Goal: Transaction & Acquisition: Purchase product/service

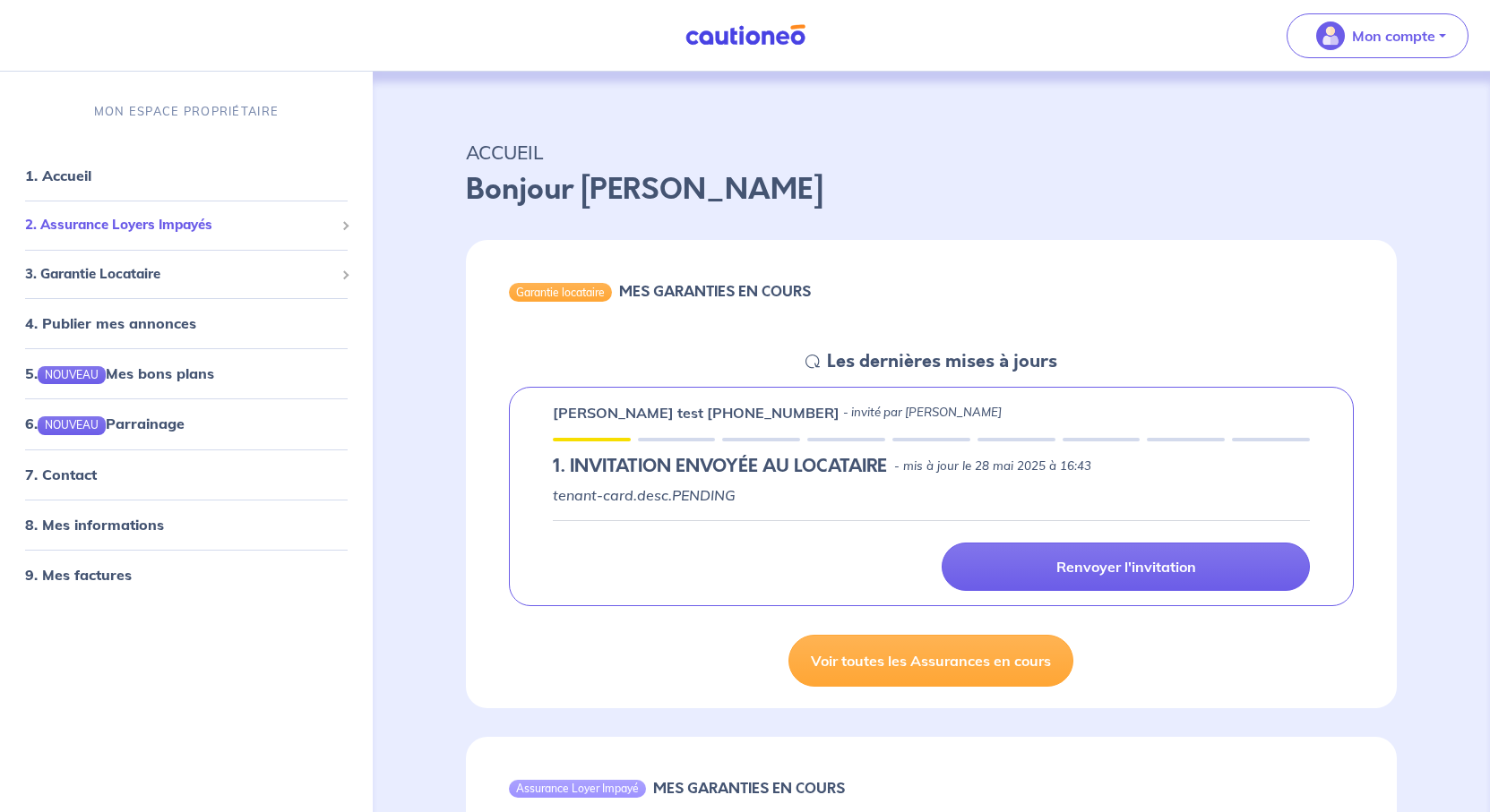
click at [174, 235] on span "2. Assurance Loyers Impayés" at bounding box center [179, 224] width 309 height 21
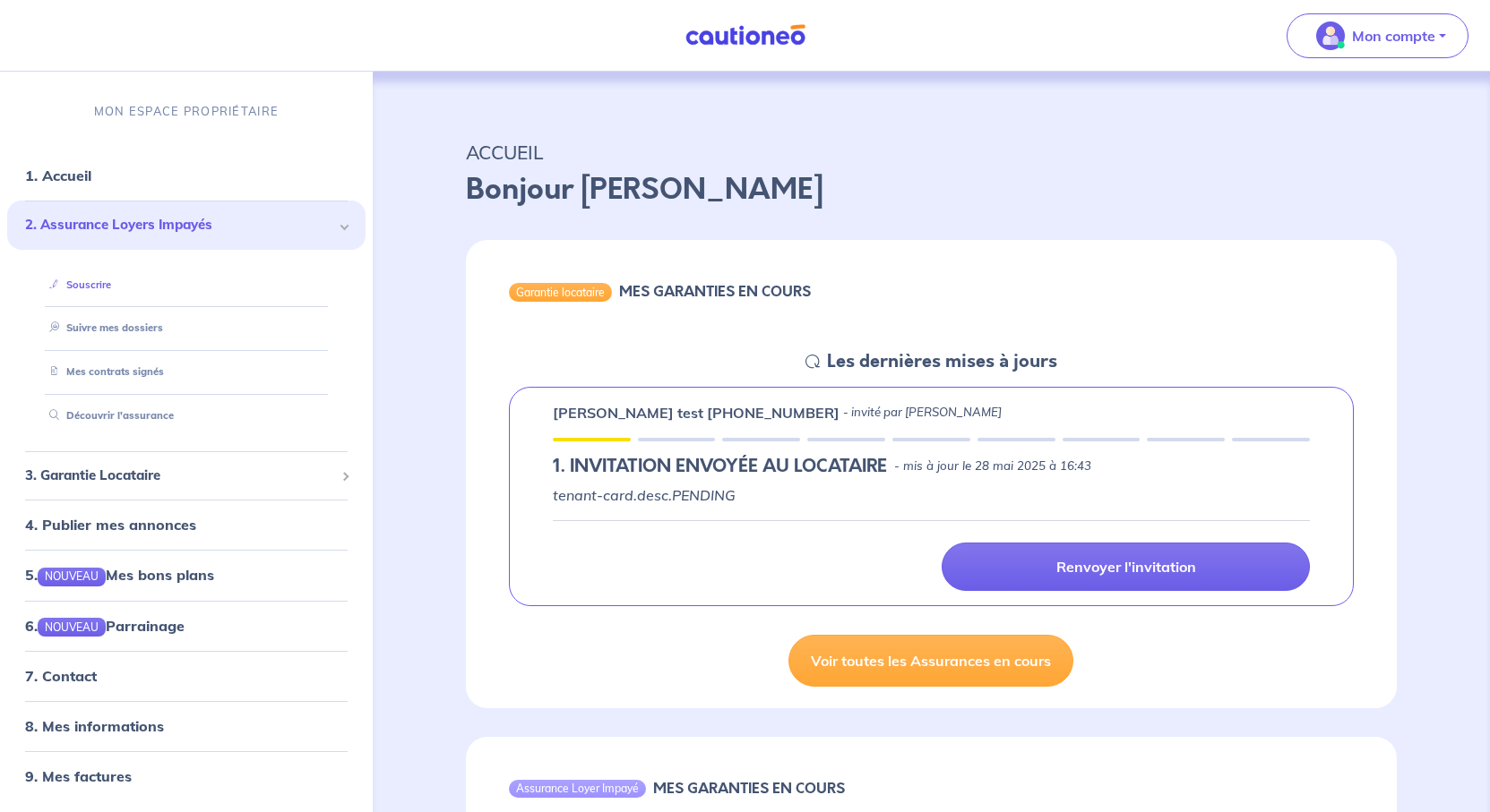
click at [94, 290] on link "Souscrire" at bounding box center [76, 283] width 69 height 13
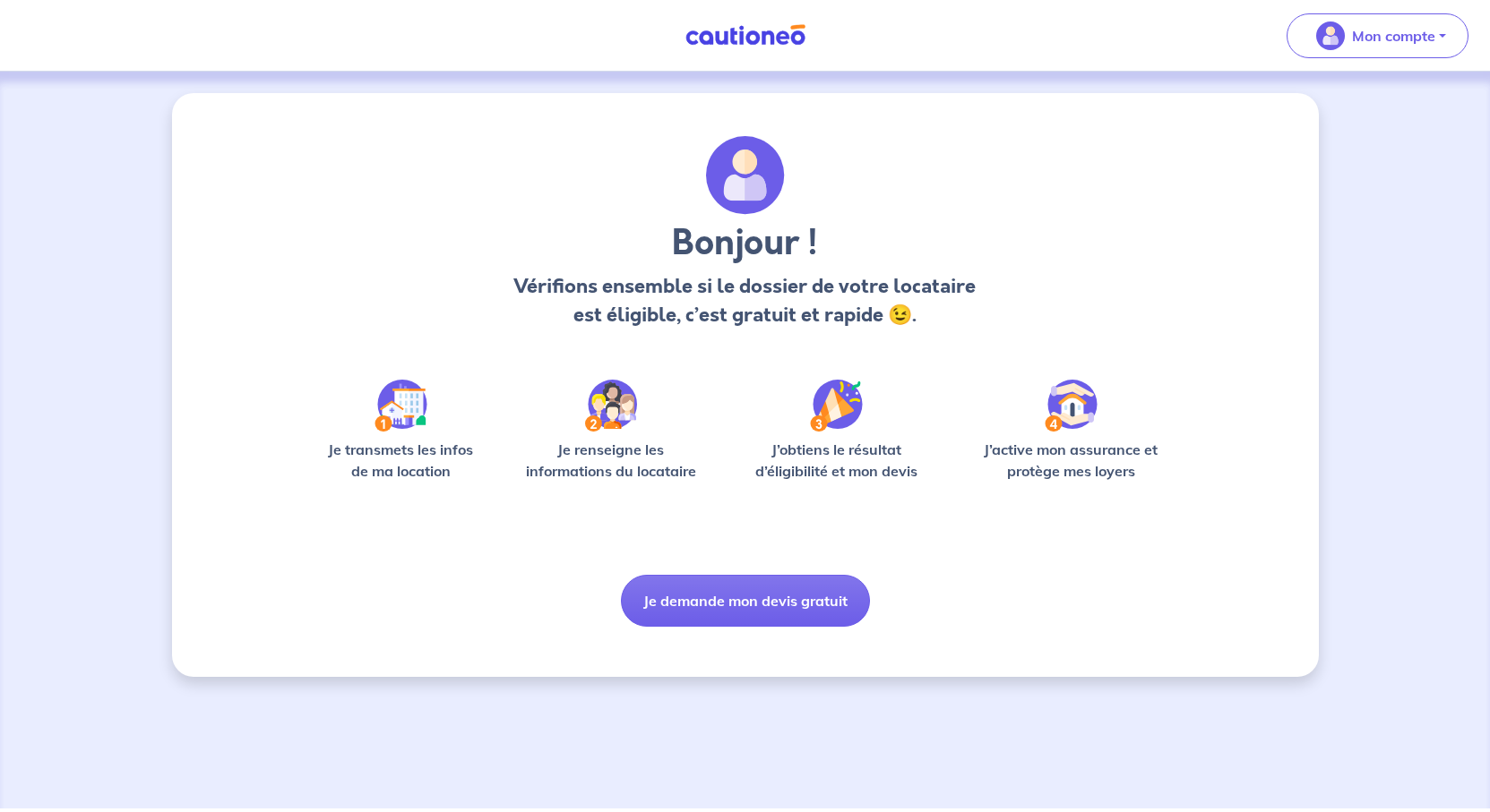
scroll to position [47, 0]
click at [779, 627] on button "Je demande mon devis gratuit" at bounding box center [745, 600] width 249 height 52
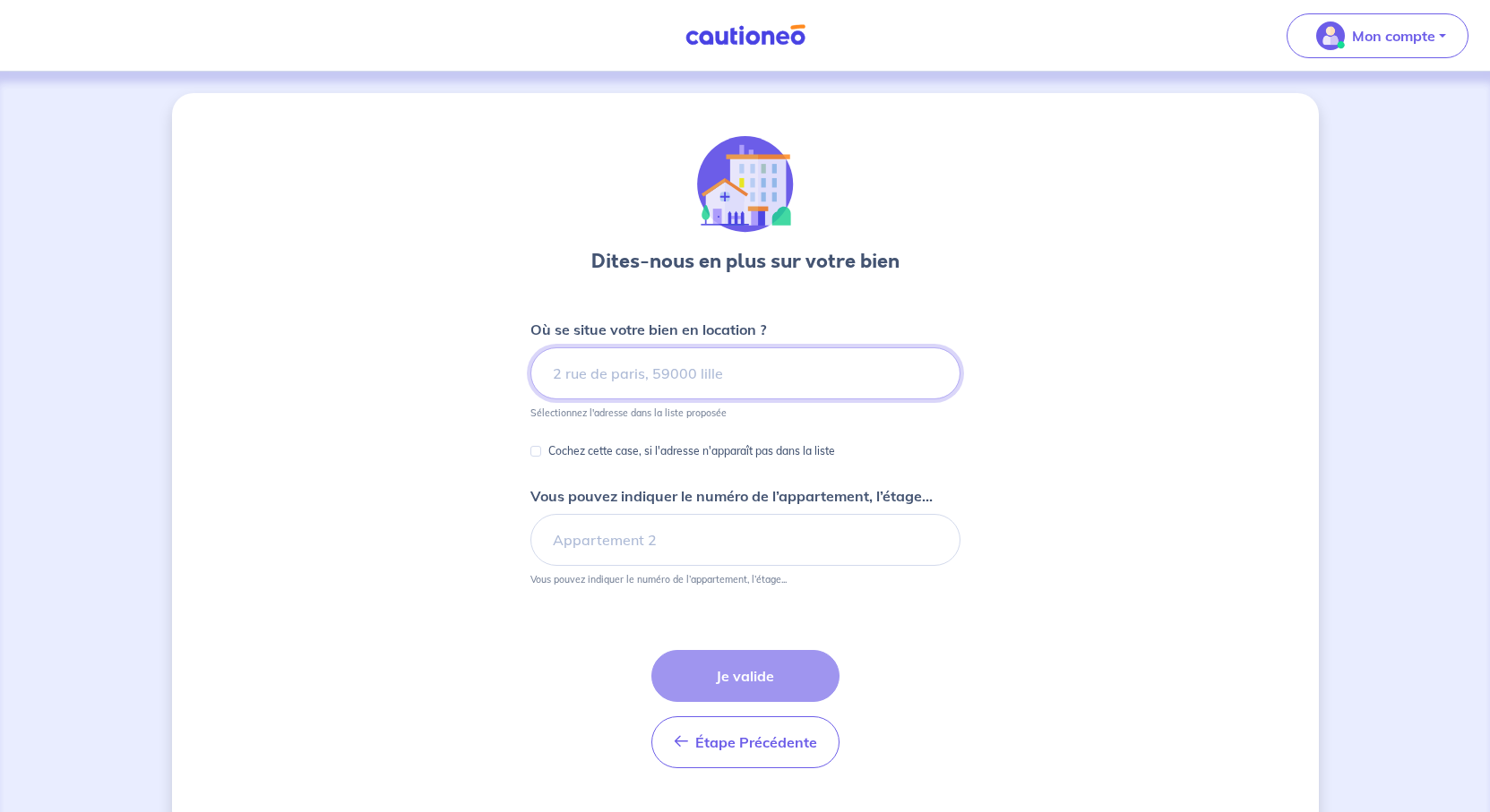
click at [710, 400] on input at bounding box center [745, 373] width 430 height 52
paste input "[STREET_ADDRESS]"
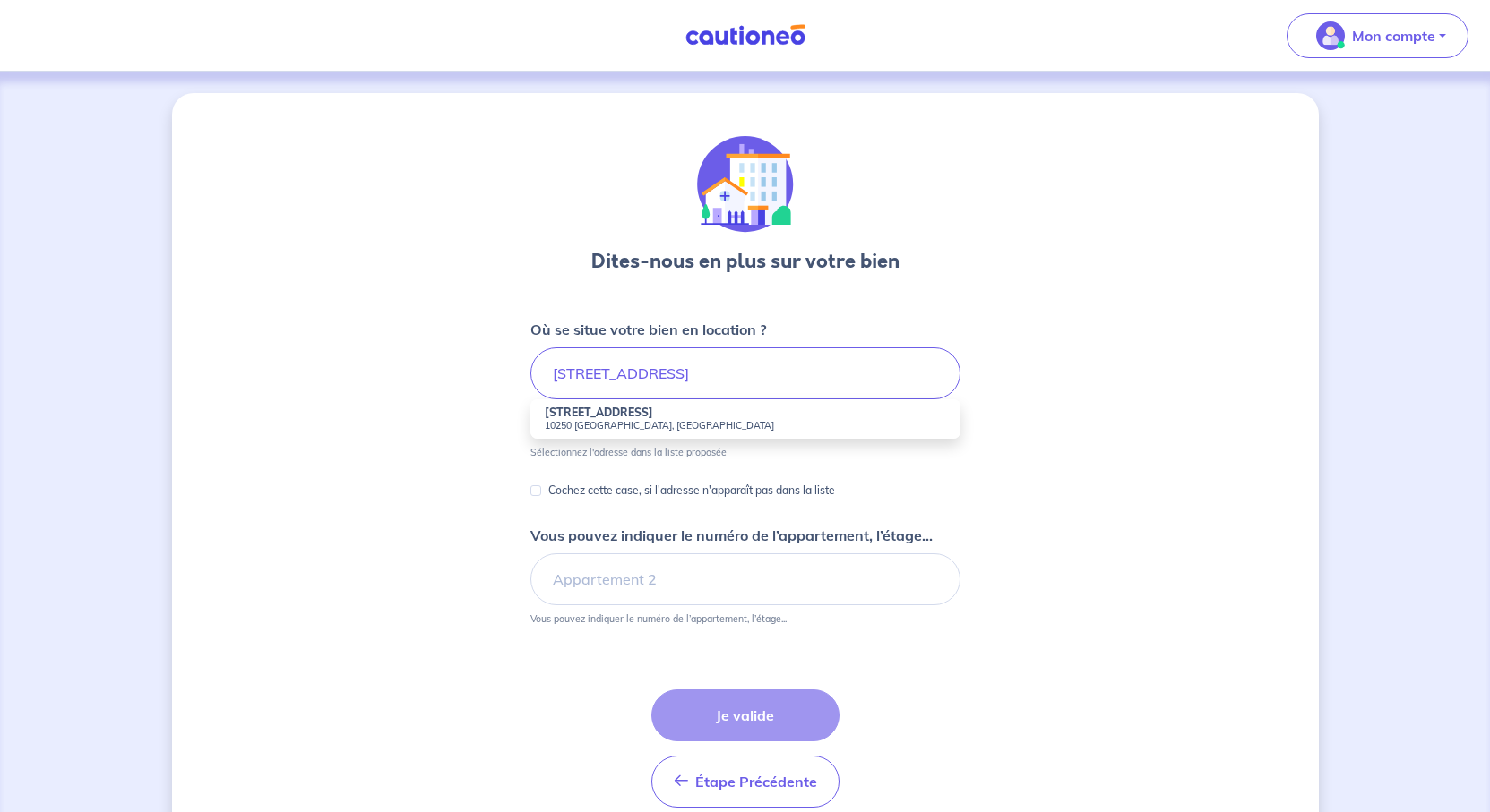
click at [1130, 485] on div "Dites-nous en plus sur votre bien Où se situe votre bien en location ? [STREET_…" at bounding box center [745, 482] width 1146 height 779
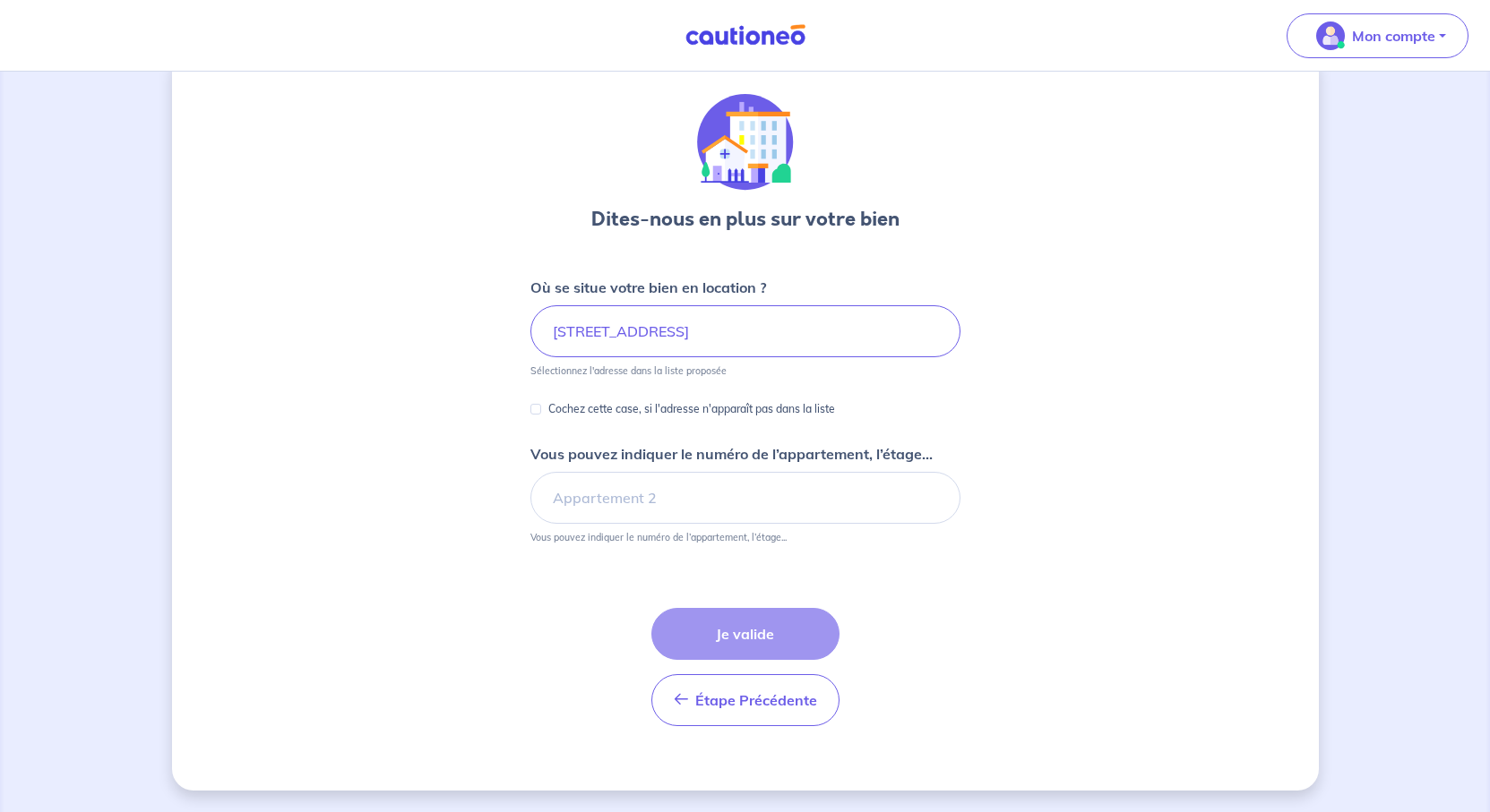
scroll to position [179, 0]
click at [900, 306] on input "[STREET_ADDRESS]" at bounding box center [745, 331] width 430 height 52
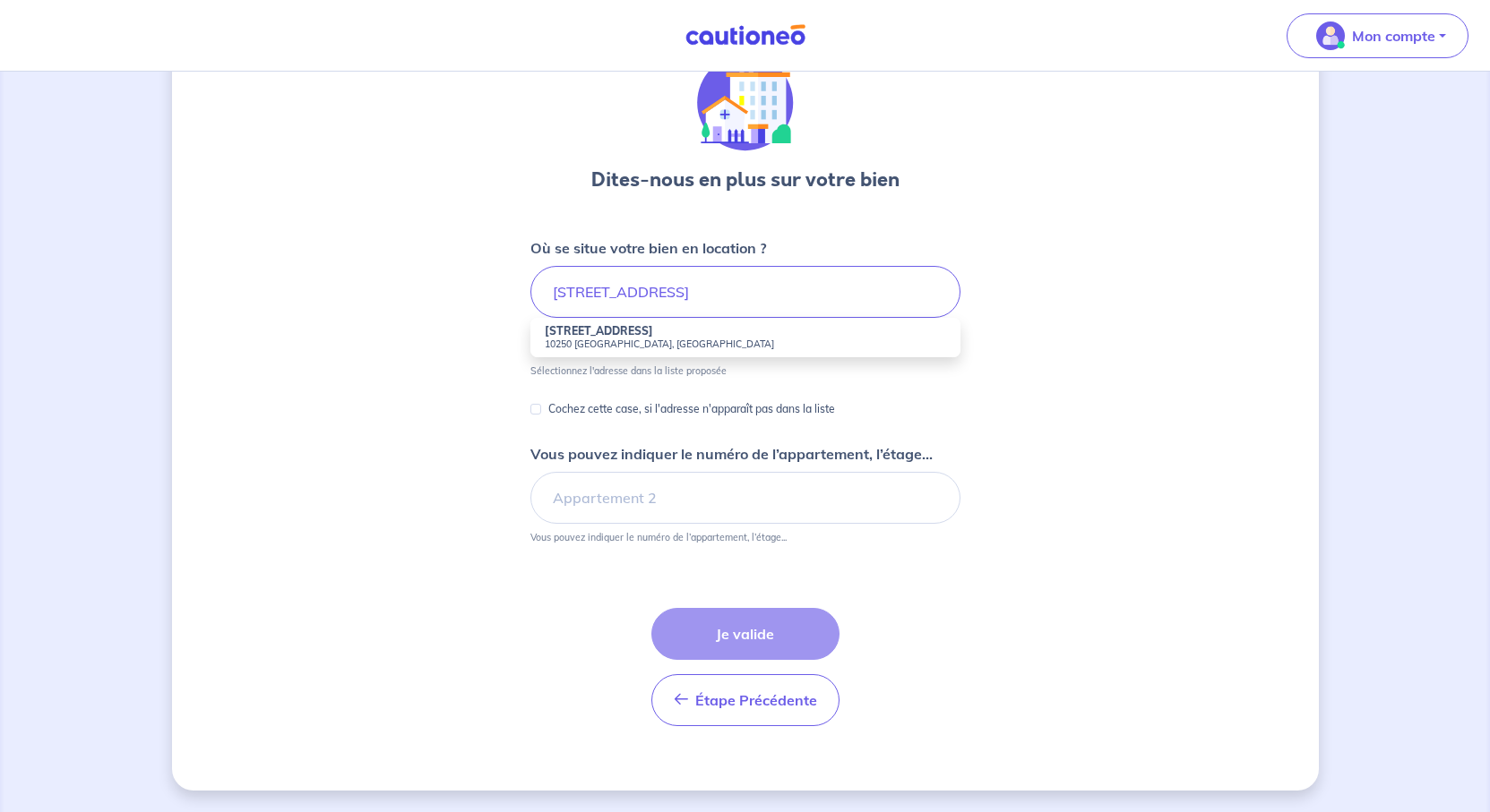
click at [655, 338] on small "10250 [GEOGRAPHIC_DATA], [GEOGRAPHIC_DATA]" at bounding box center [745, 344] width 402 height 13
type input "[STREET_ADDRESS]"
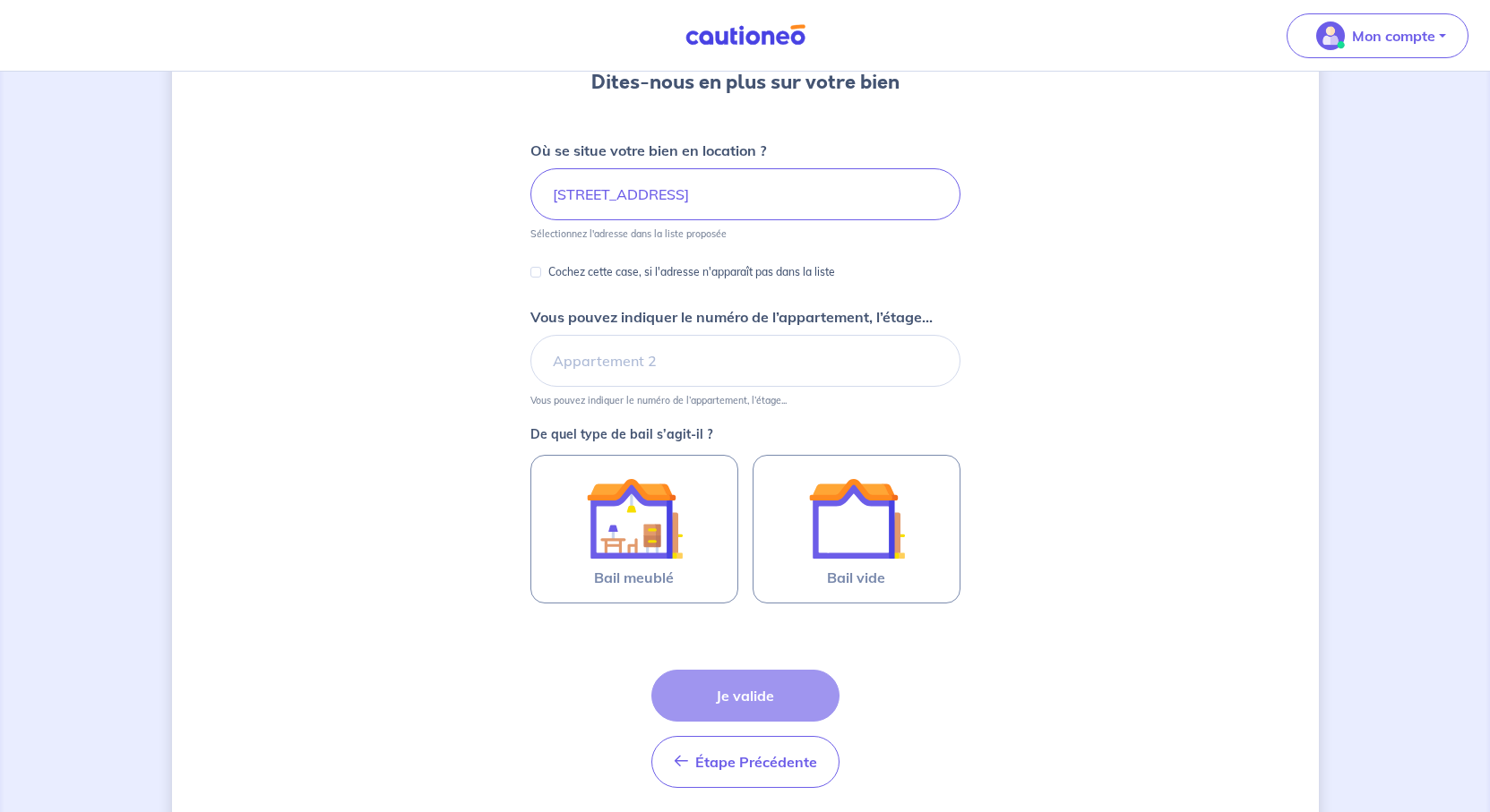
scroll to position [268, 0]
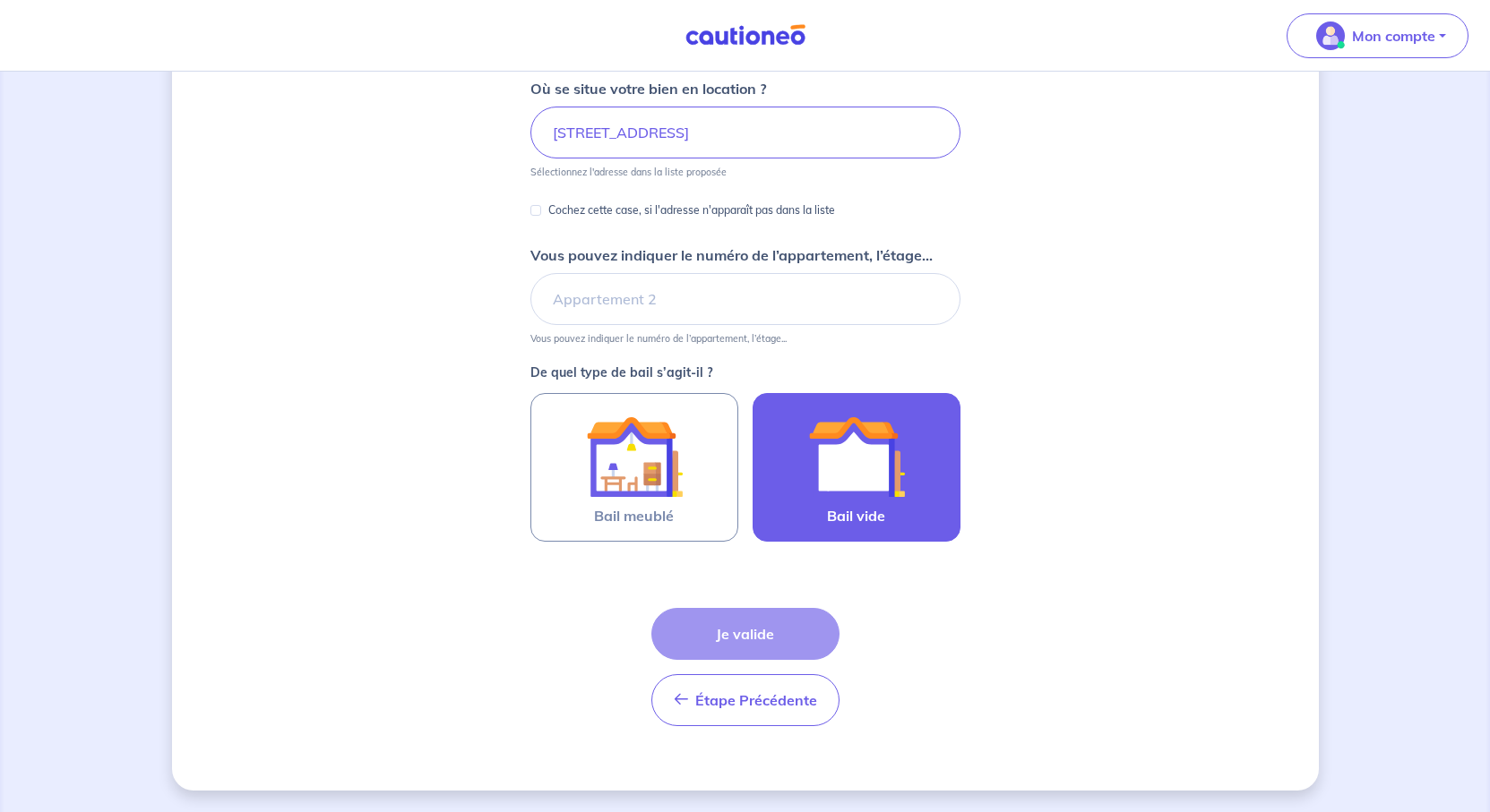
click at [884, 505] on img at bounding box center [856, 456] width 97 height 97
click at [0, 0] on input "Bail vide" at bounding box center [0, 0] width 0 height 0
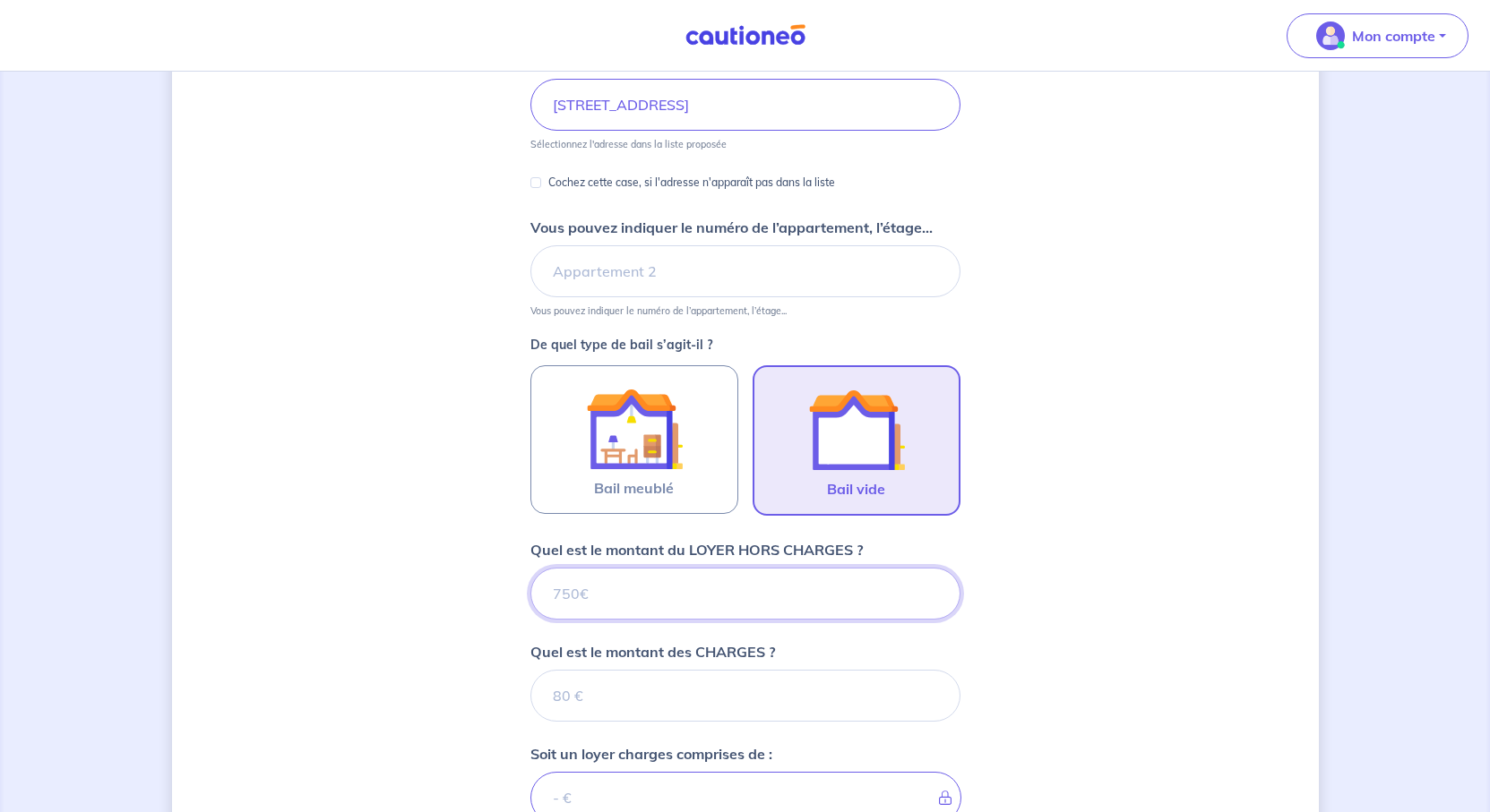
scroll to position [862, 0]
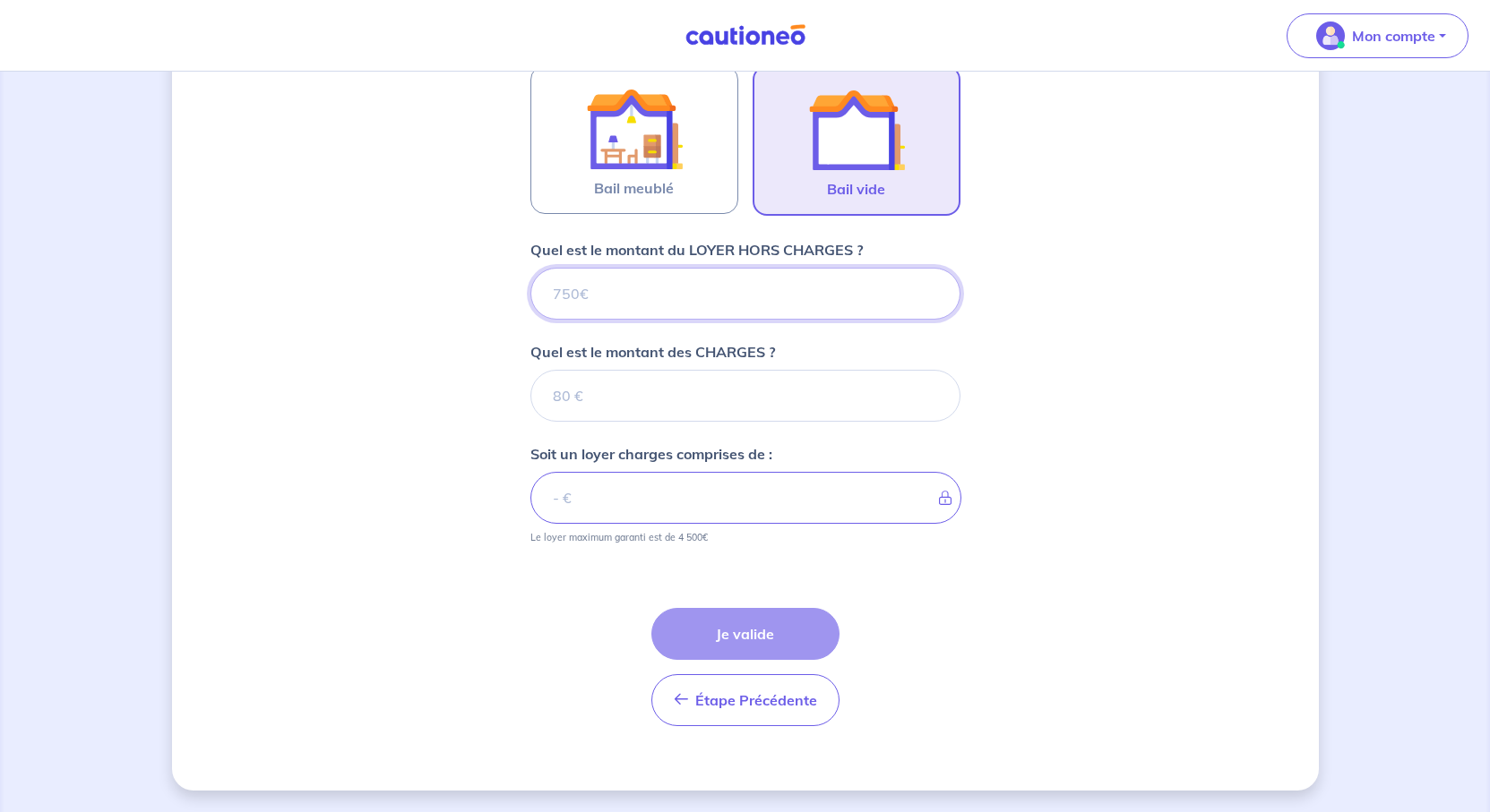
click at [609, 267] on input "Quel est le montant du LOYER HORS CHARGES ?" at bounding box center [745, 293] width 430 height 52
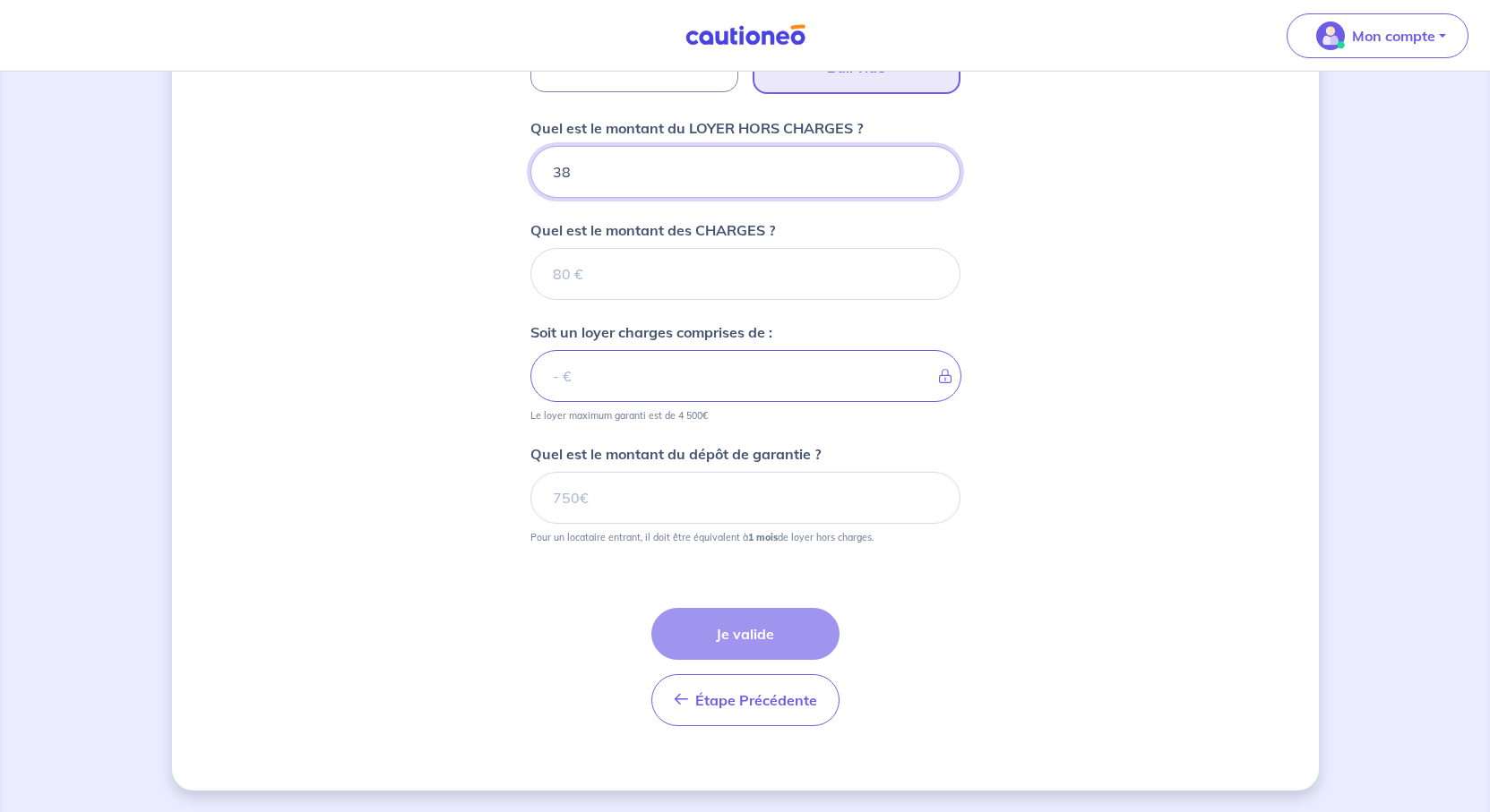
type input "387"
click at [1239, 399] on div "Dites-nous en plus sur votre bien Où se situe votre bien en location ? [STREET_…" at bounding box center [745, 96] width 1146 height 1388
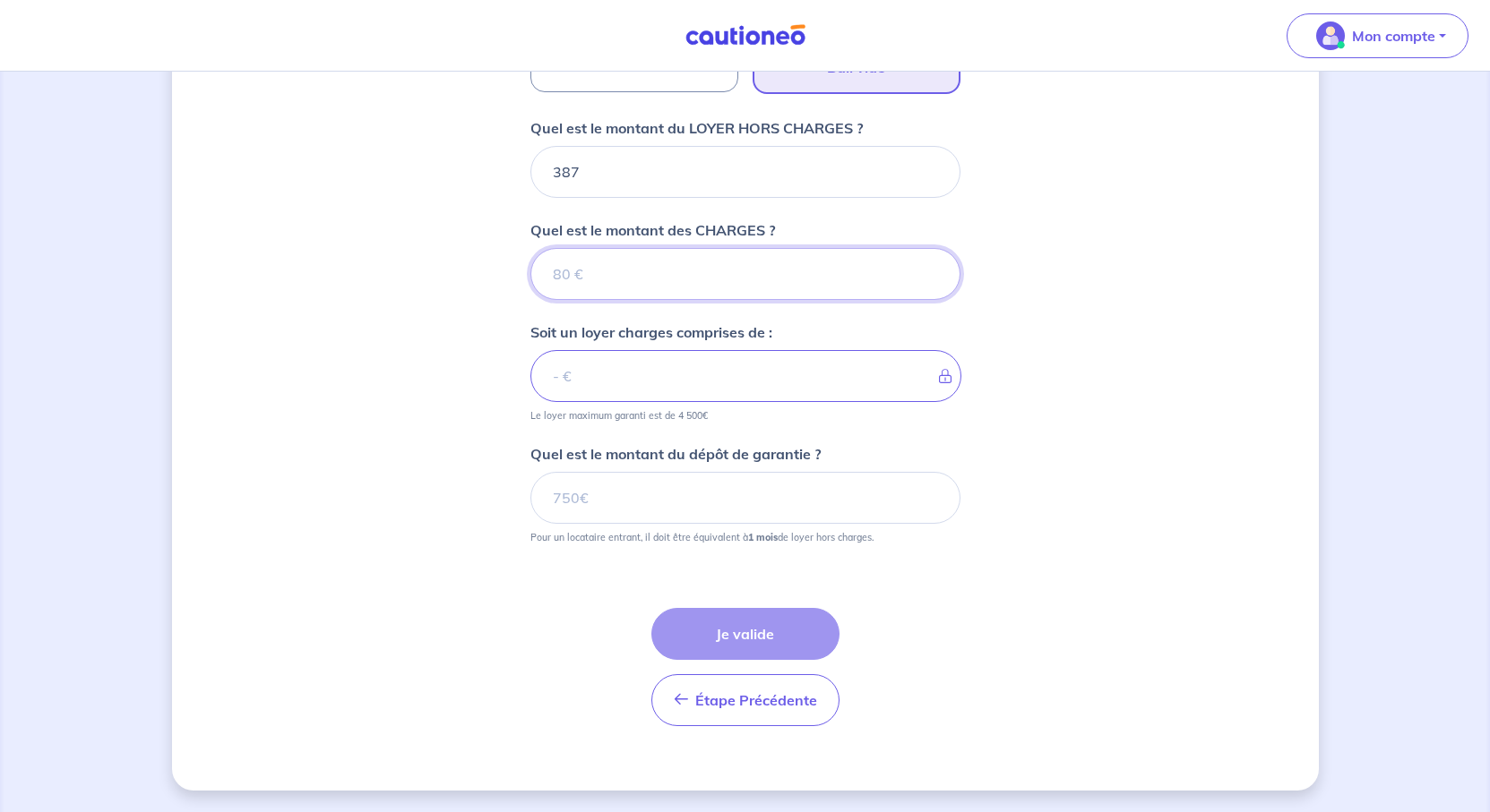
click at [539, 279] on input "Quel est le montant des CHARGES ?" at bounding box center [745, 273] width 430 height 52
type input "0"
type input "387"
type input "0"
click at [1108, 374] on div "Dites-nous en plus sur votre bien Où se situe votre bien en location ? [STREET_…" at bounding box center [745, 96] width 1146 height 1388
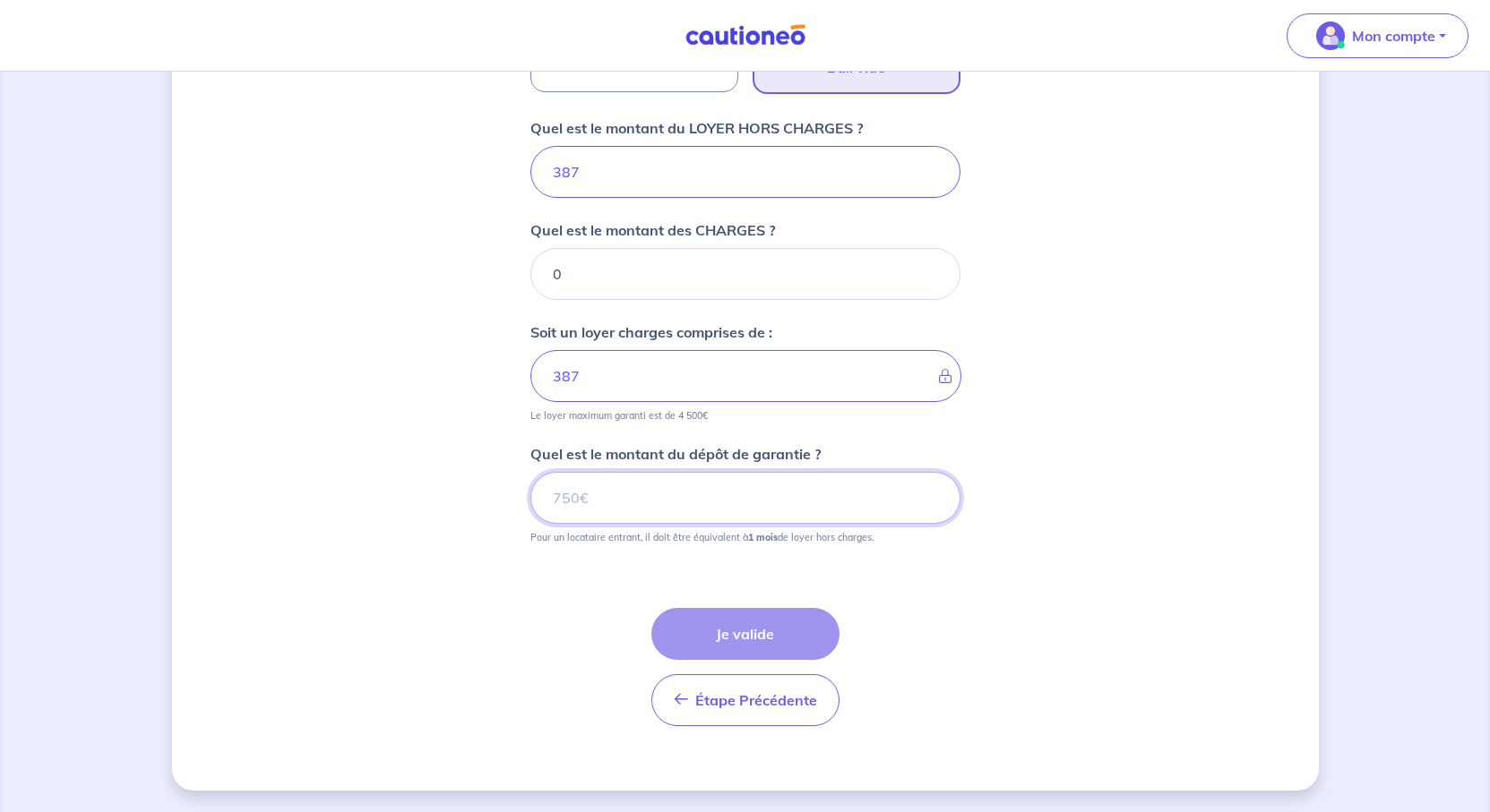
click at [541, 524] on input "Quel est le montant du dépôt de garantie ?" at bounding box center [745, 498] width 430 height 52
type input "387"
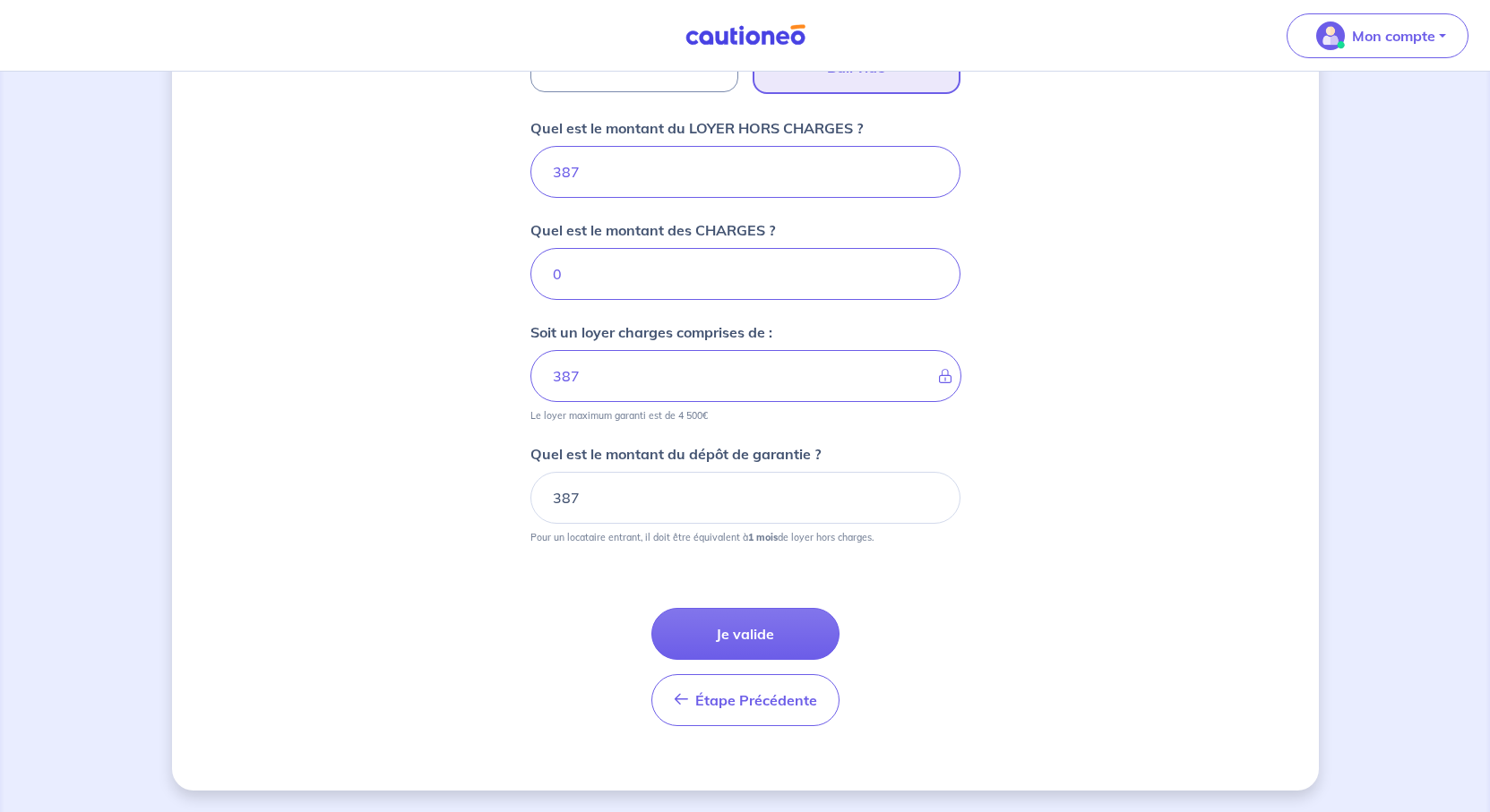
click at [960, 724] on div "Étape Précédente Précédent Je valide Je valide" at bounding box center [745, 645] width 430 height 162
click at [777, 660] on button "Je valide" at bounding box center [745, 634] width 188 height 52
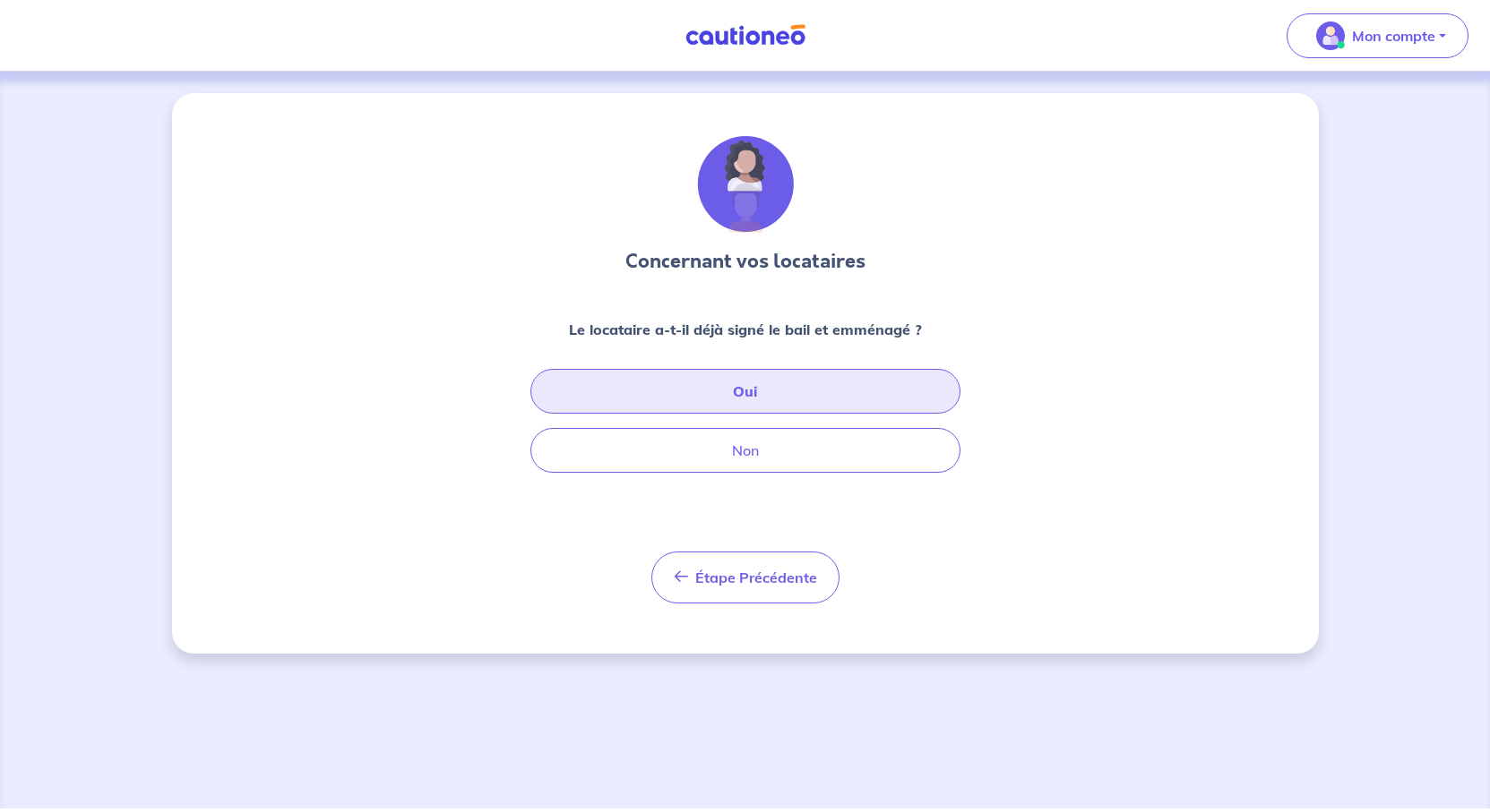
click at [775, 413] on button "Oui" at bounding box center [745, 392] width 430 height 45
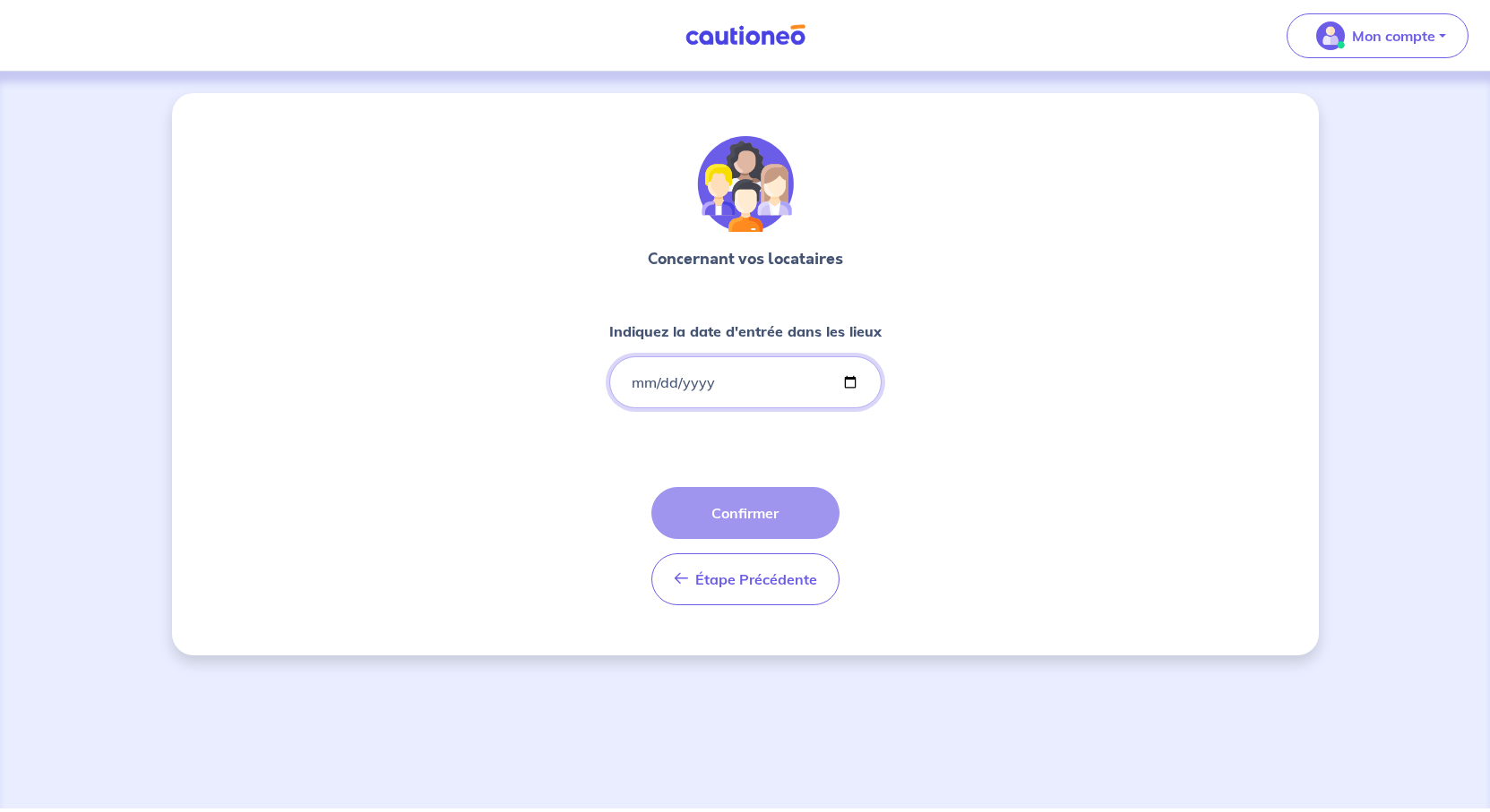
click at [706, 408] on input "Indiquez la date d'entrée dans les lieux" at bounding box center [745, 382] width 272 height 52
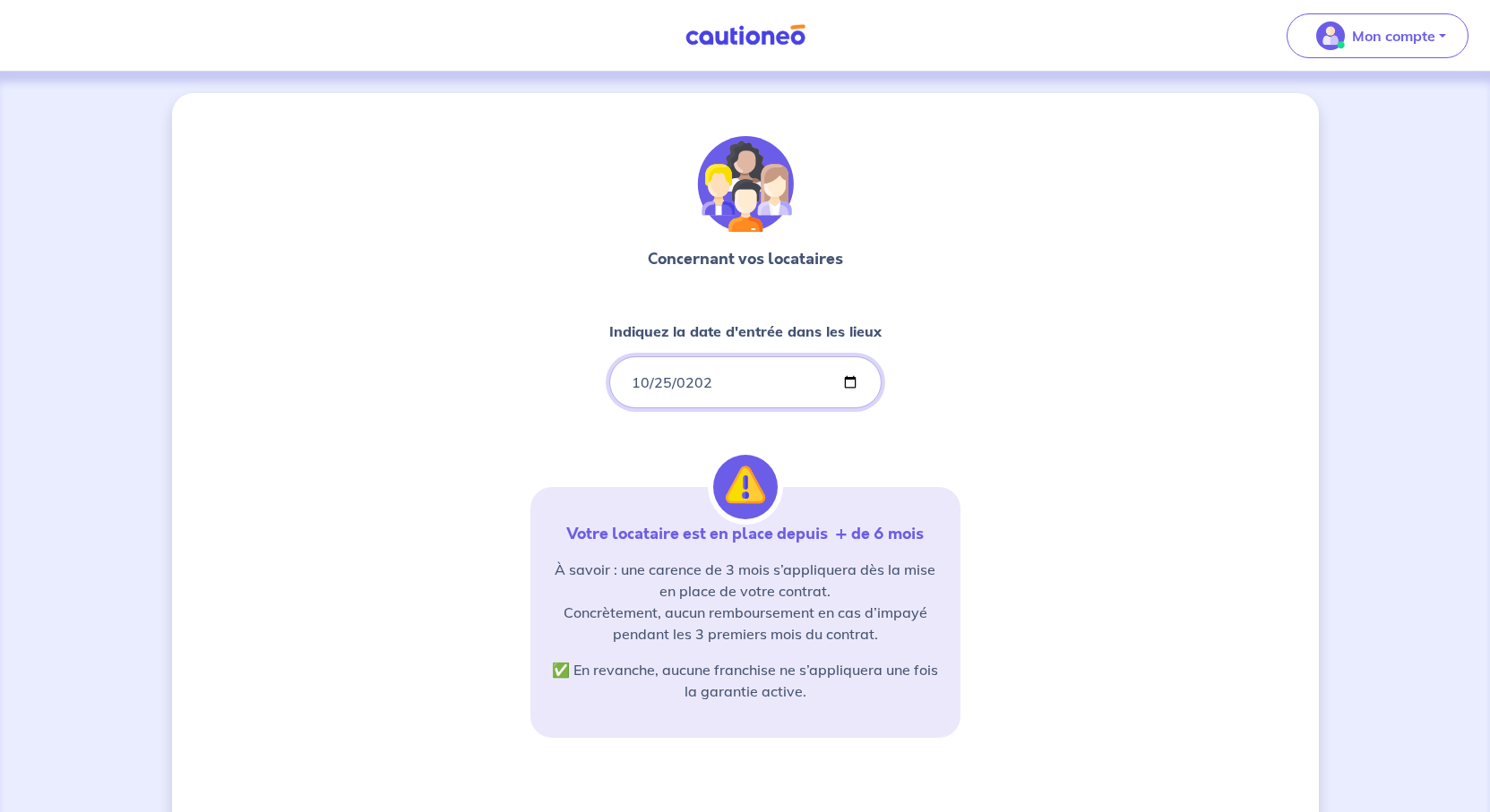
type input "[DATE]"
click at [1050, 428] on div "Concernant vos locataires Indiquez la date d'entrée dans [PERSON_NAME] [DATE] V…" at bounding box center [745, 546] width 1146 height 906
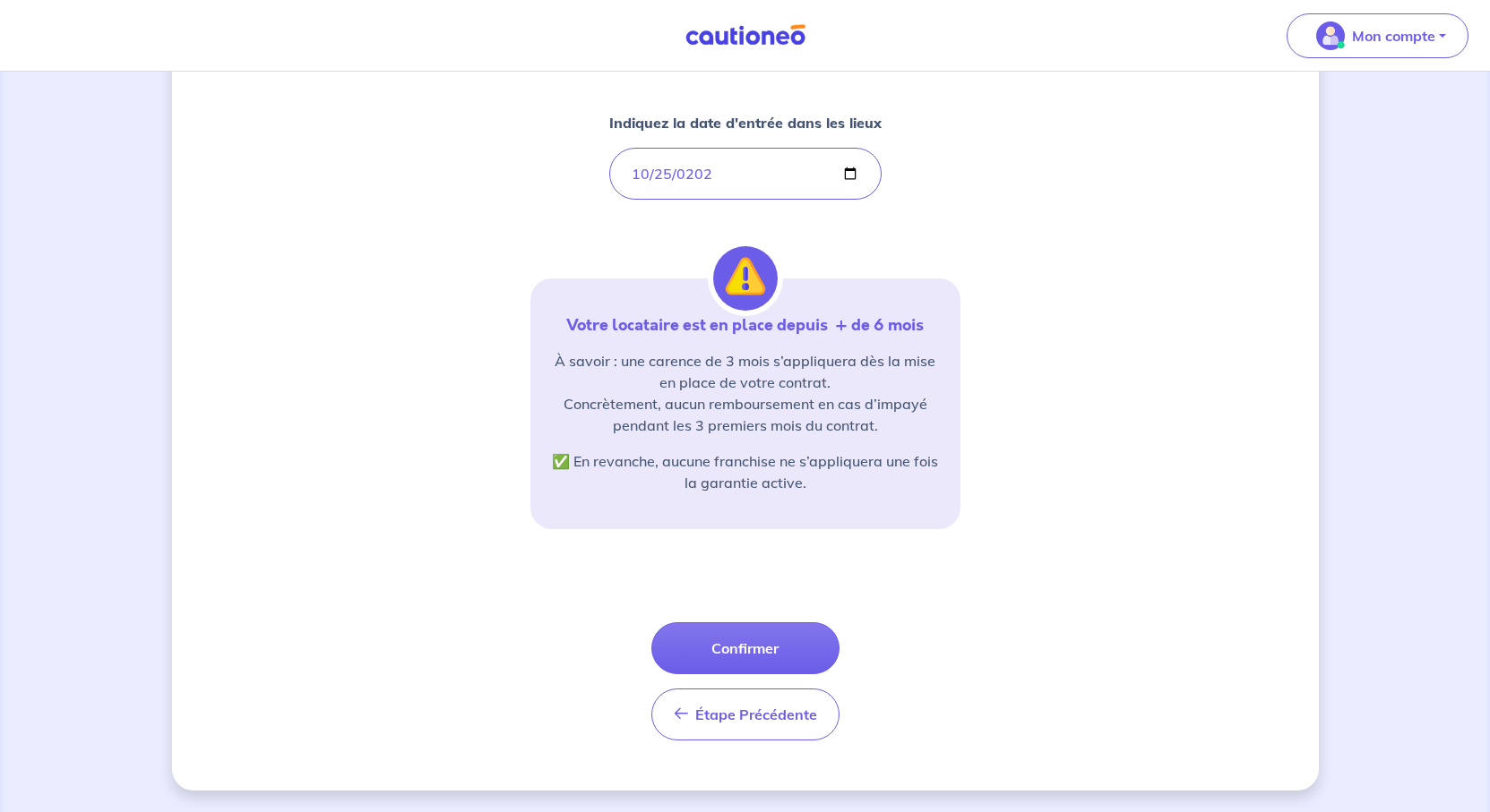
scroll to position [439, 0]
click at [768, 622] on button "Confirmer" at bounding box center [745, 647] width 188 height 52
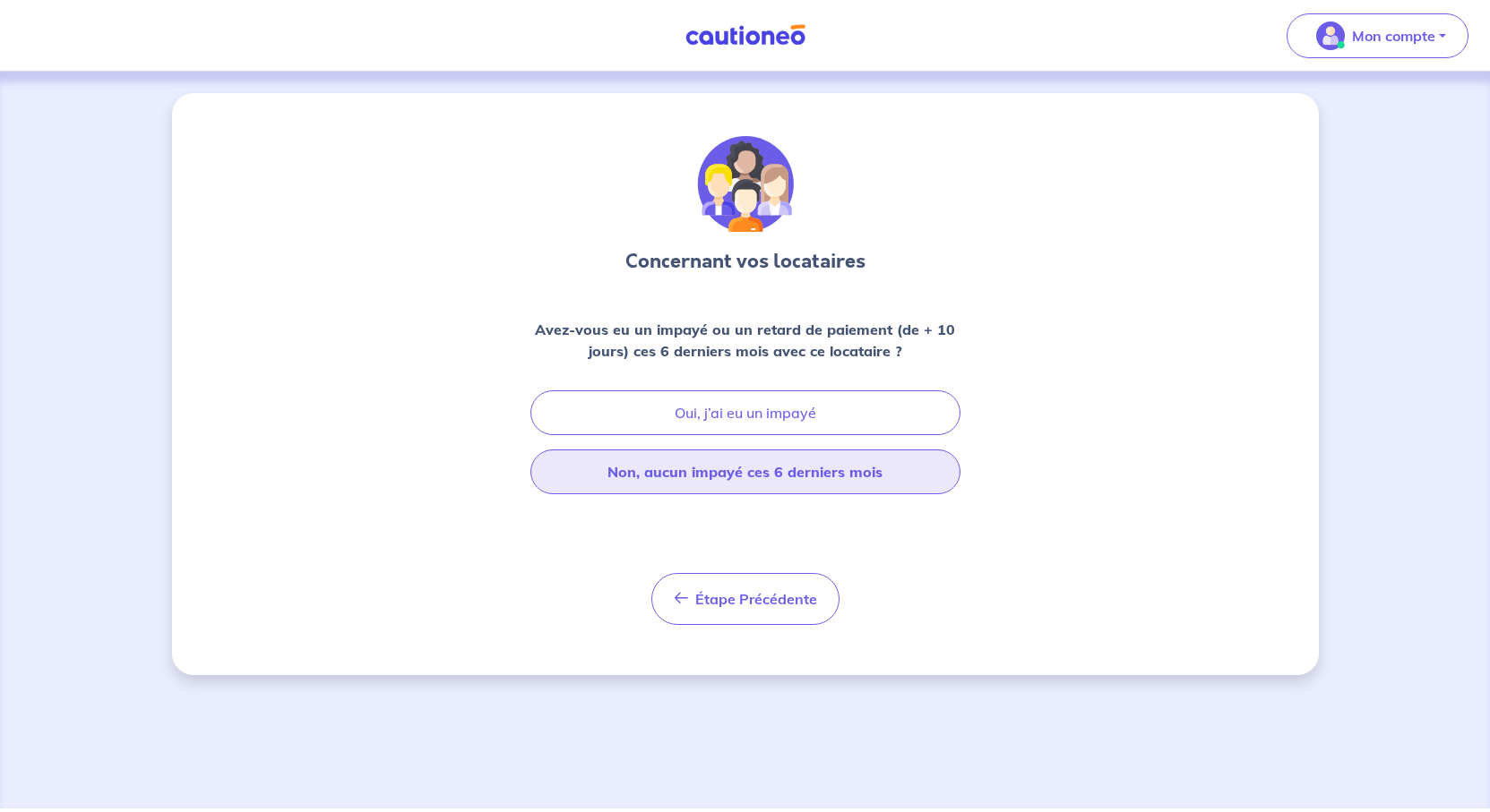
click at [747, 495] on button "Non, aucun impayé ces 6 derniers mois" at bounding box center [745, 472] width 430 height 45
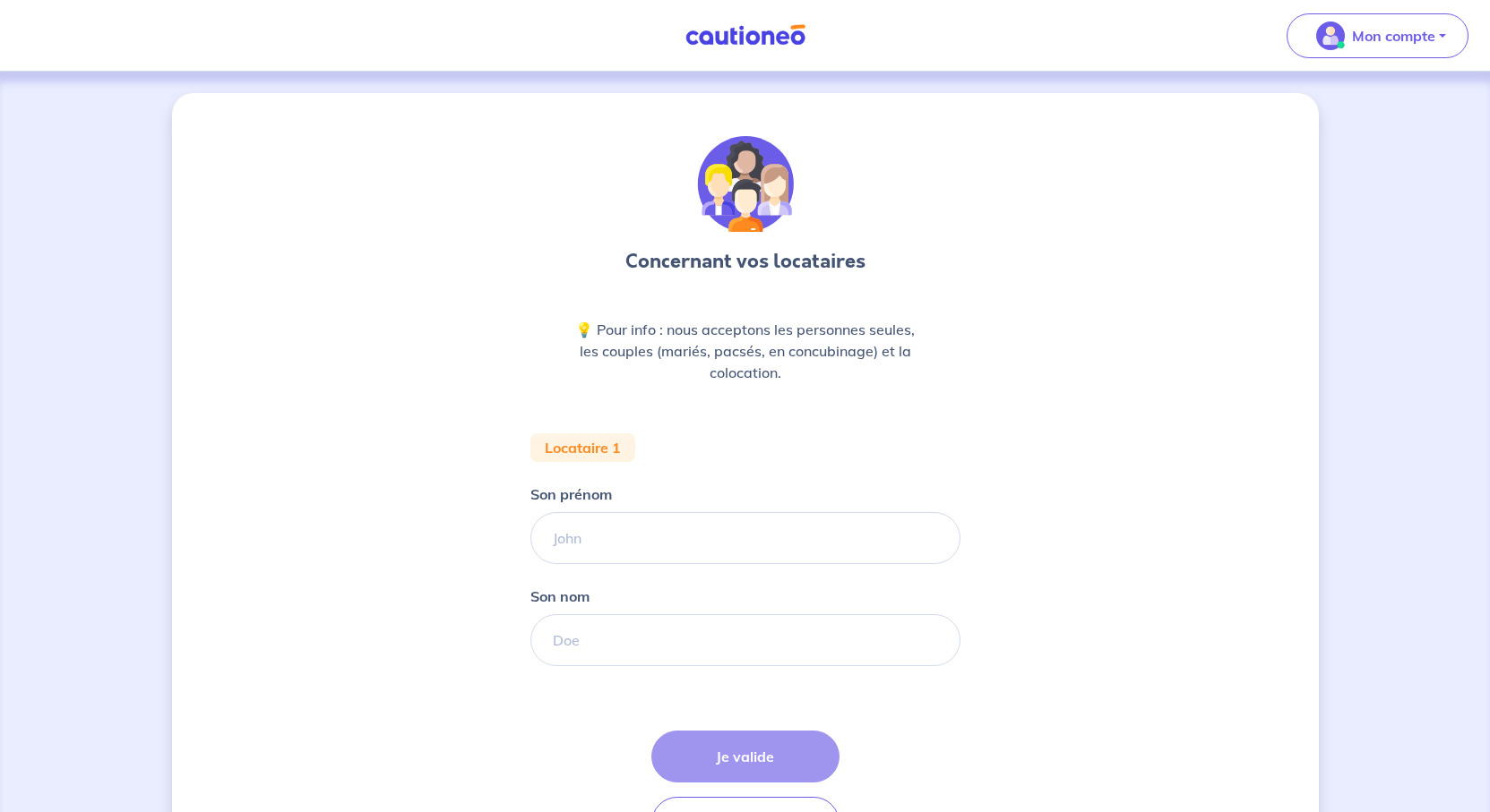
scroll to position [268, 0]
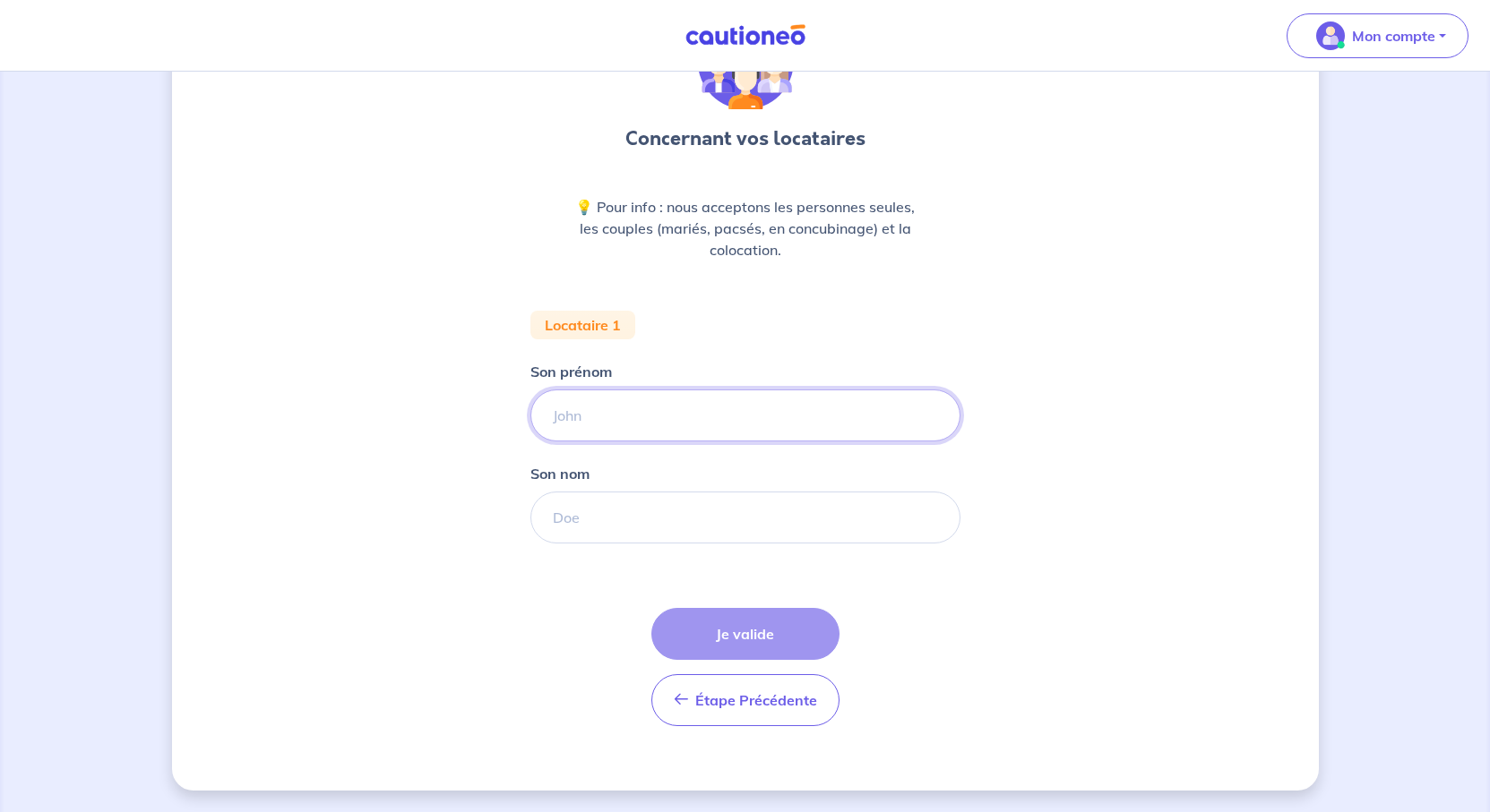
click at [567, 390] on input "Son prénom" at bounding box center [745, 415] width 430 height 52
type input "Prisca"
click at [585, 498] on input "Son nom" at bounding box center [745, 517] width 430 height 52
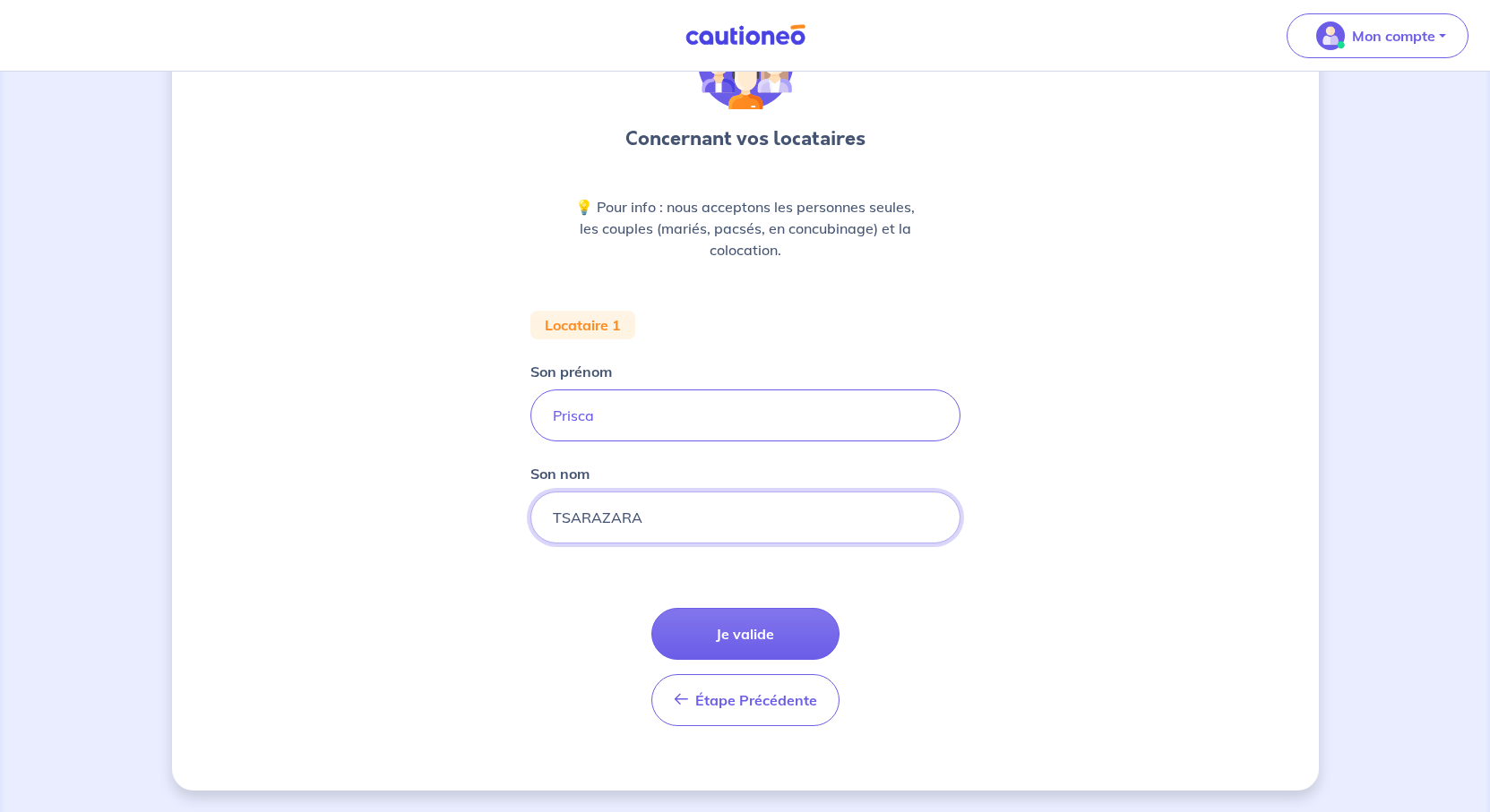
click at [714, 516] on input "TSARAZARA" at bounding box center [745, 517] width 430 height 52
type input "TSARAZARA [PERSON_NAME]"
click at [818, 657] on button "Je valide" at bounding box center [745, 634] width 188 height 52
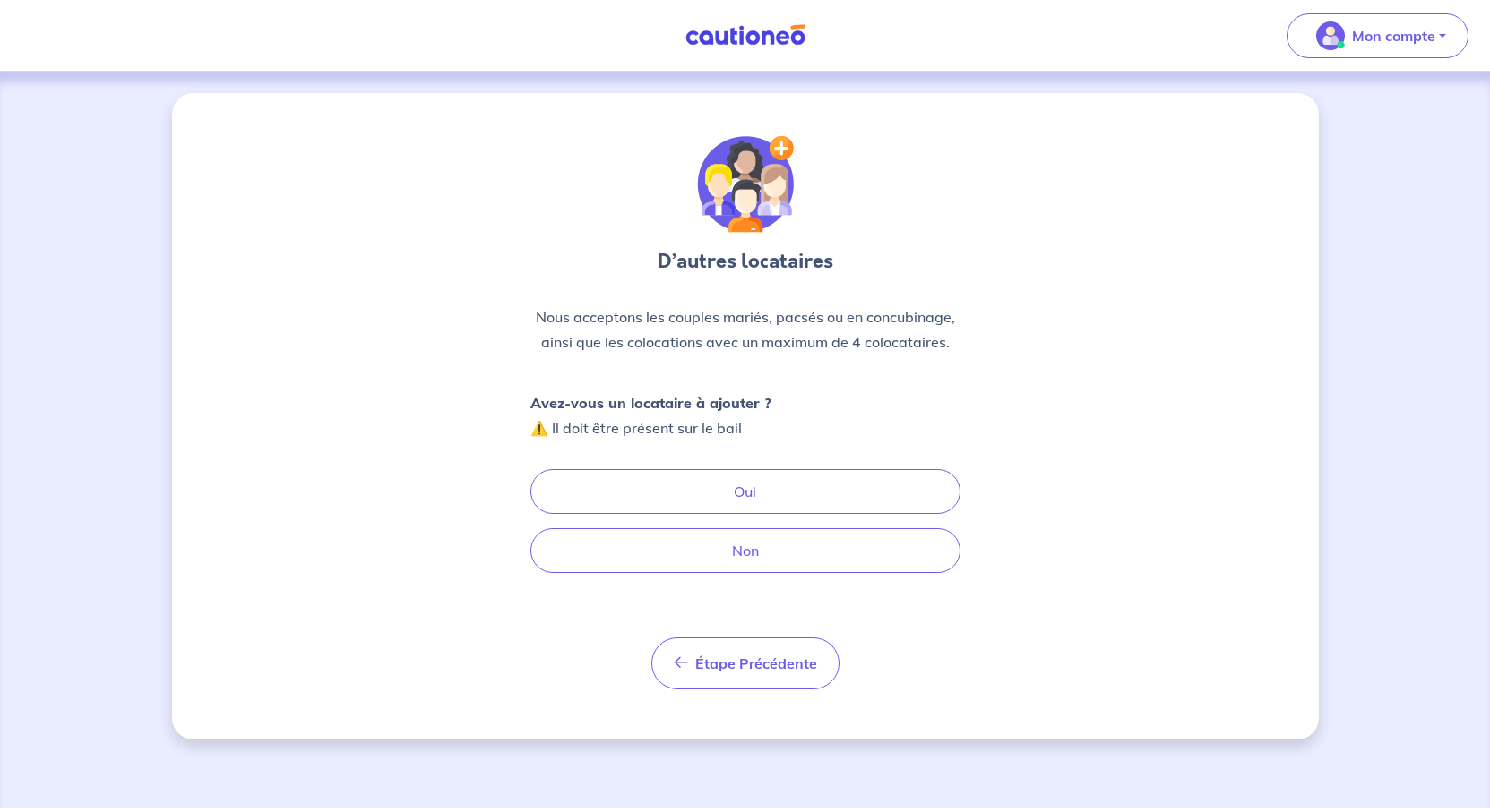
scroll to position [89, 0]
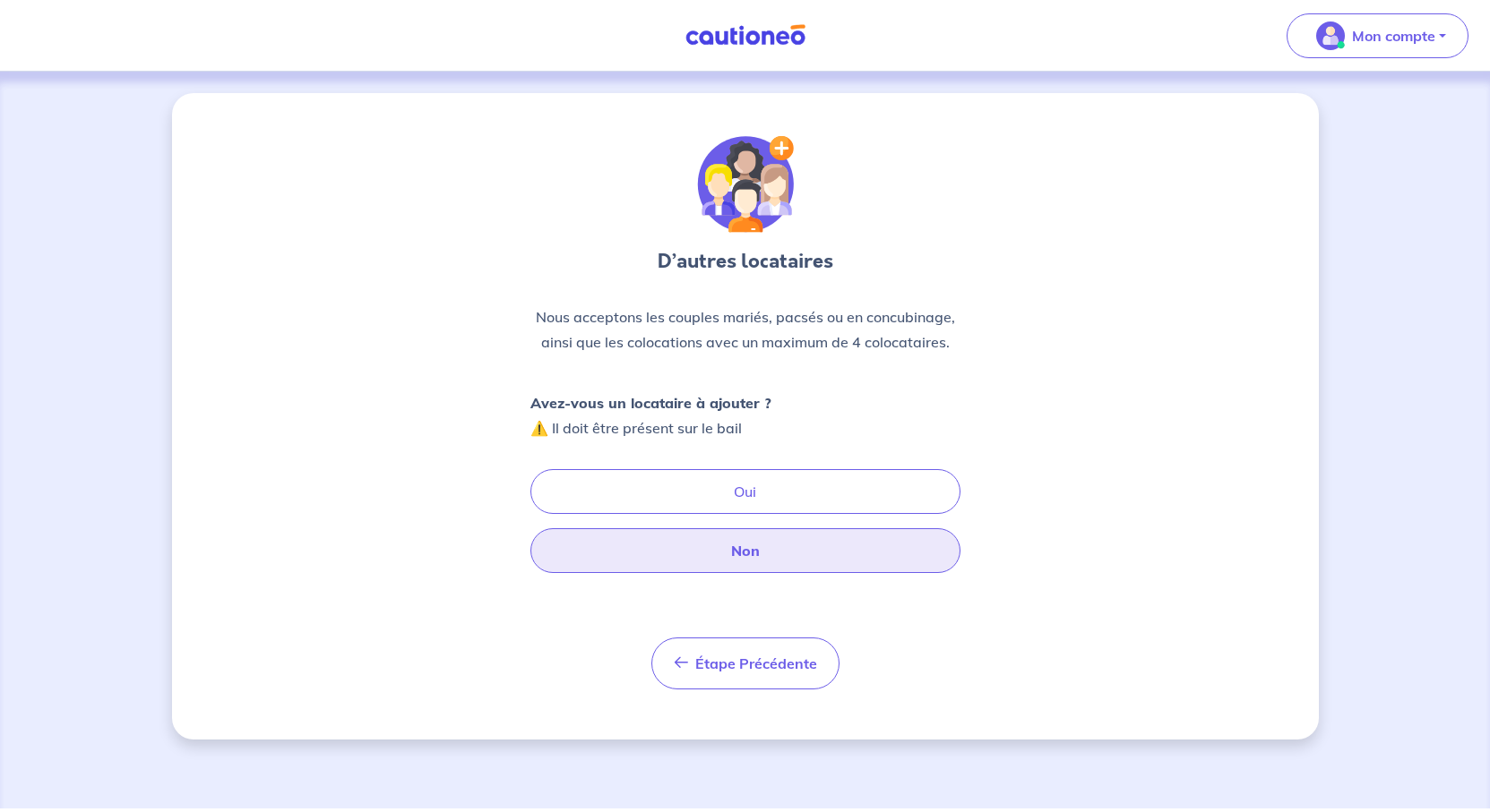
click at [758, 573] on button "Non" at bounding box center [745, 550] width 430 height 45
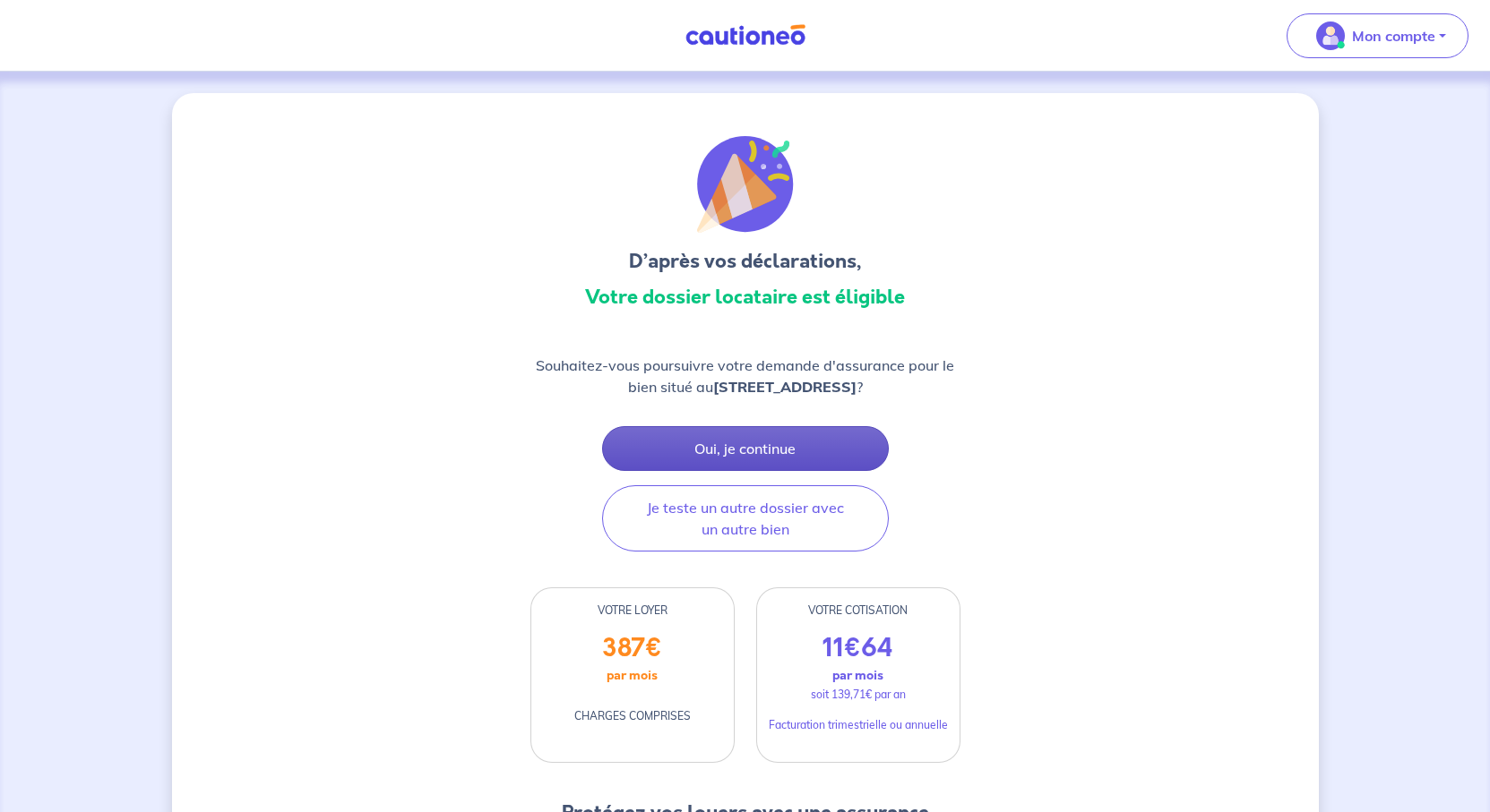
click at [784, 471] on button "Oui, je continue" at bounding box center [745, 449] width 287 height 45
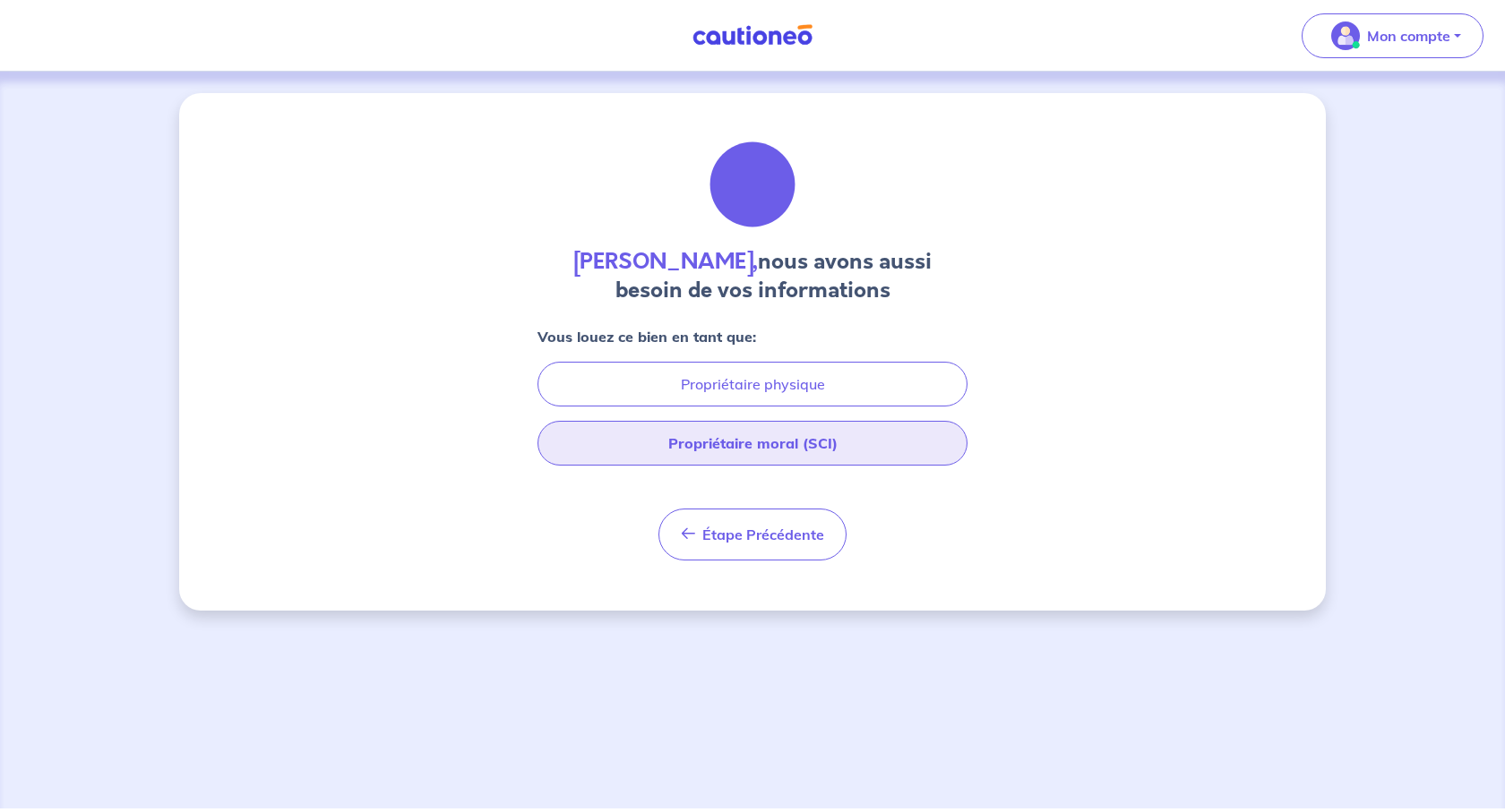
click at [786, 465] on button "Propriétaire moral (SCI)" at bounding box center [752, 444] width 430 height 45
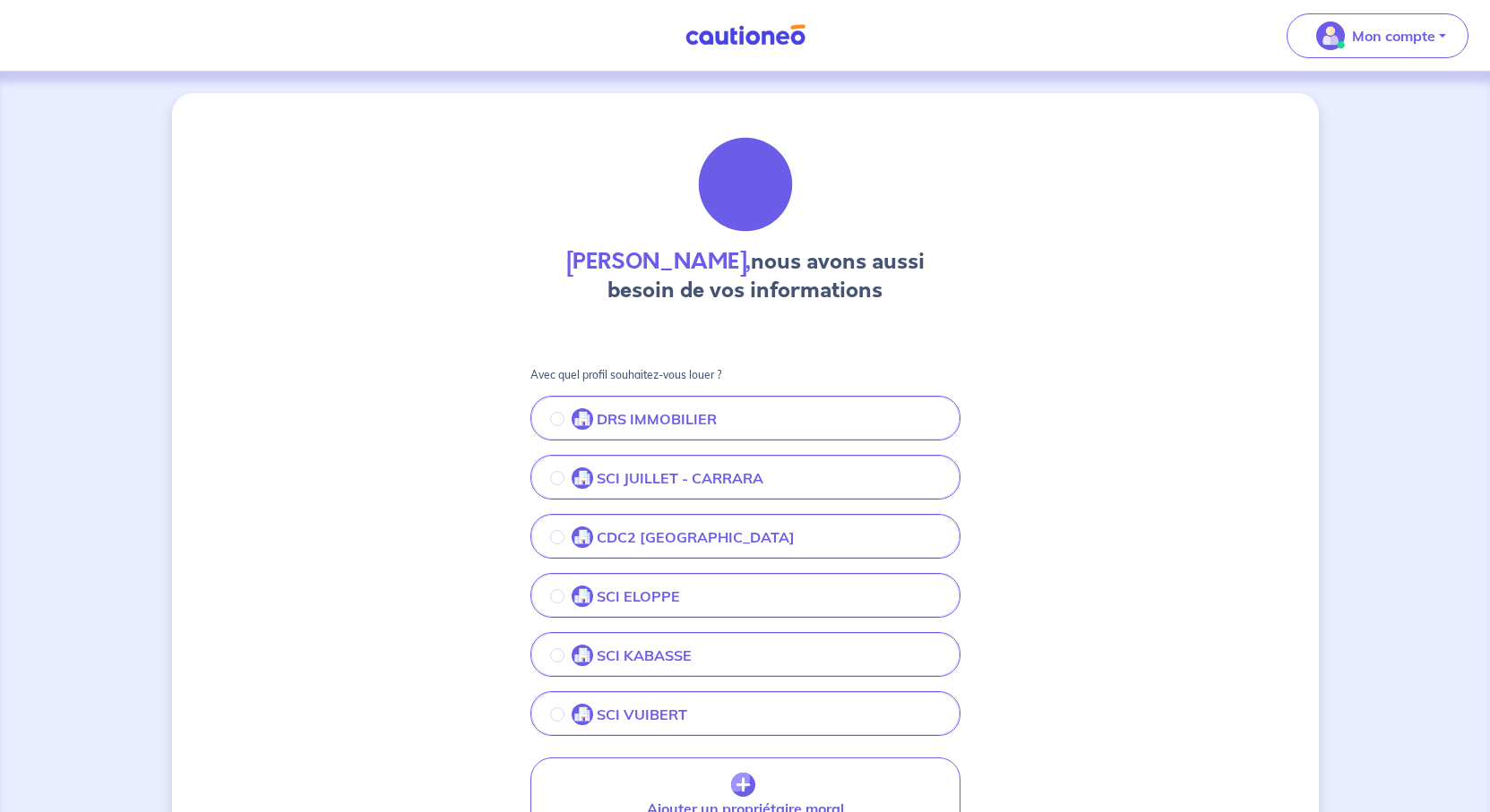
scroll to position [268, 0]
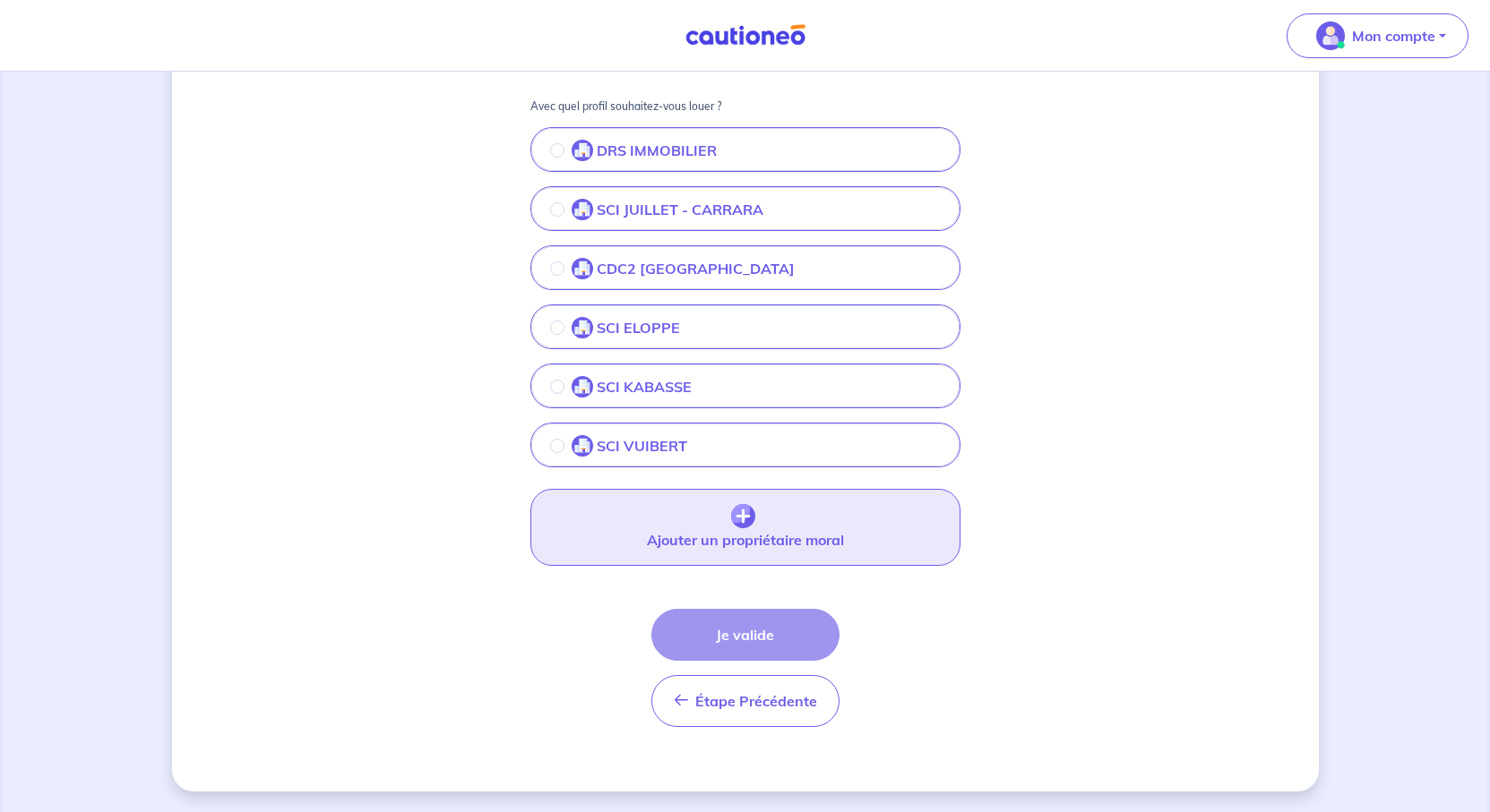
click at [757, 566] on button "Ajouter un propriétaire moral" at bounding box center [745, 527] width 430 height 77
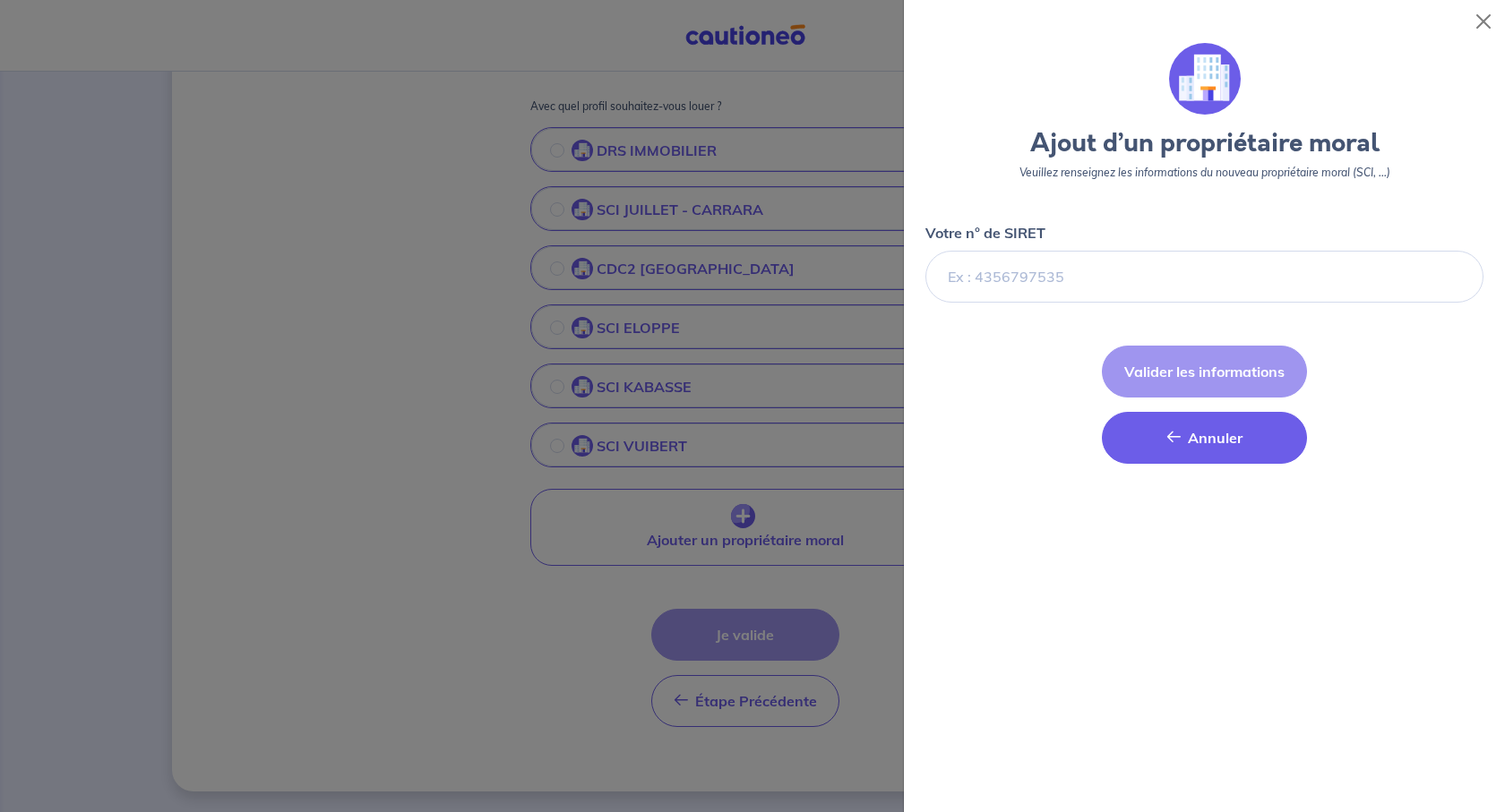
click at [1169, 464] on button "[PERSON_NAME]" at bounding box center [1204, 438] width 205 height 52
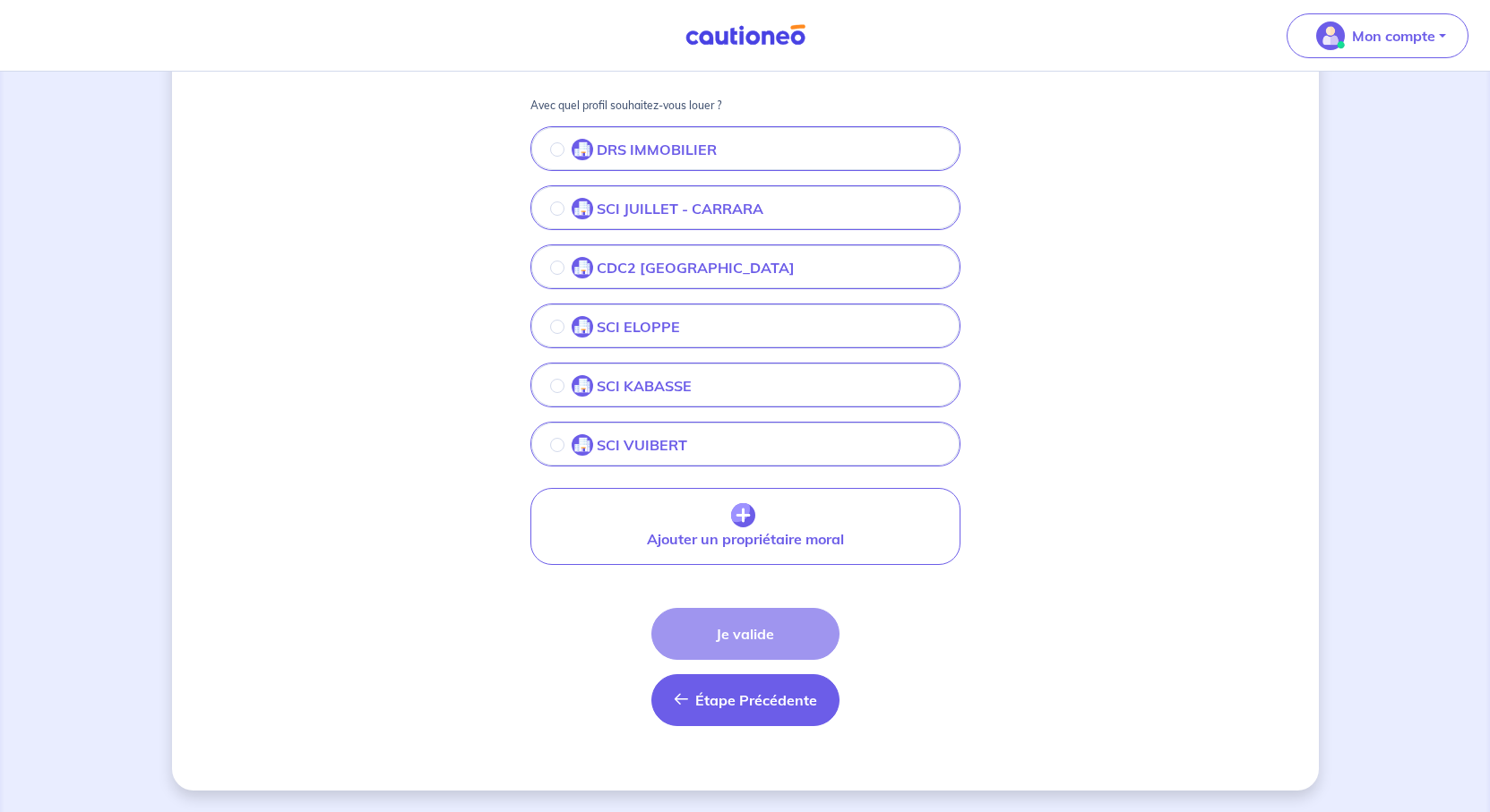
scroll to position [503, 0]
click at [764, 692] on span "Étape Précédente" at bounding box center [756, 700] width 121 height 18
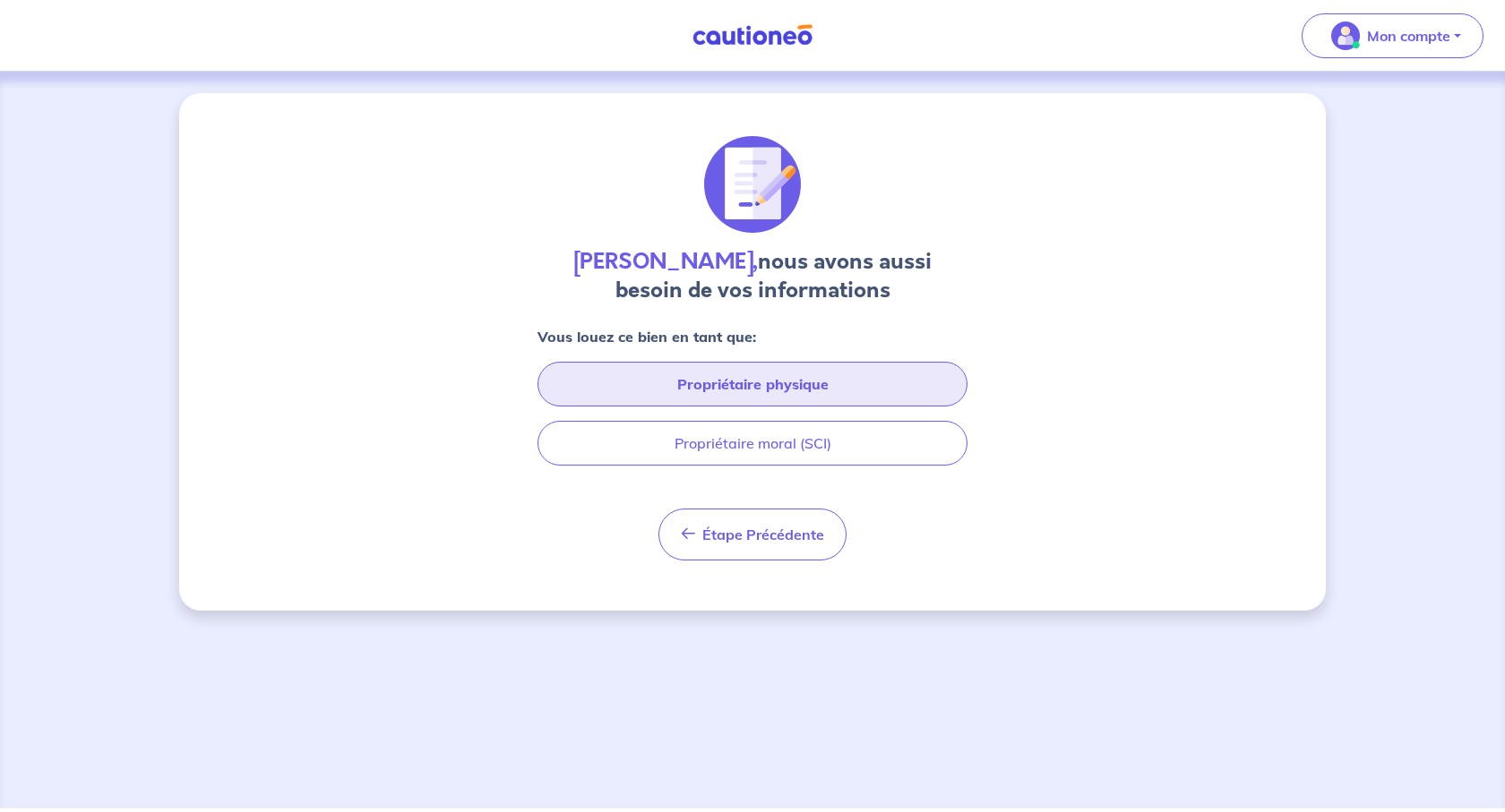
click at [740, 406] on button "Propriétaire physique" at bounding box center [752, 384] width 430 height 45
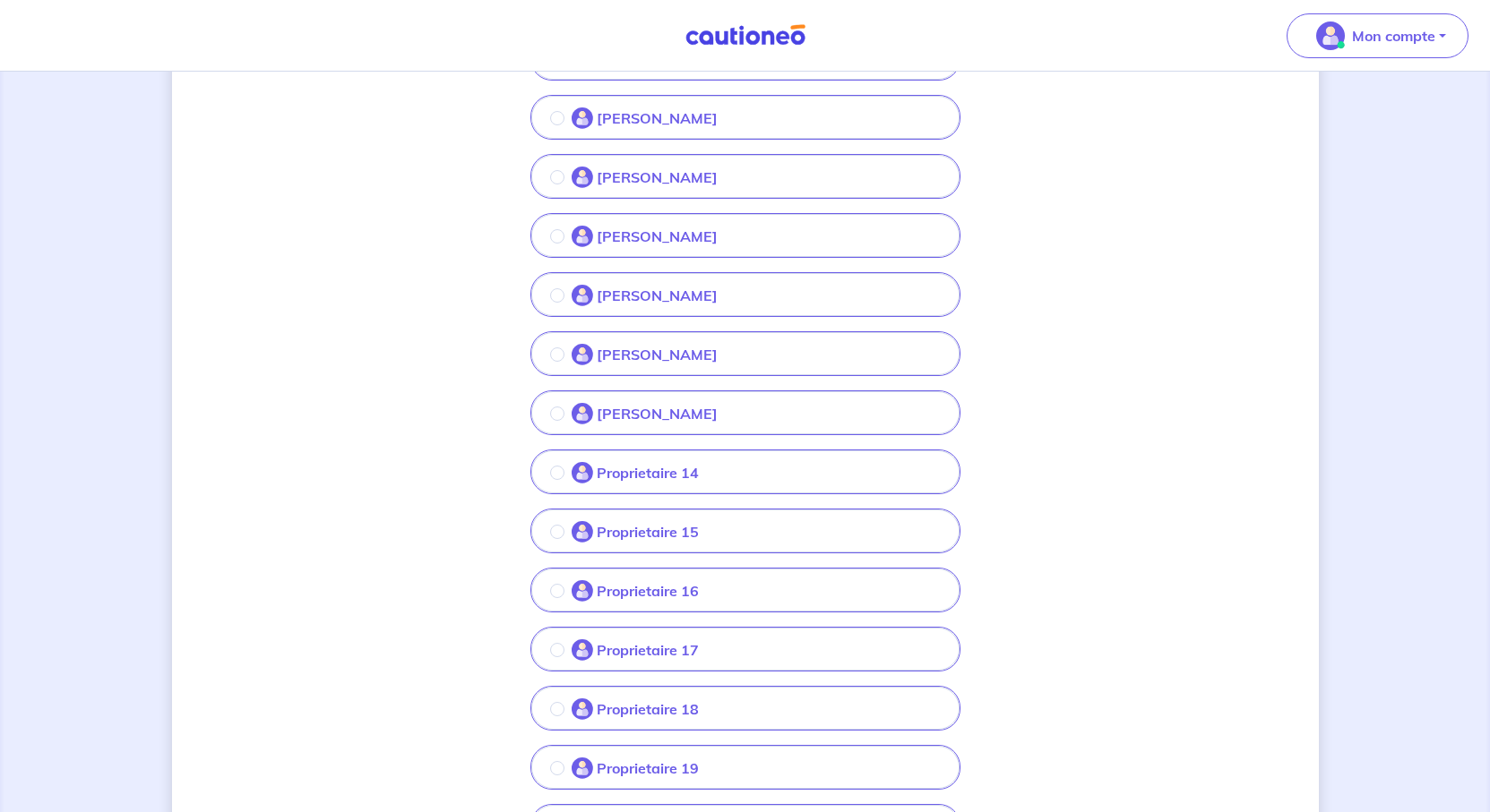
scroll to position [627, 0]
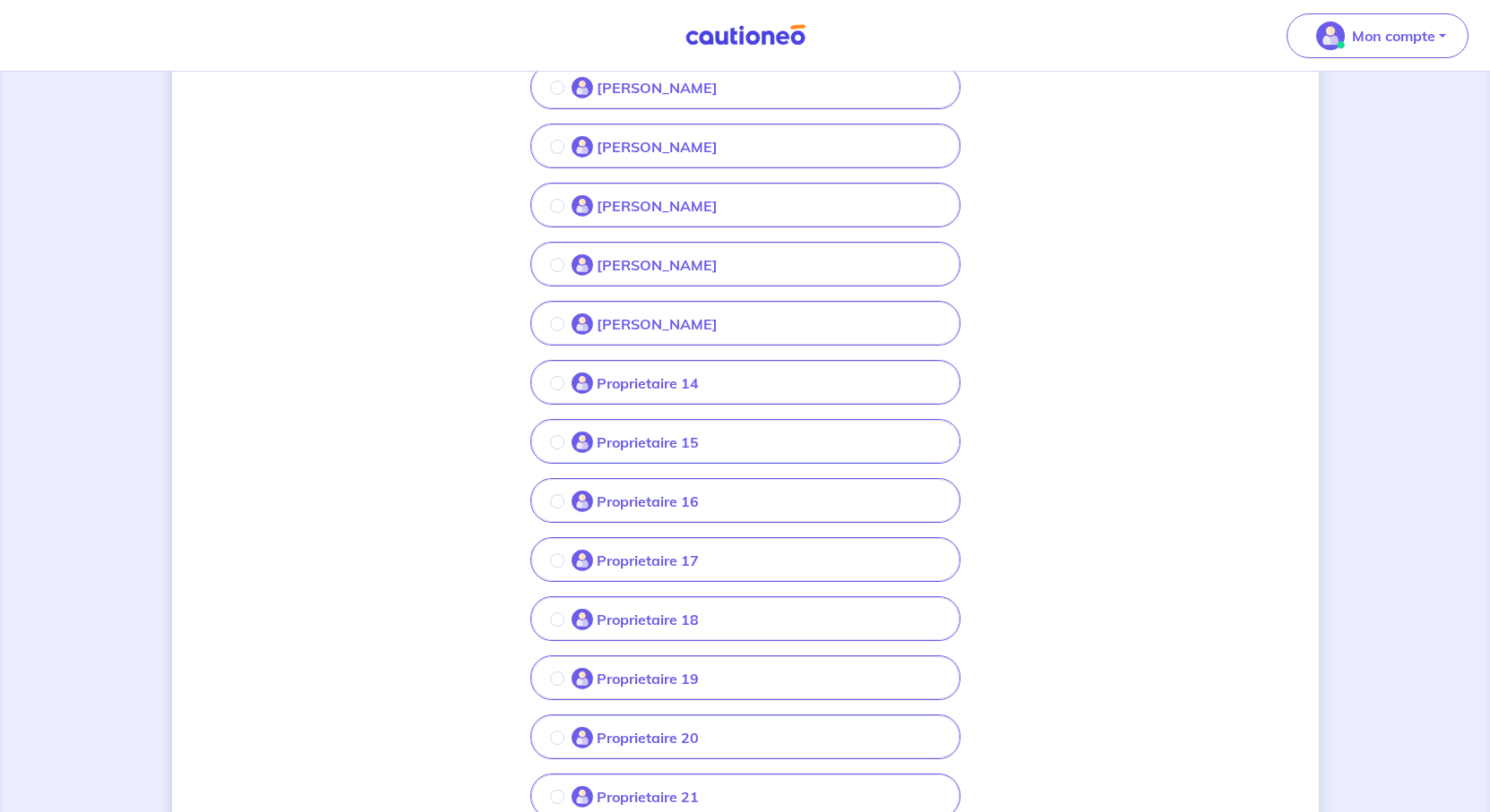
click at [616, 394] on p "Proprietaire 14" at bounding box center [648, 383] width 102 height 22
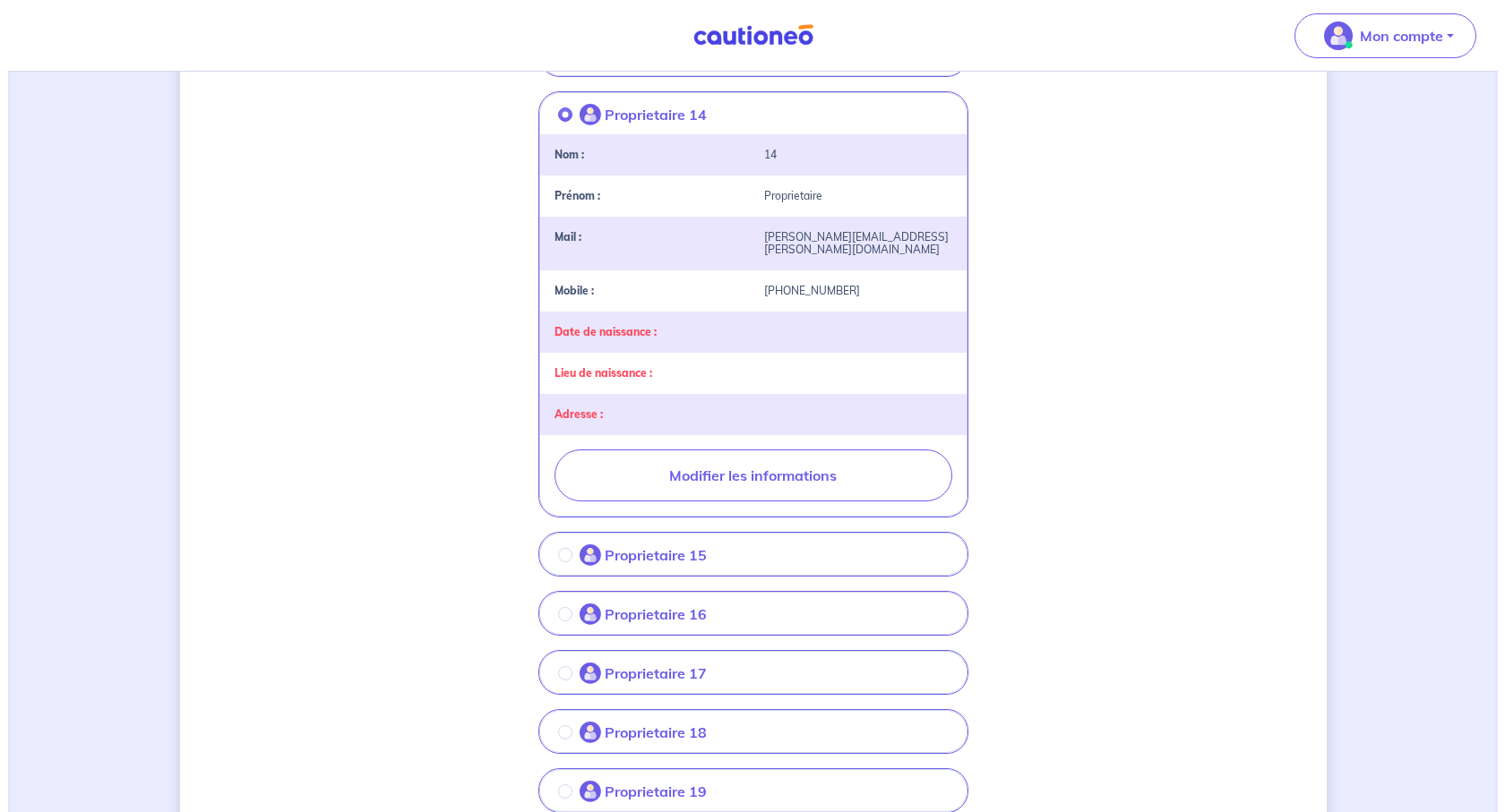
scroll to position [985, 0]
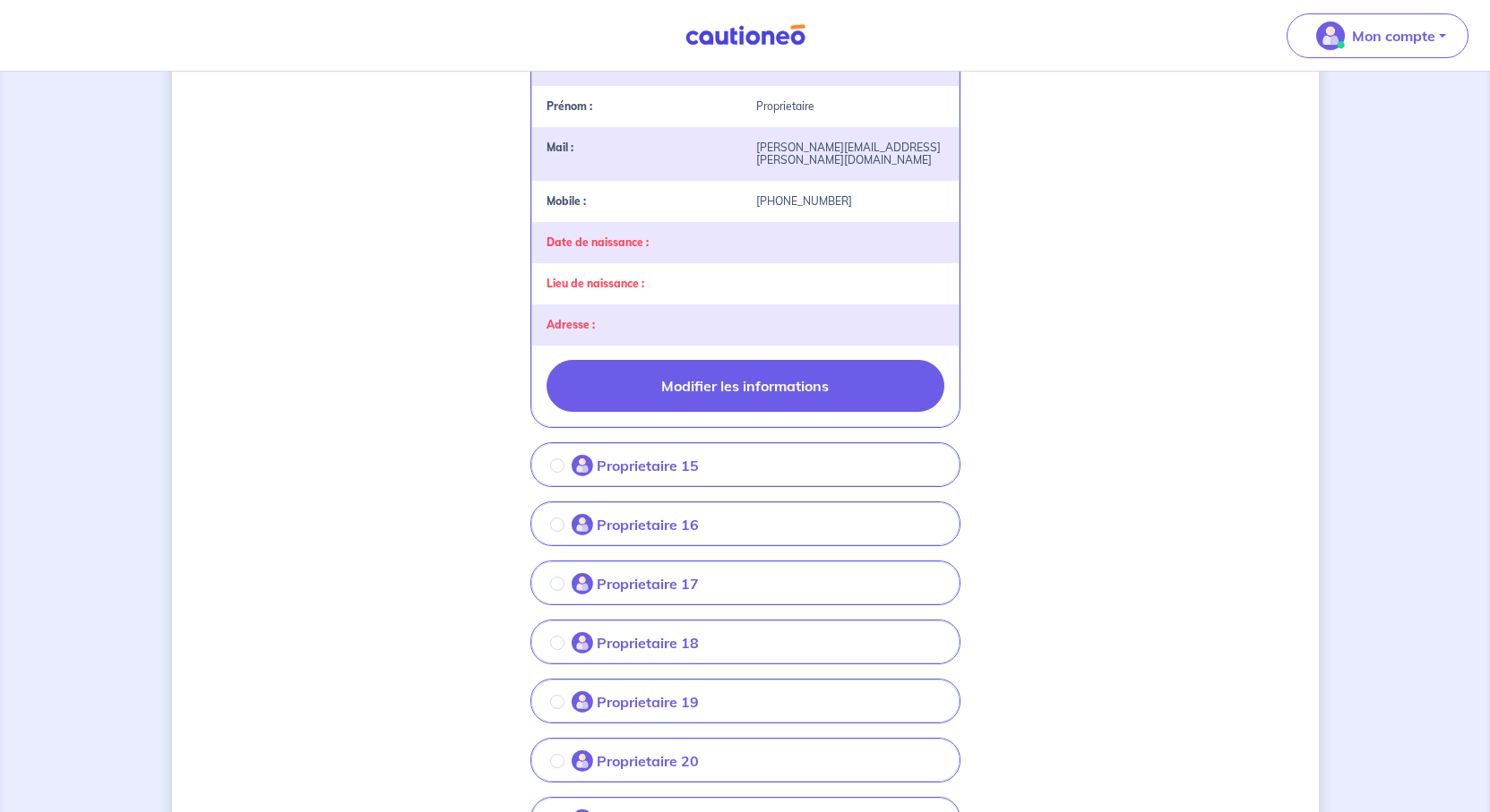
click at [743, 412] on button "Modifier les informations" at bounding box center [745, 386] width 398 height 52
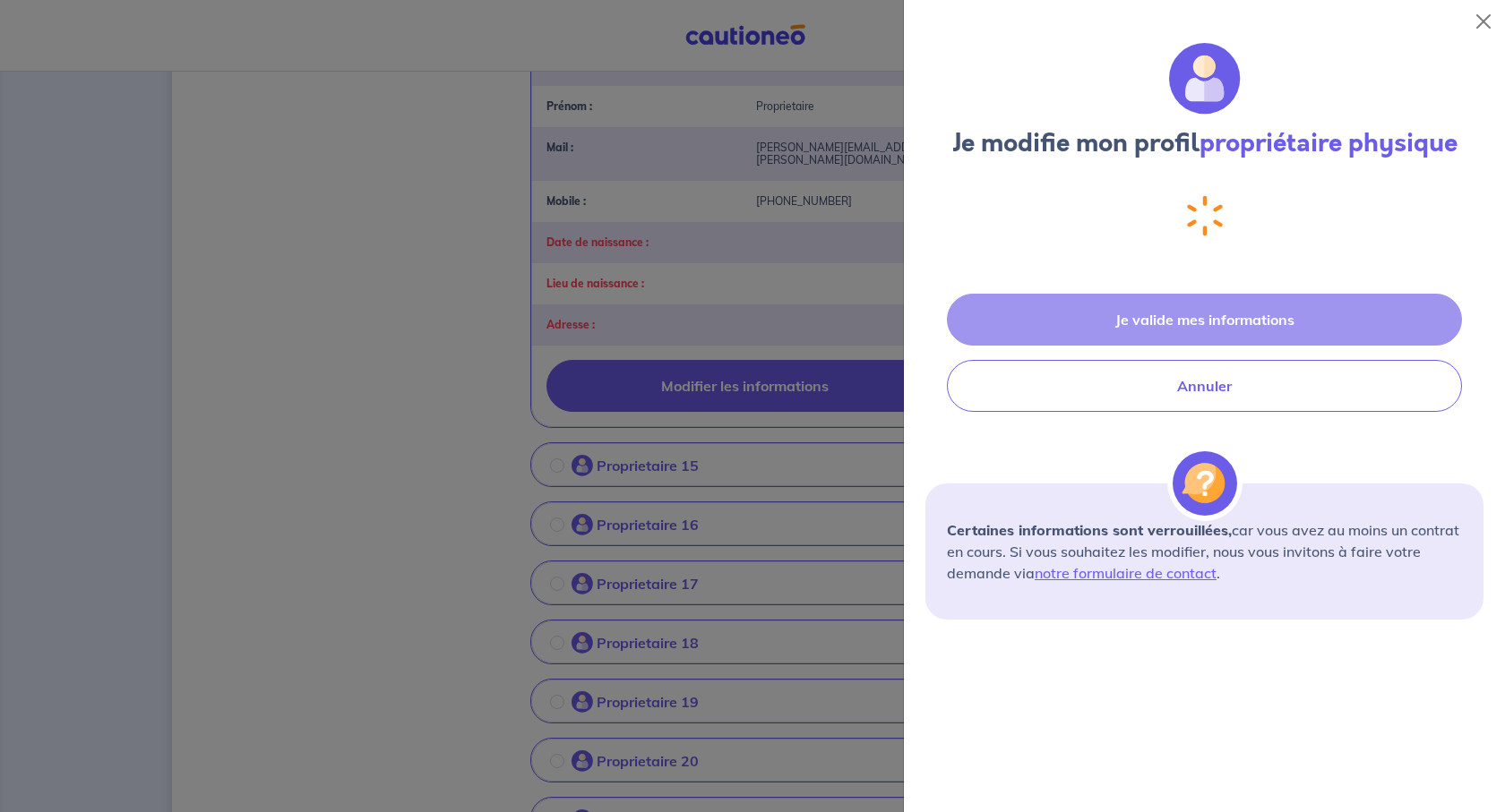
select select "FR"
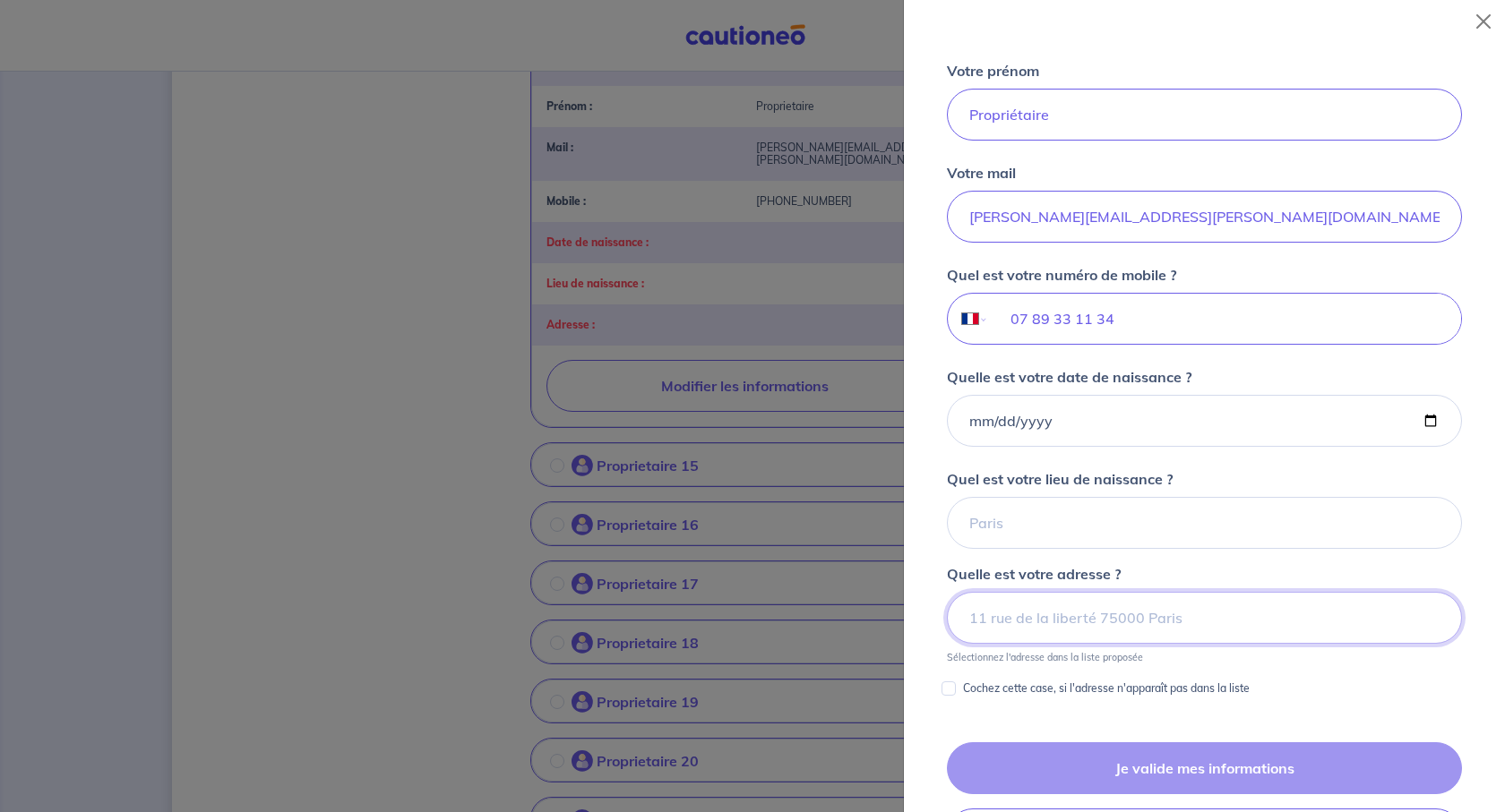
scroll to position [189, 0]
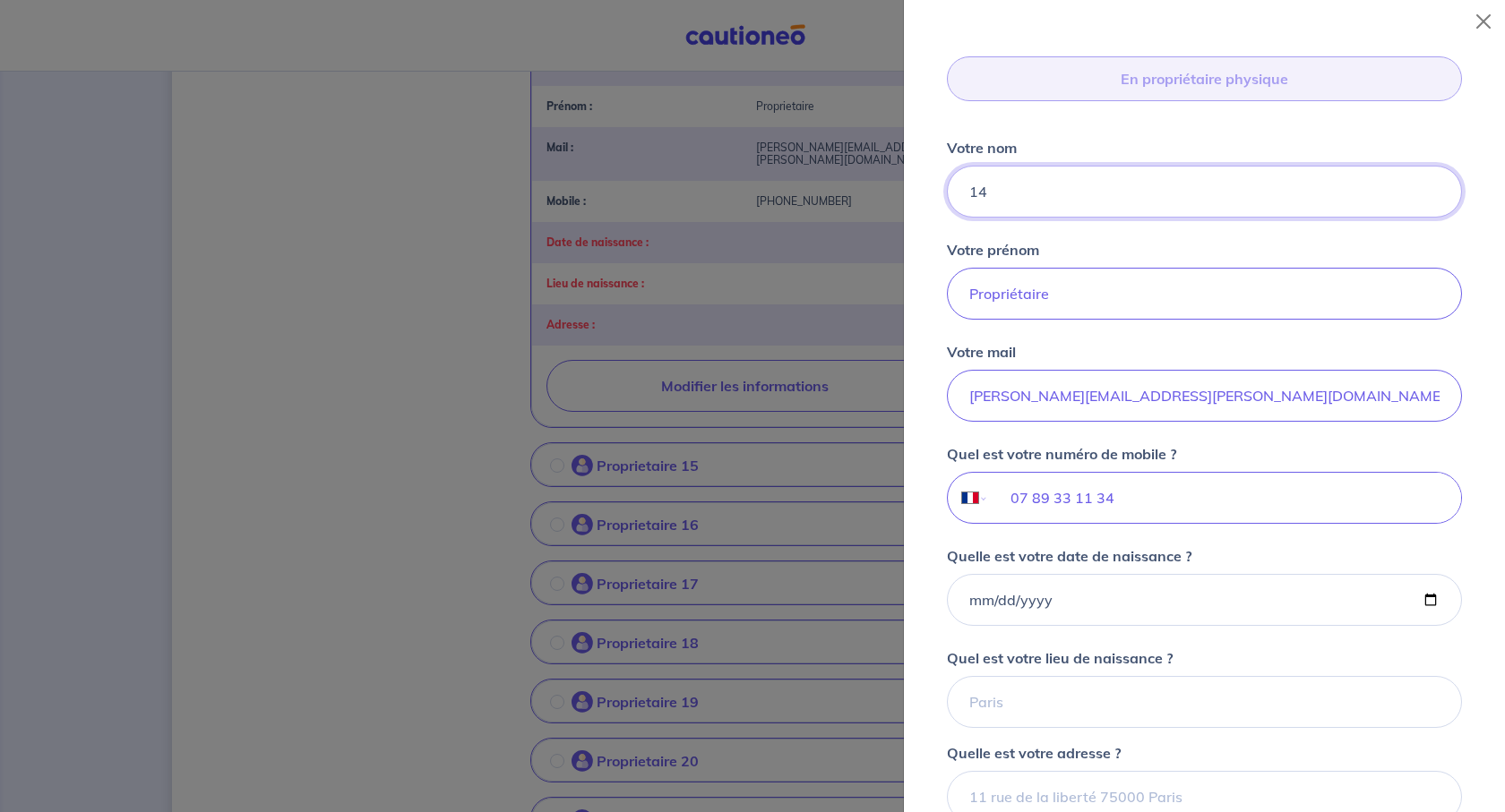
drag, startPoint x: 1064, startPoint y: 314, endPoint x: 884, endPoint y: 319, distance: 180.1
type input "SIMONNET"
click at [1141, 319] on input "Propriétaire" at bounding box center [1204, 293] width 515 height 52
drag, startPoint x: 1141, startPoint y: 434, endPoint x: 895, endPoint y: 442, distance: 246.1
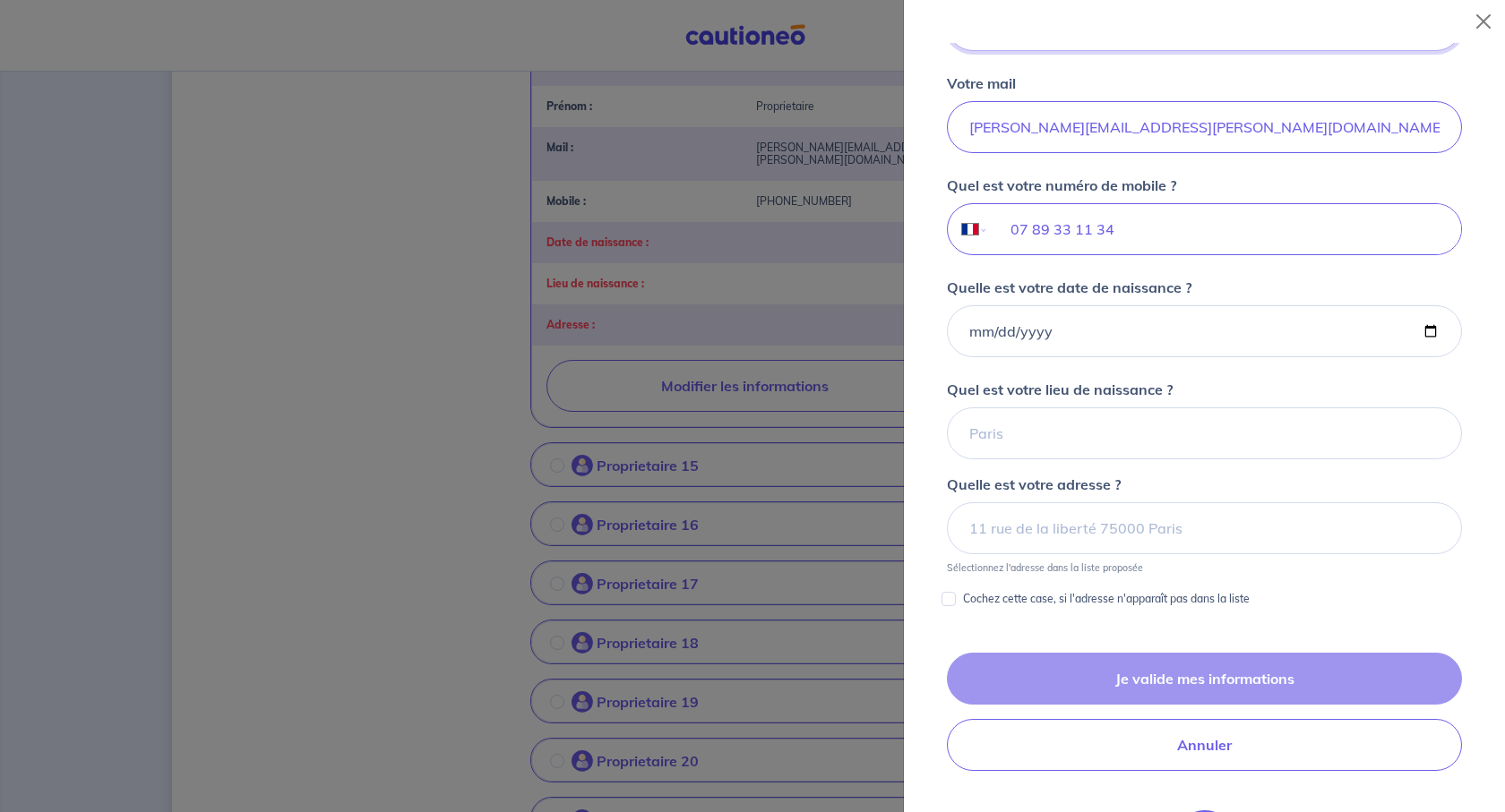
scroll to position [548, 0]
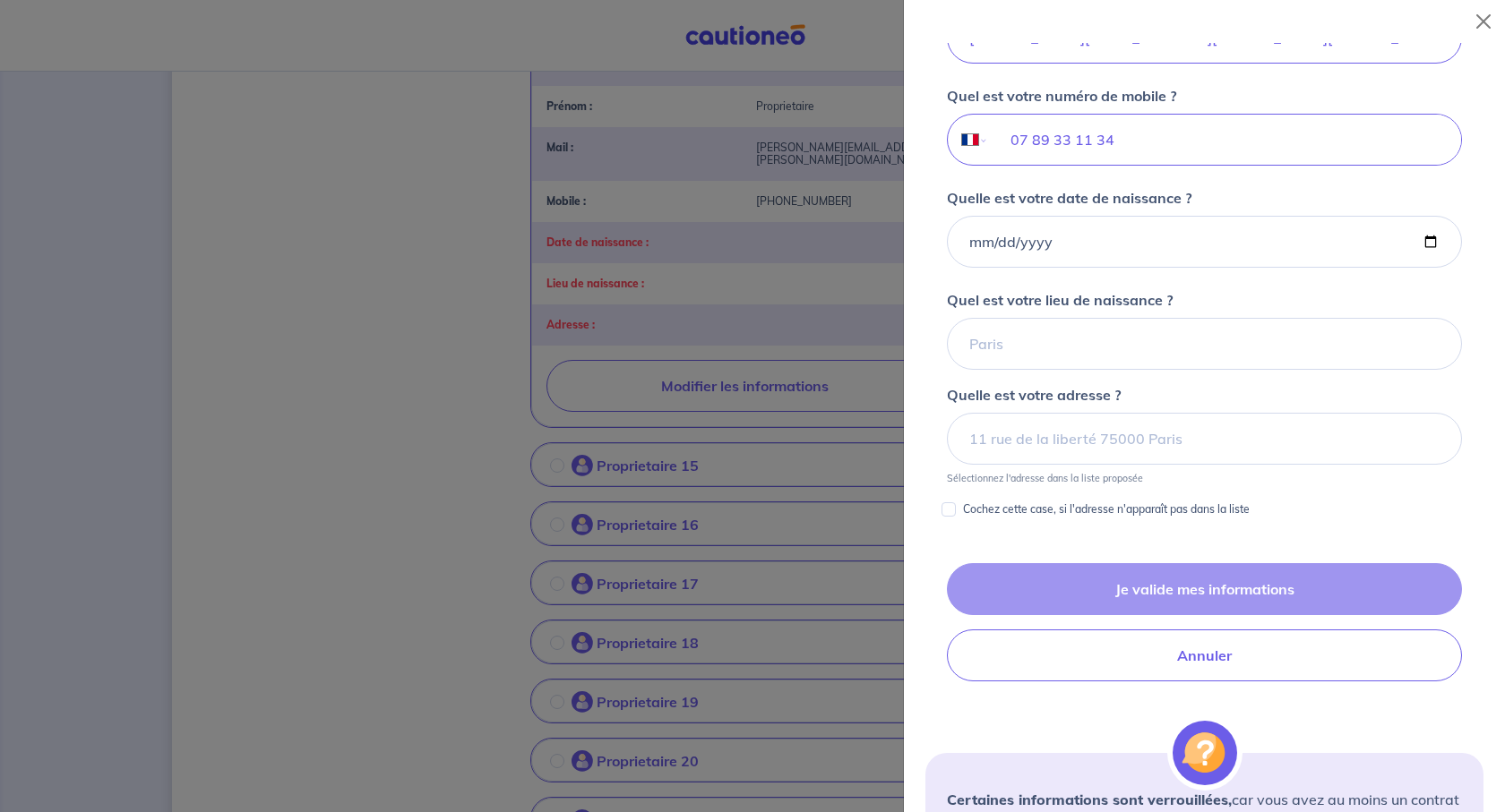
type input "[PERSON_NAME]"
click at [978, 267] on input "Quelle est votre date de naissance ?" at bounding box center [1204, 241] width 515 height 52
type input "[DATE]"
click at [1145, 370] on input "Quel est votre lieu de naissance ?" at bounding box center [1204, 344] width 515 height 52
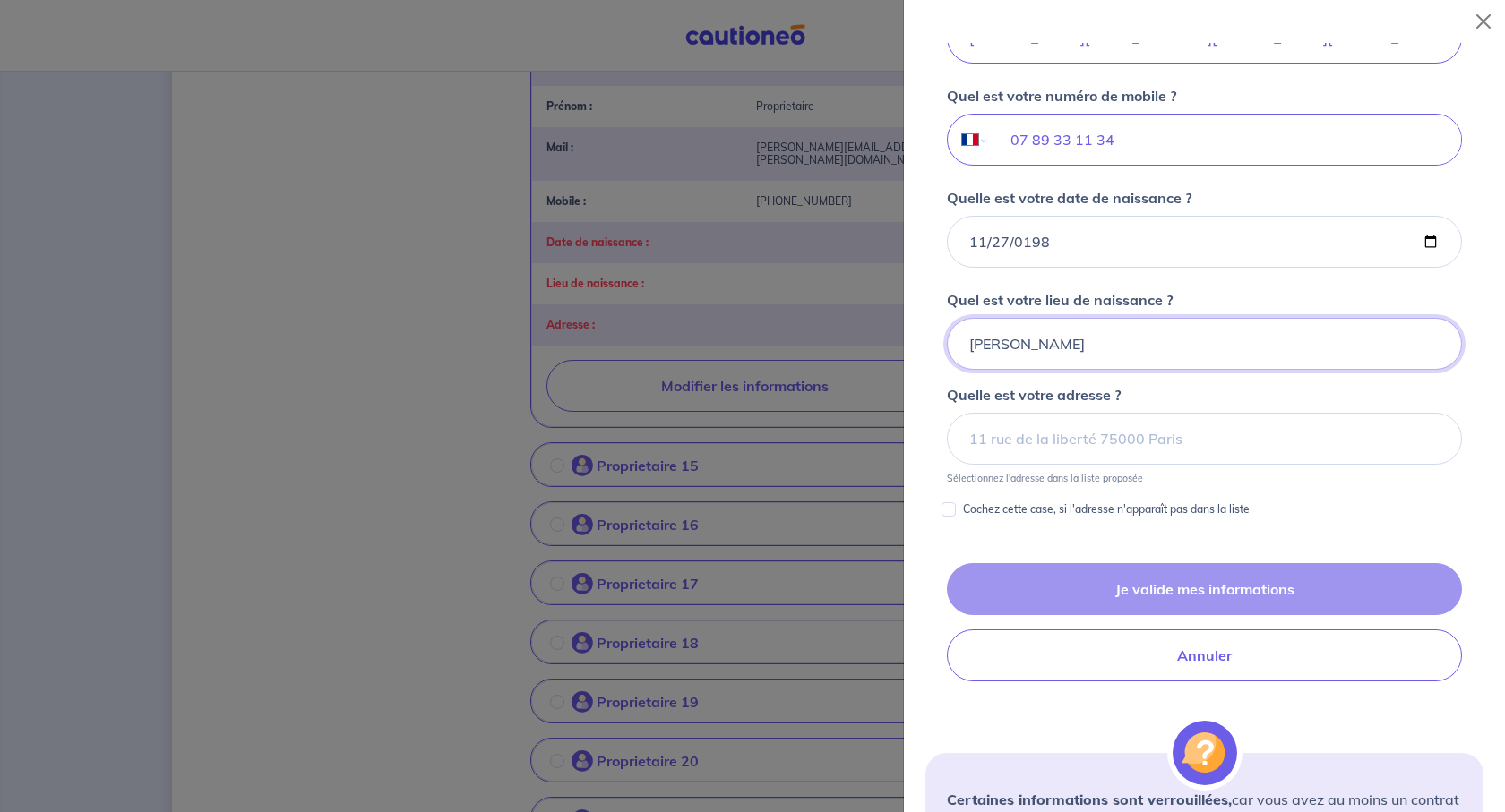
type input "[PERSON_NAME]"
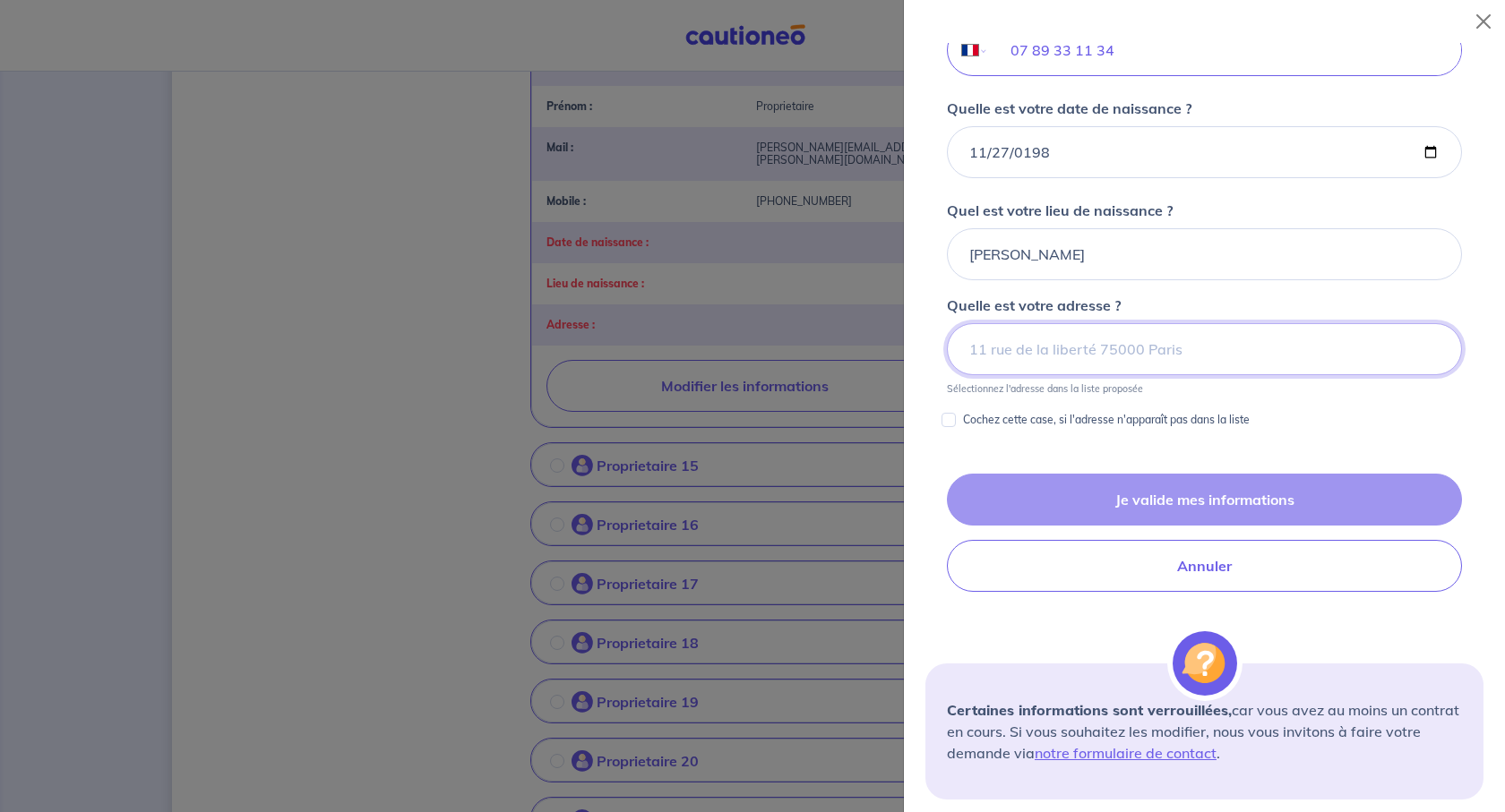
click at [1139, 375] on input at bounding box center [1204, 349] width 515 height 52
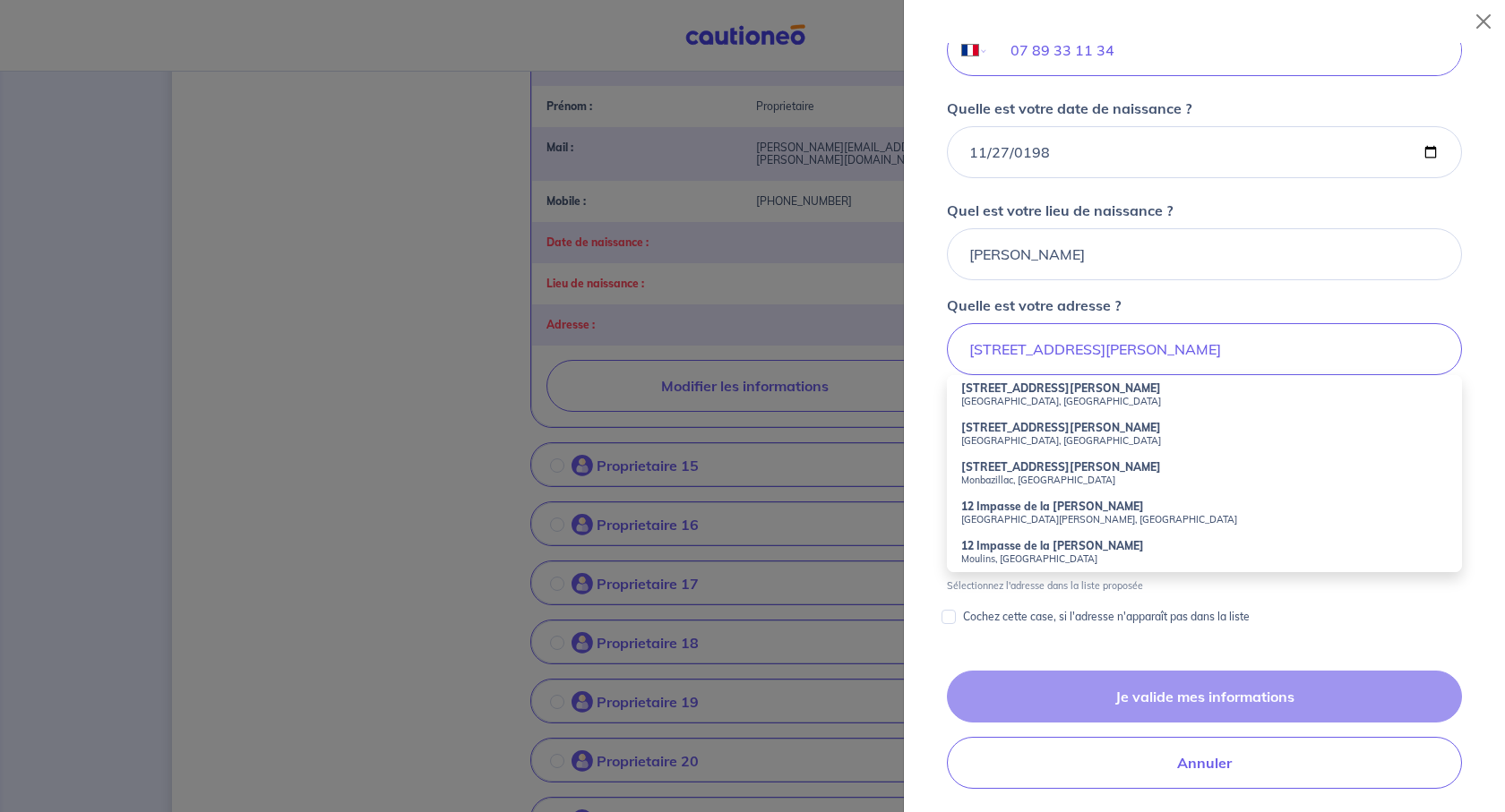
click at [1054, 407] on small "[GEOGRAPHIC_DATA], [GEOGRAPHIC_DATA]" at bounding box center [1204, 401] width 486 height 13
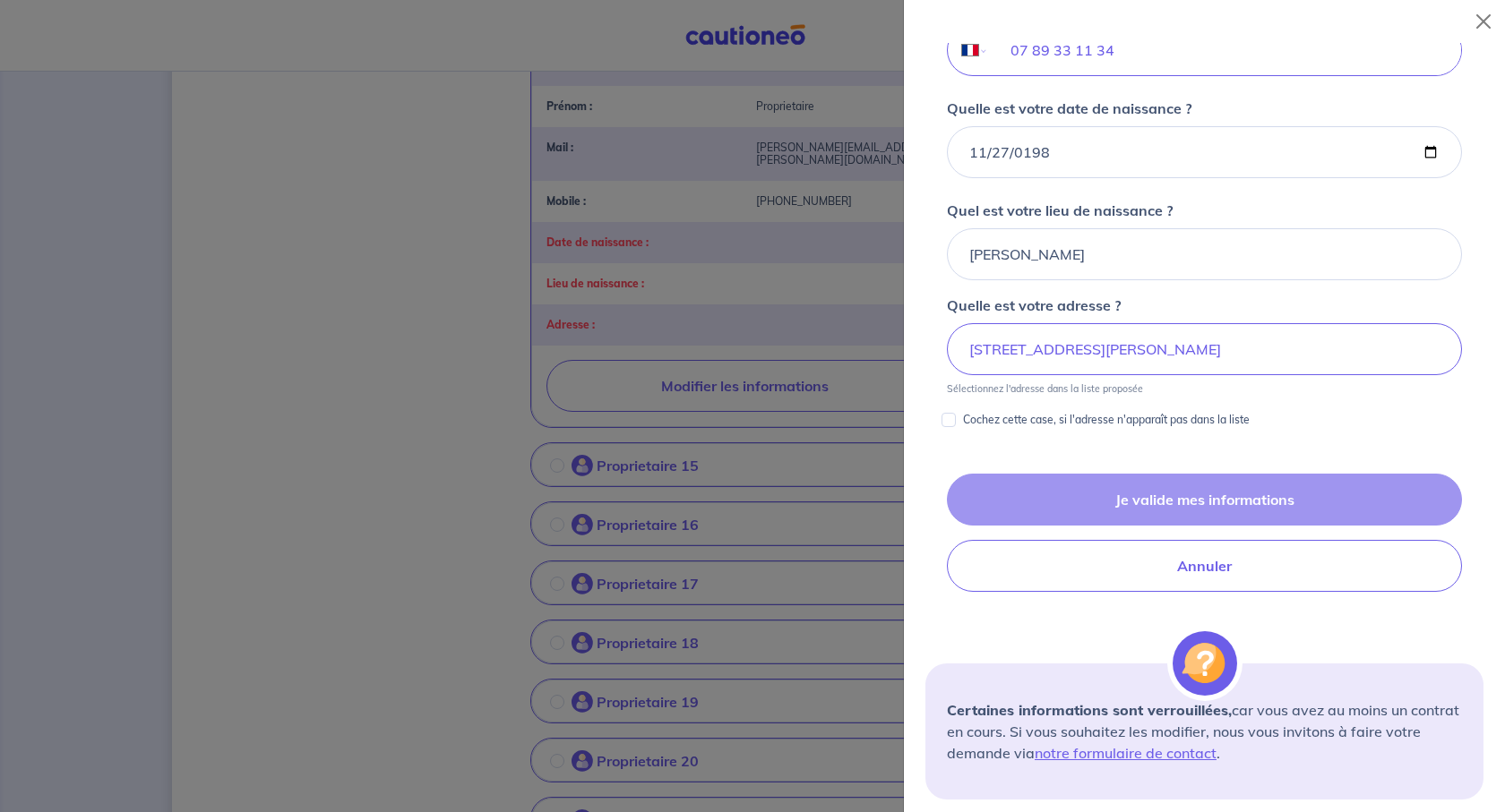
type input "[STREET_ADDRESS][PERSON_NAME]"
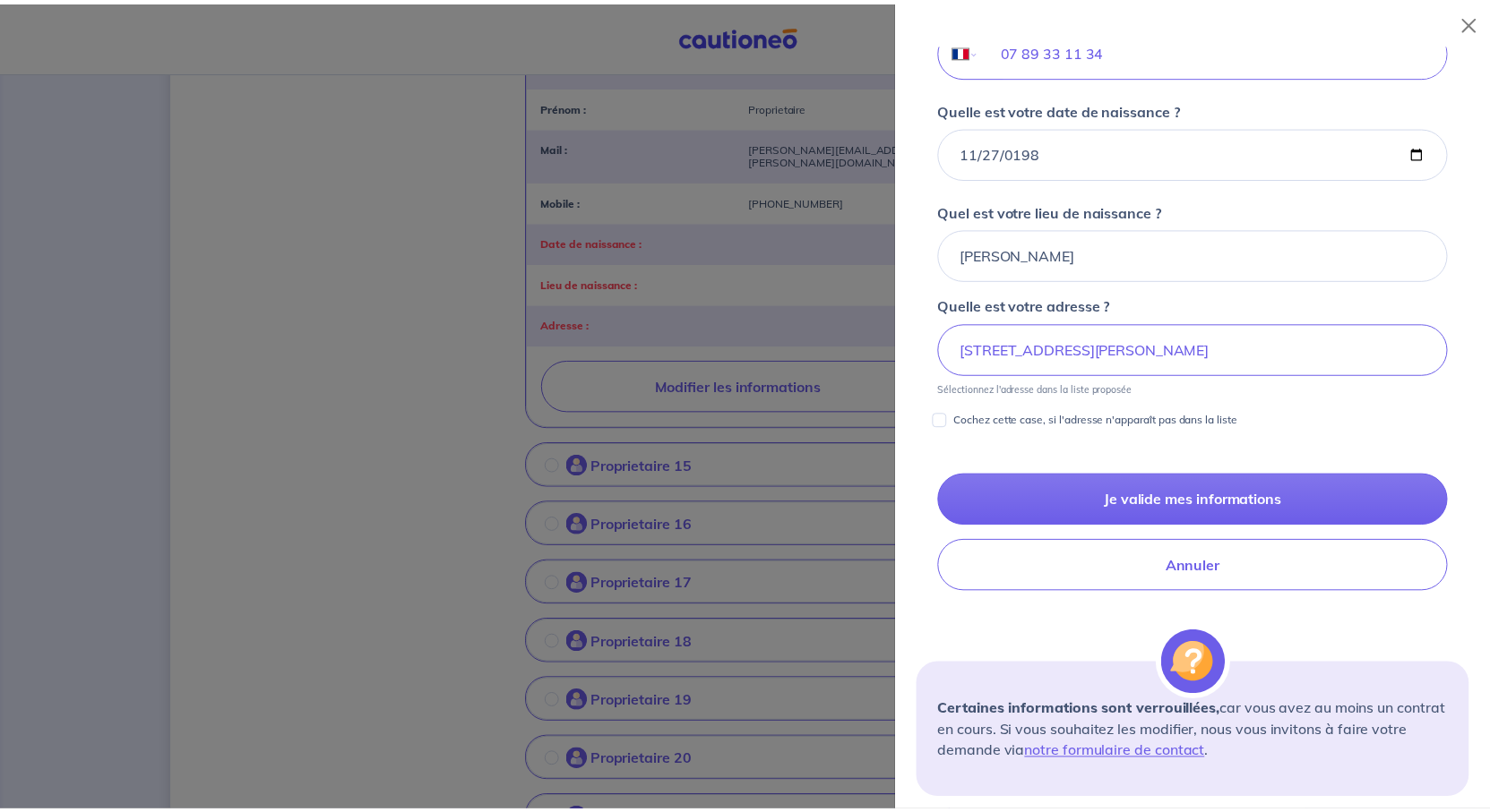
scroll to position [816, 0]
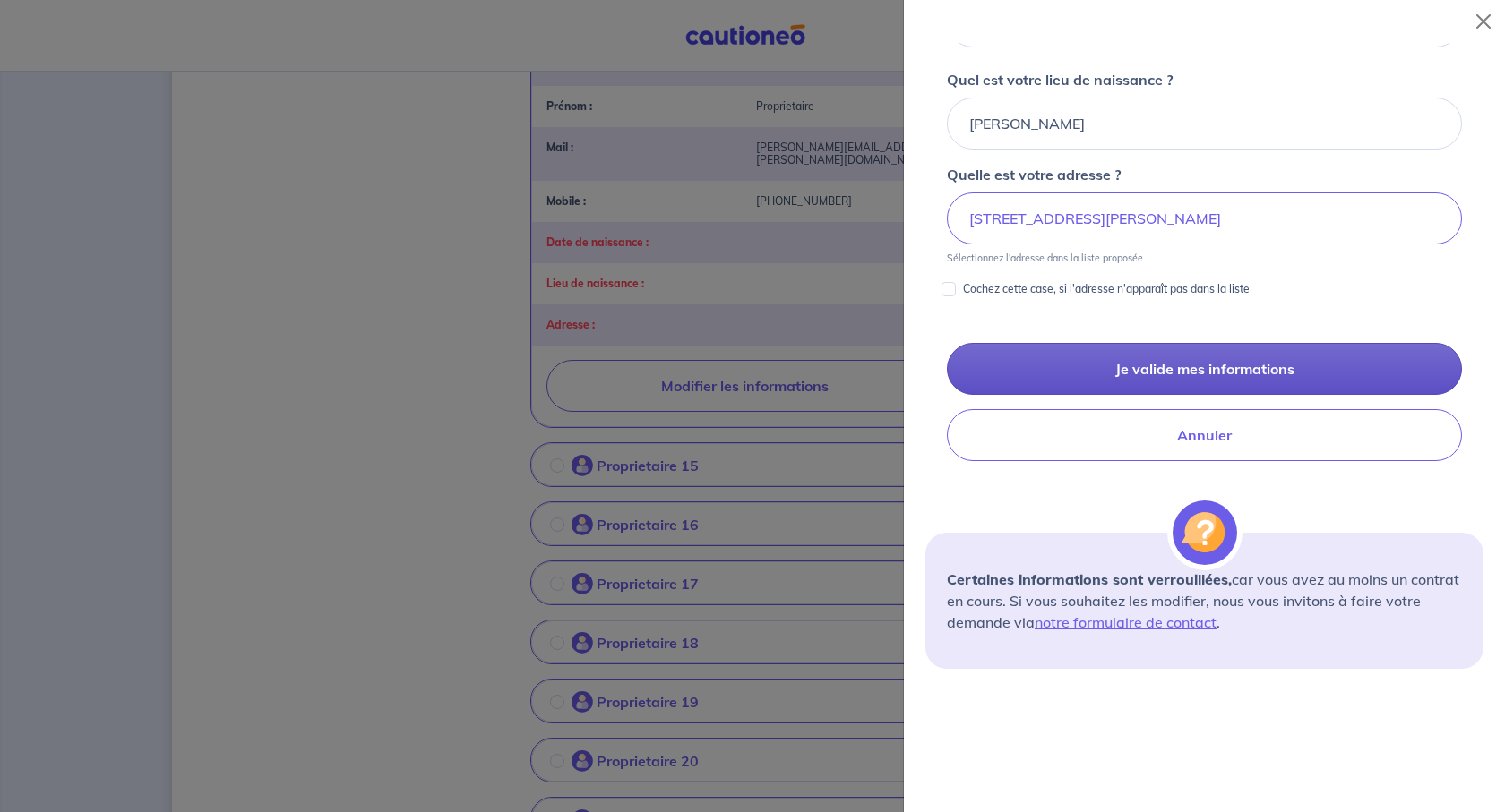
click at [1187, 395] on button "Je valide mes informations" at bounding box center [1204, 368] width 515 height 52
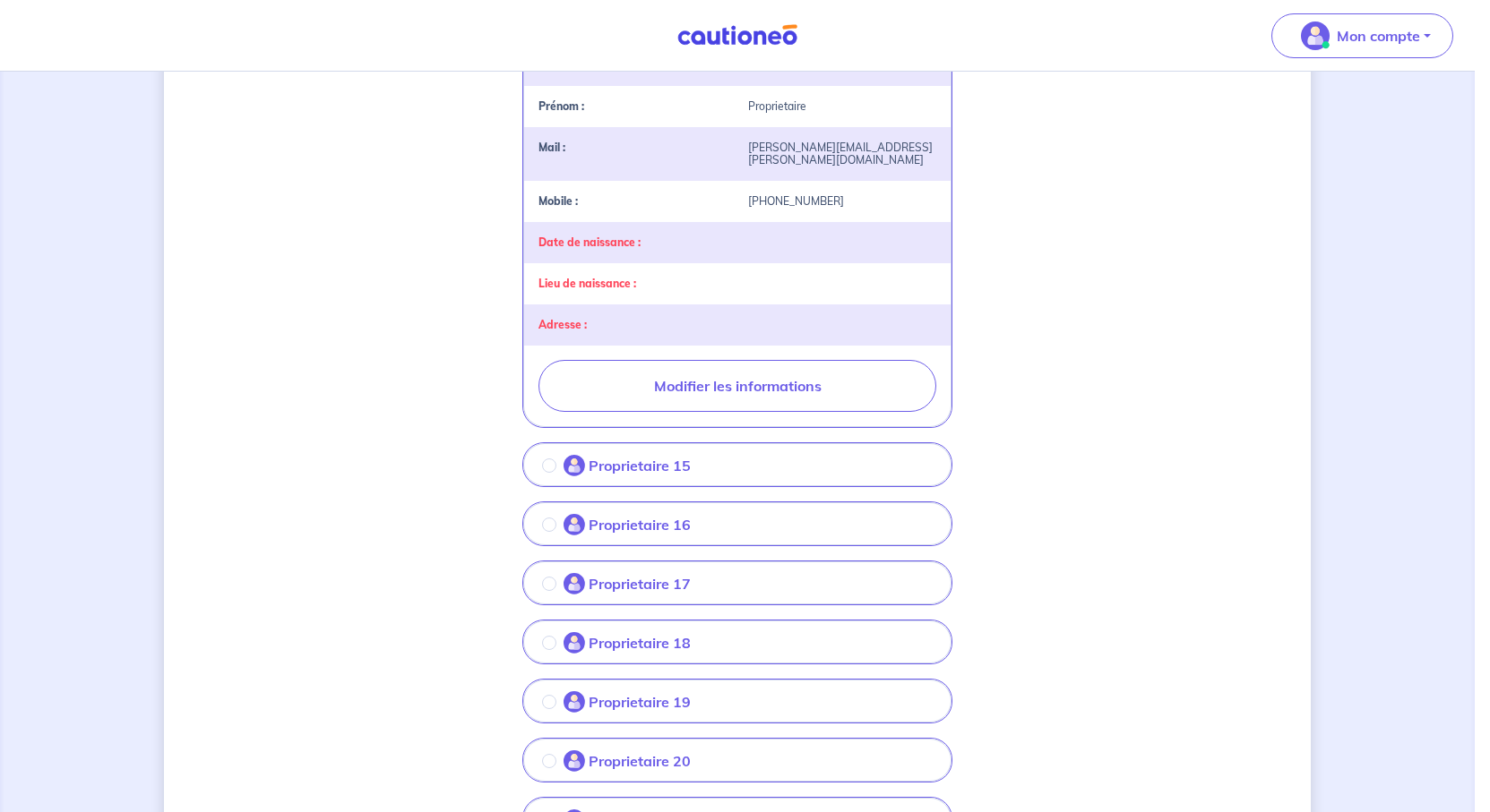
scroll to position [0, 0]
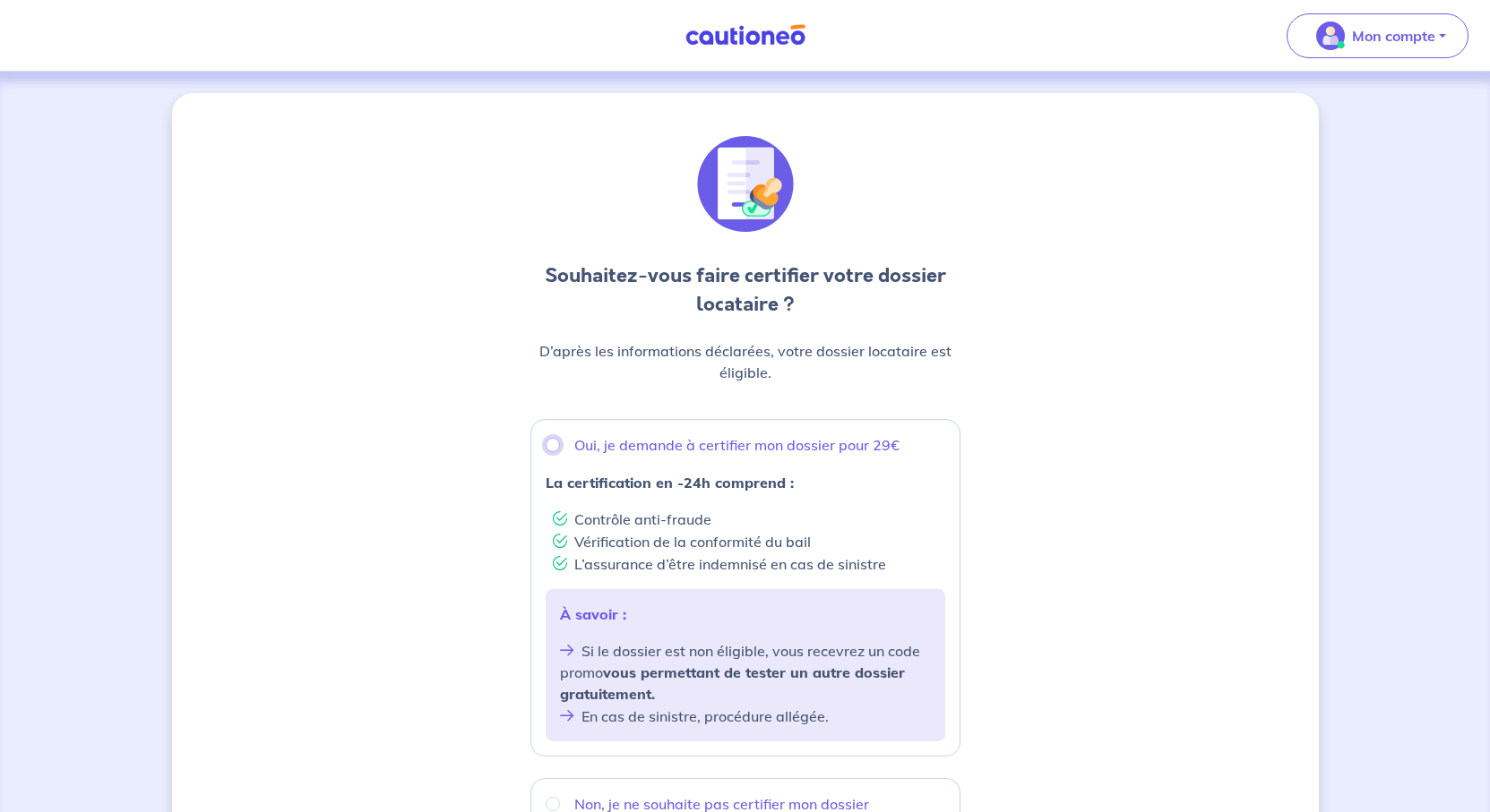
click at [546, 453] on input "Oui, je demande à certifier mon dossier pour 29€" at bounding box center [553, 445] width 15 height 15
radio input "true"
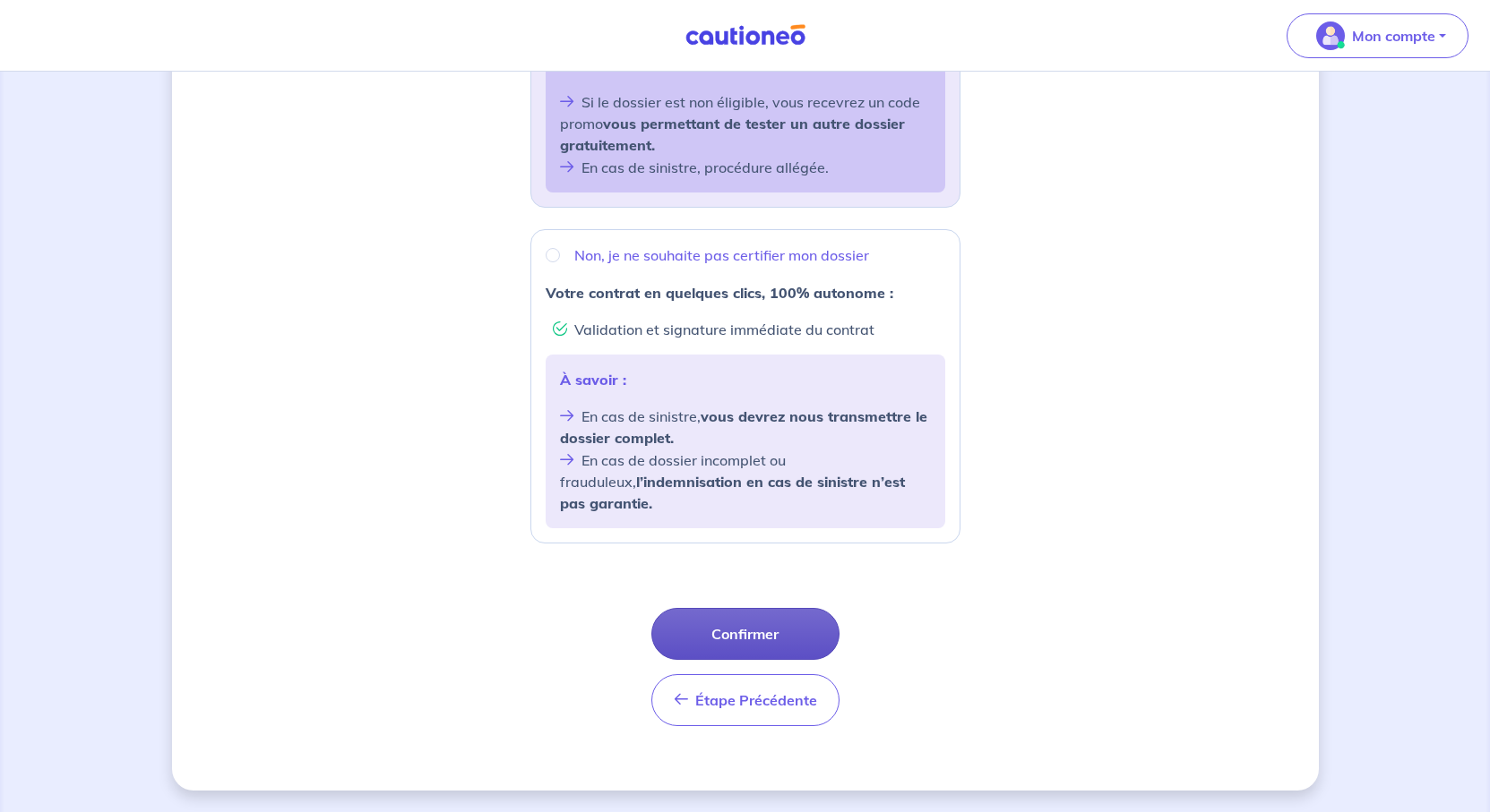
scroll to position [824, 0]
click at [786, 608] on button "Confirmer" at bounding box center [745, 634] width 188 height 52
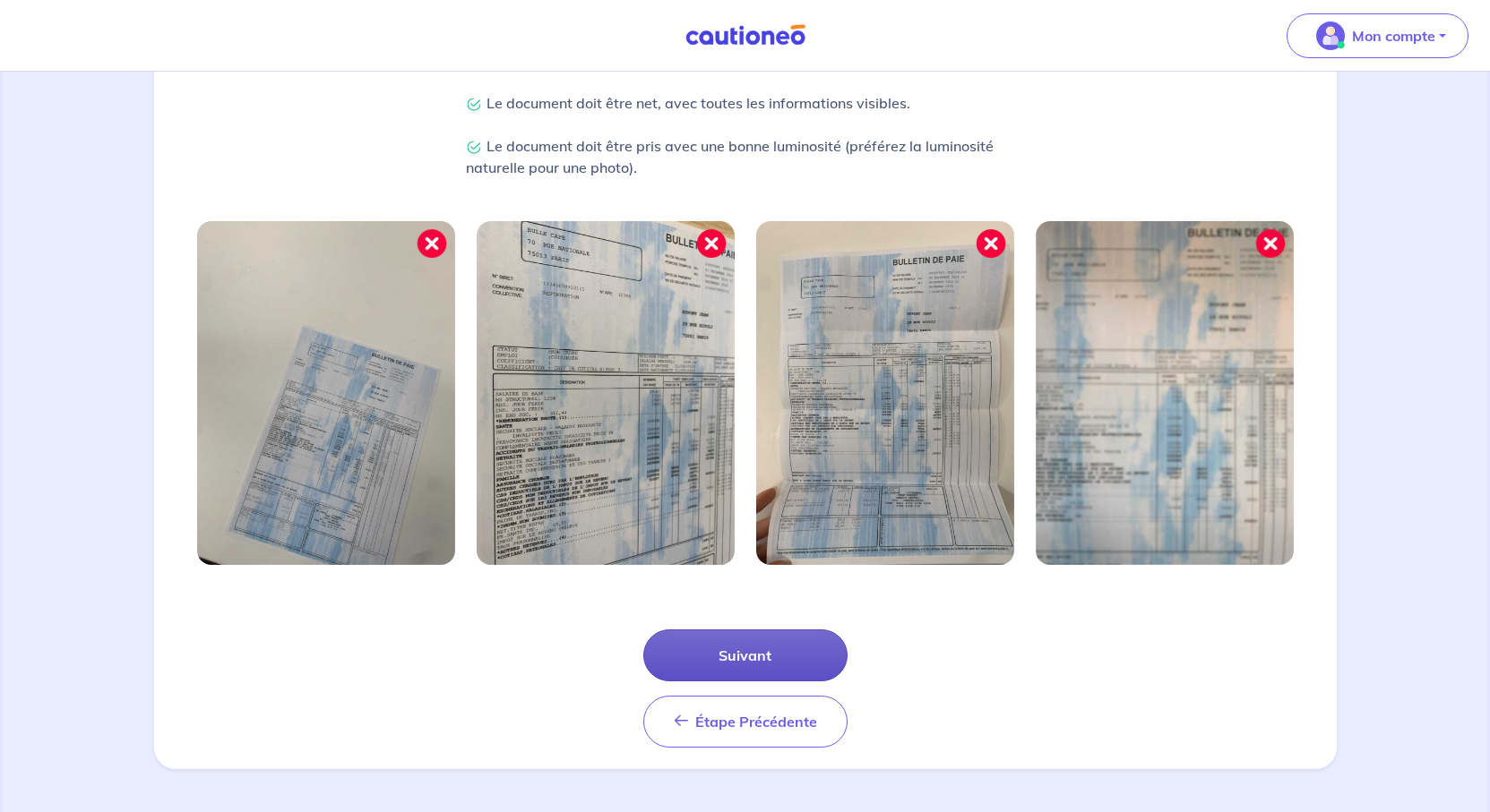
click at [727, 630] on button "Suivant" at bounding box center [745, 655] width 204 height 52
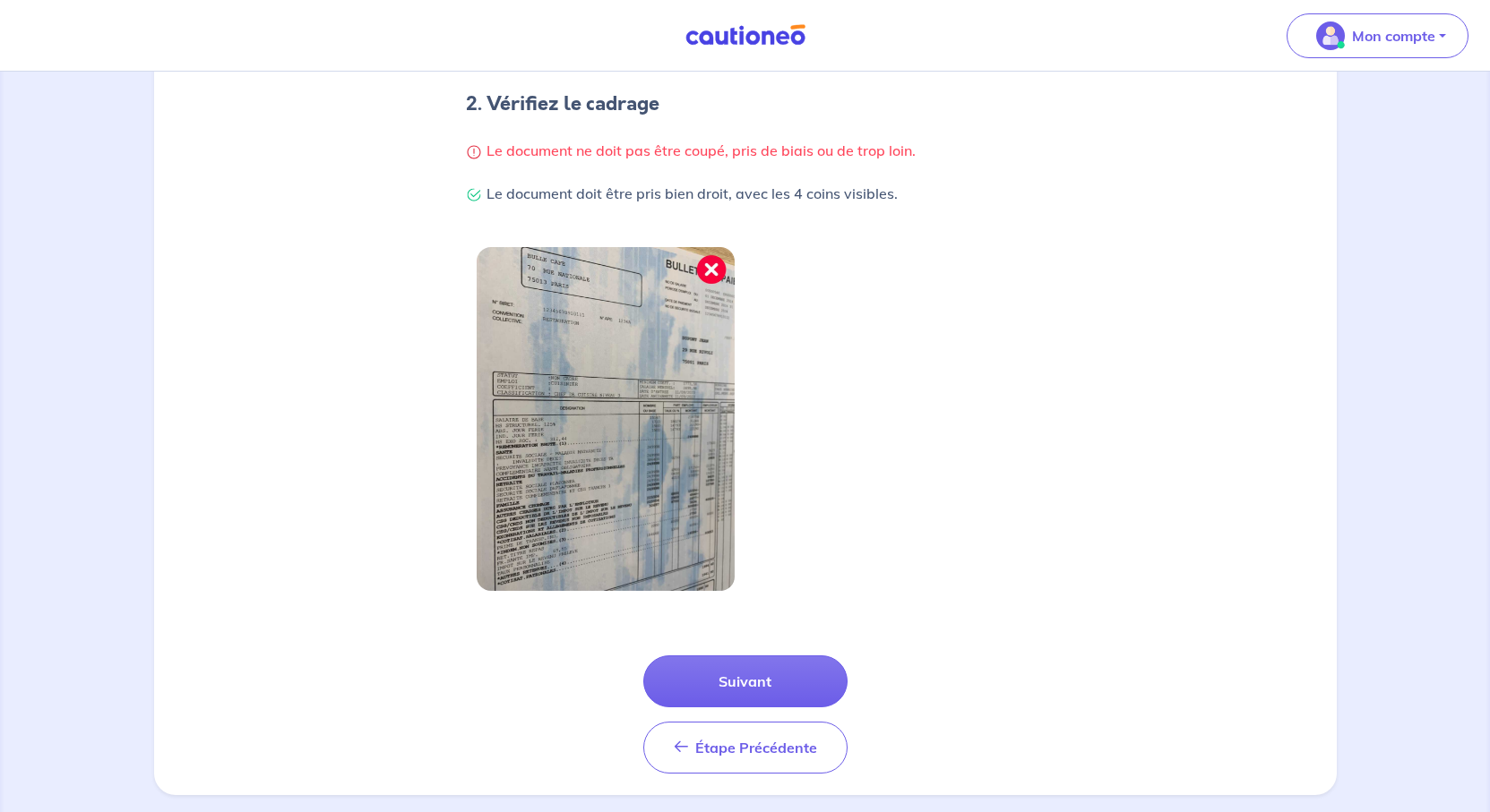
scroll to position [587, 0]
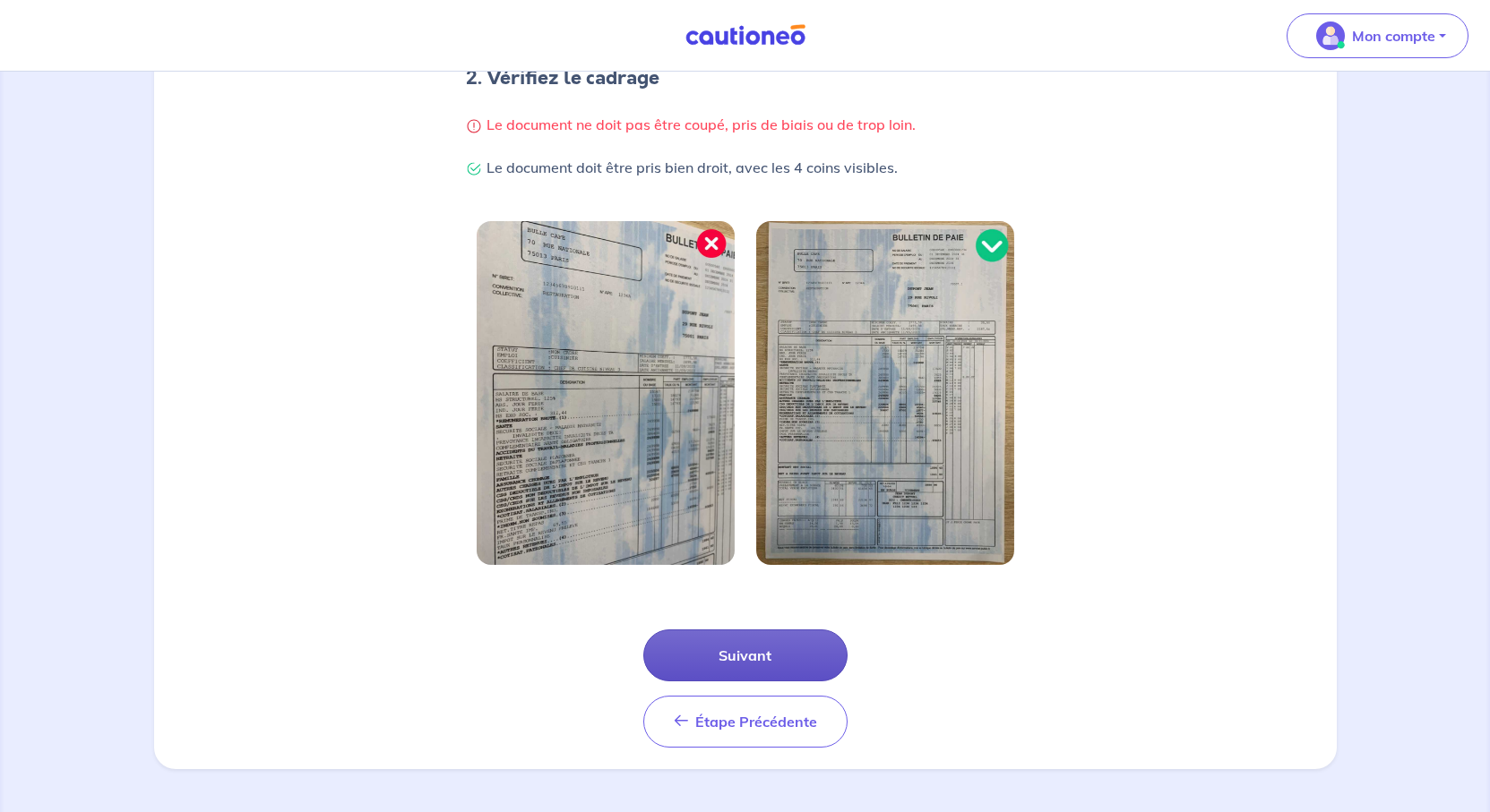
click at [743, 630] on button "Suivant" at bounding box center [745, 655] width 204 height 52
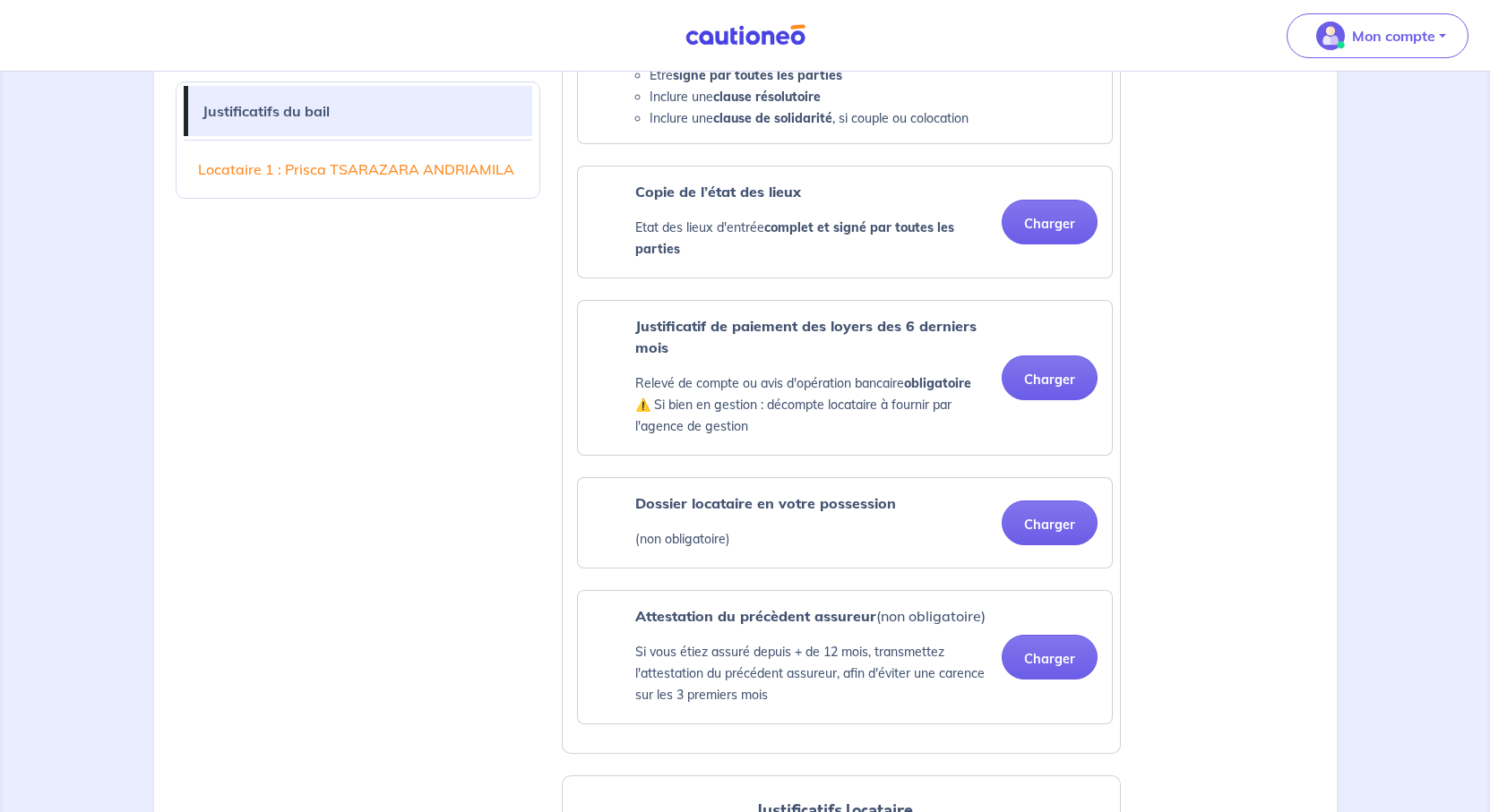
scroll to position [448, 0]
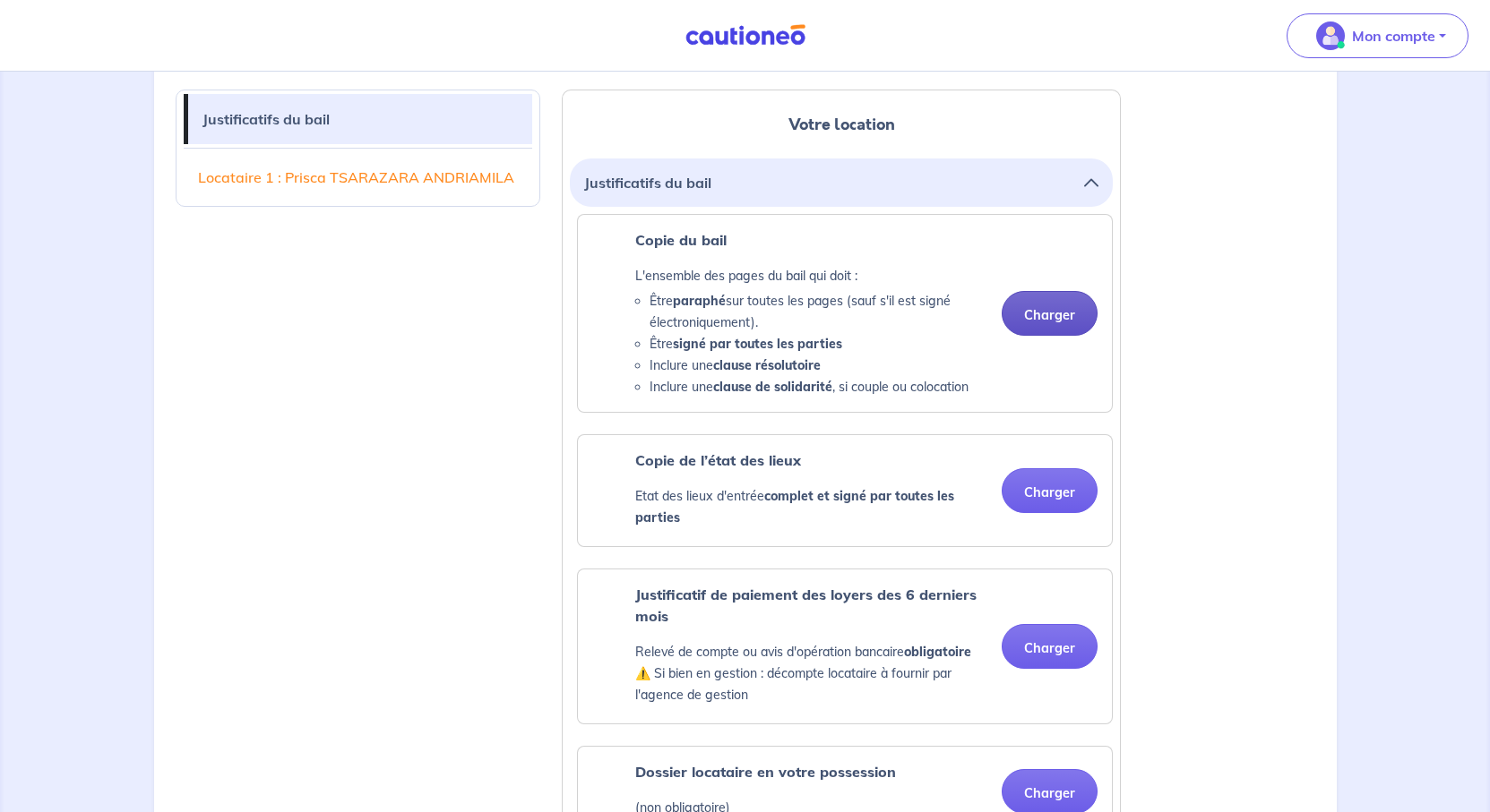
click at [1018, 336] on button "Charger" at bounding box center [1049, 313] width 96 height 45
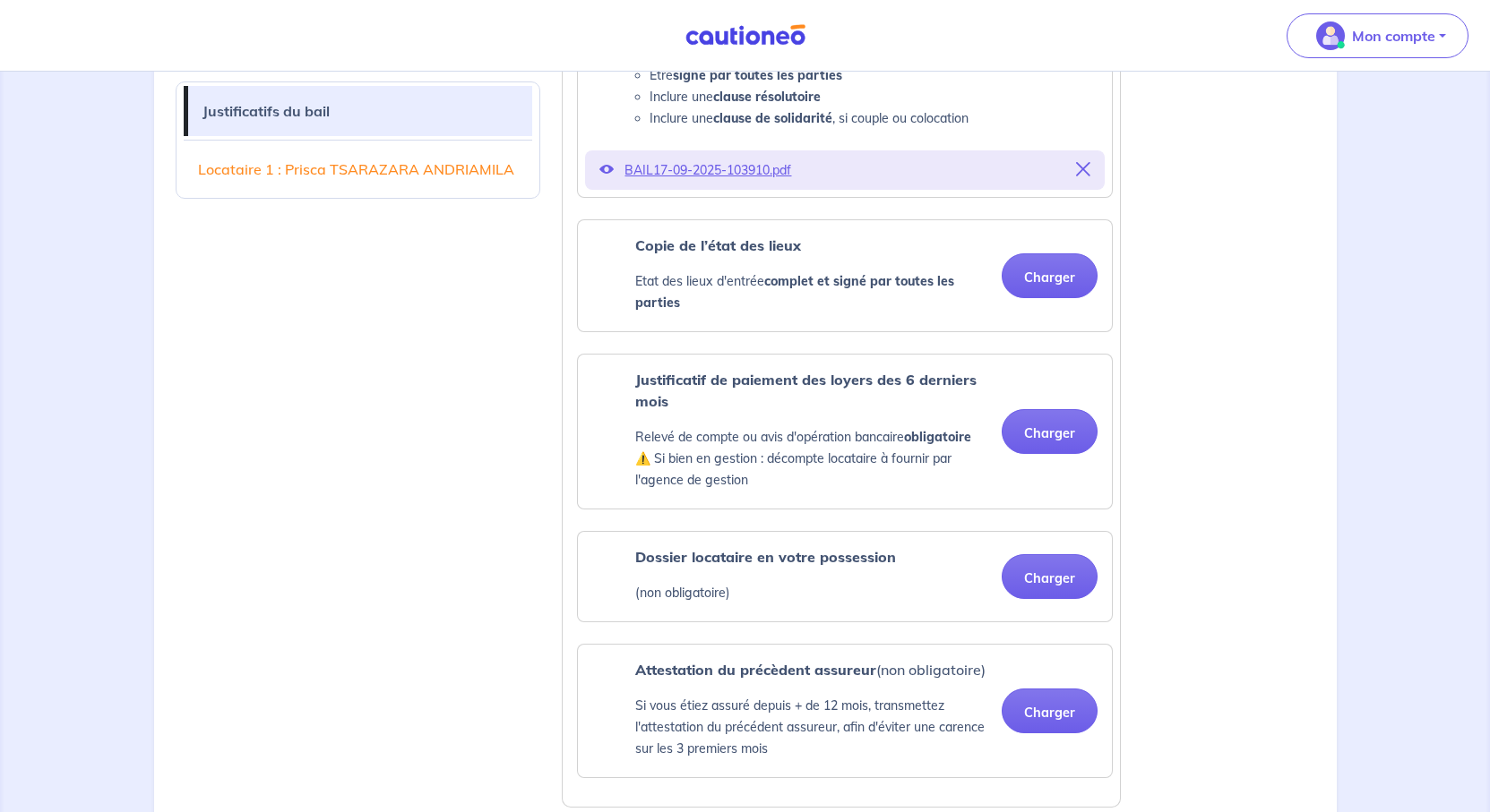
scroll to position [806, 0]
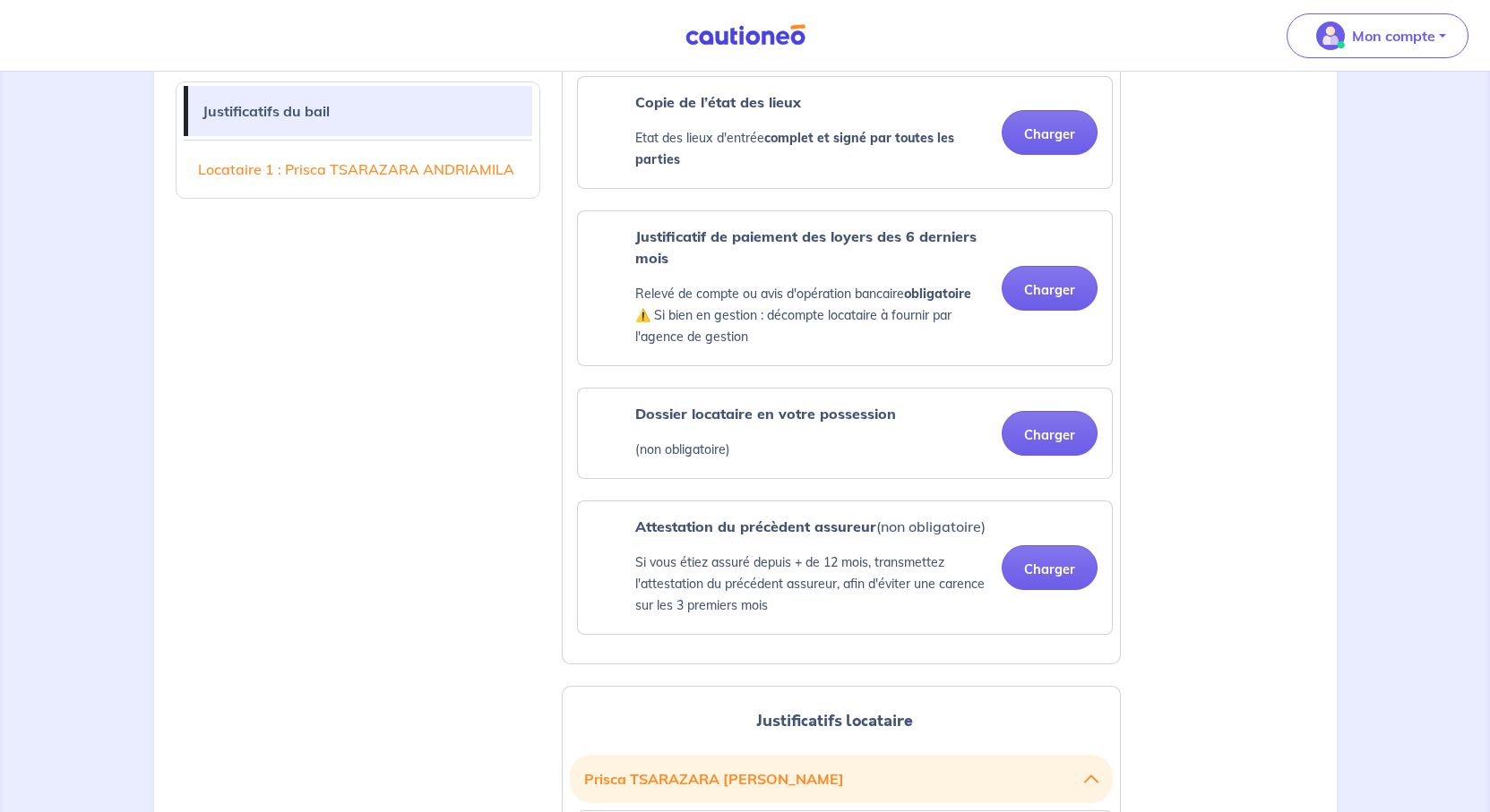
click at [1033, 392] on ul "Copie du bail L'ensemble des pages du bail qui doit : Être paraphé sur toutes l…" at bounding box center [841, 245] width 543 height 779
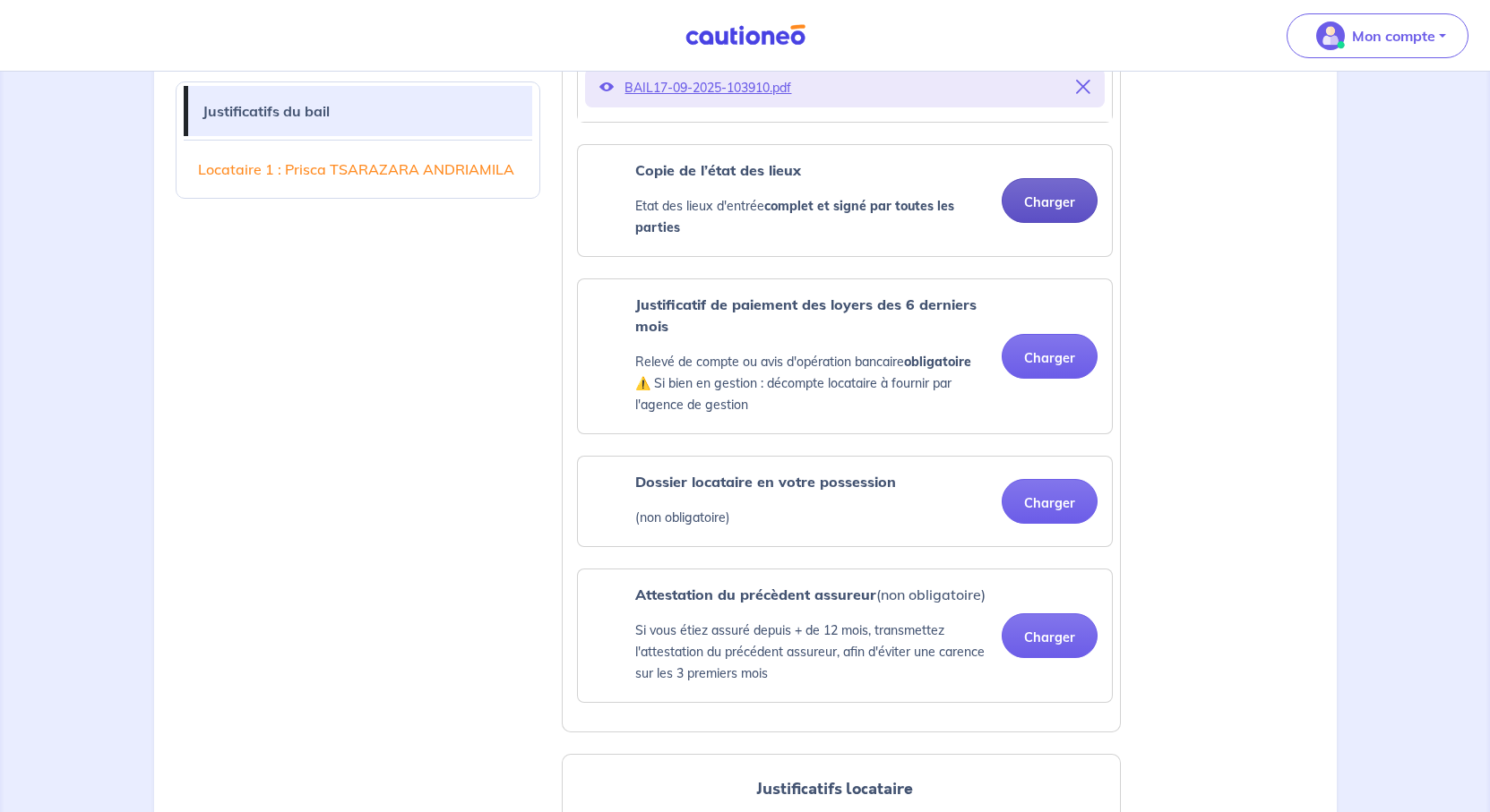
click at [1040, 223] on button "Charger" at bounding box center [1049, 201] width 96 height 45
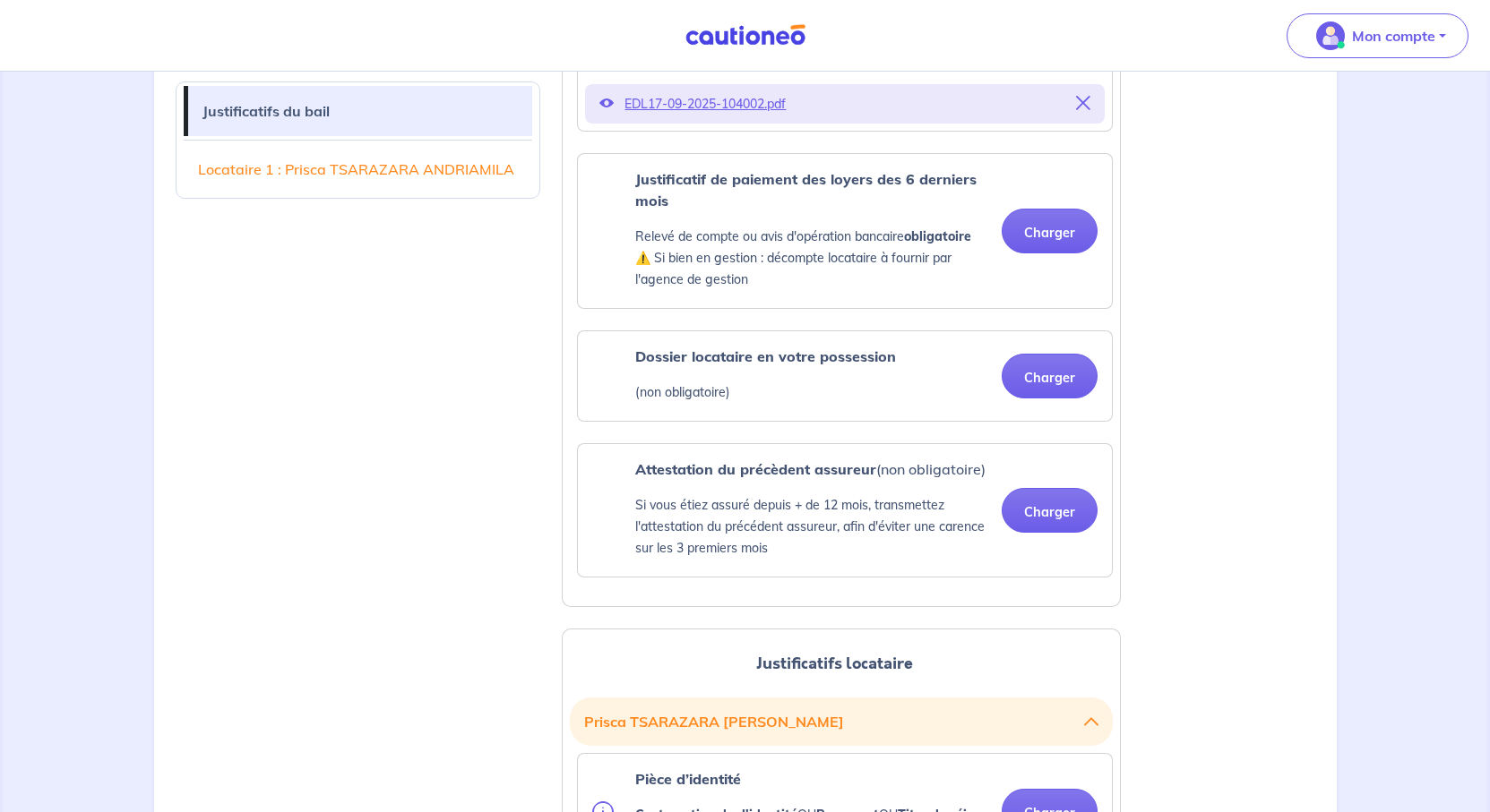
scroll to position [1075, 0]
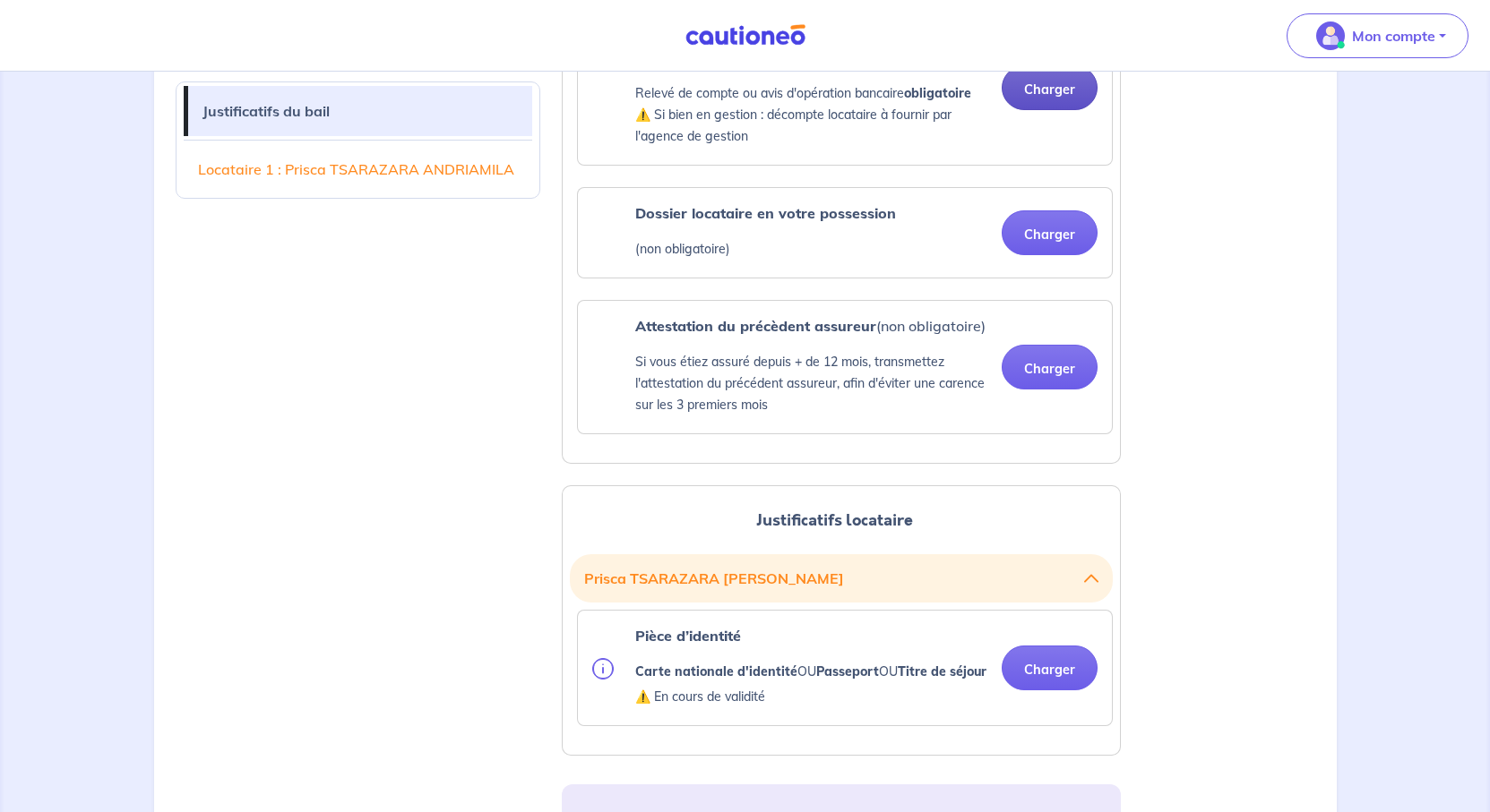
click at [1035, 110] on button "Charger" at bounding box center [1049, 88] width 96 height 45
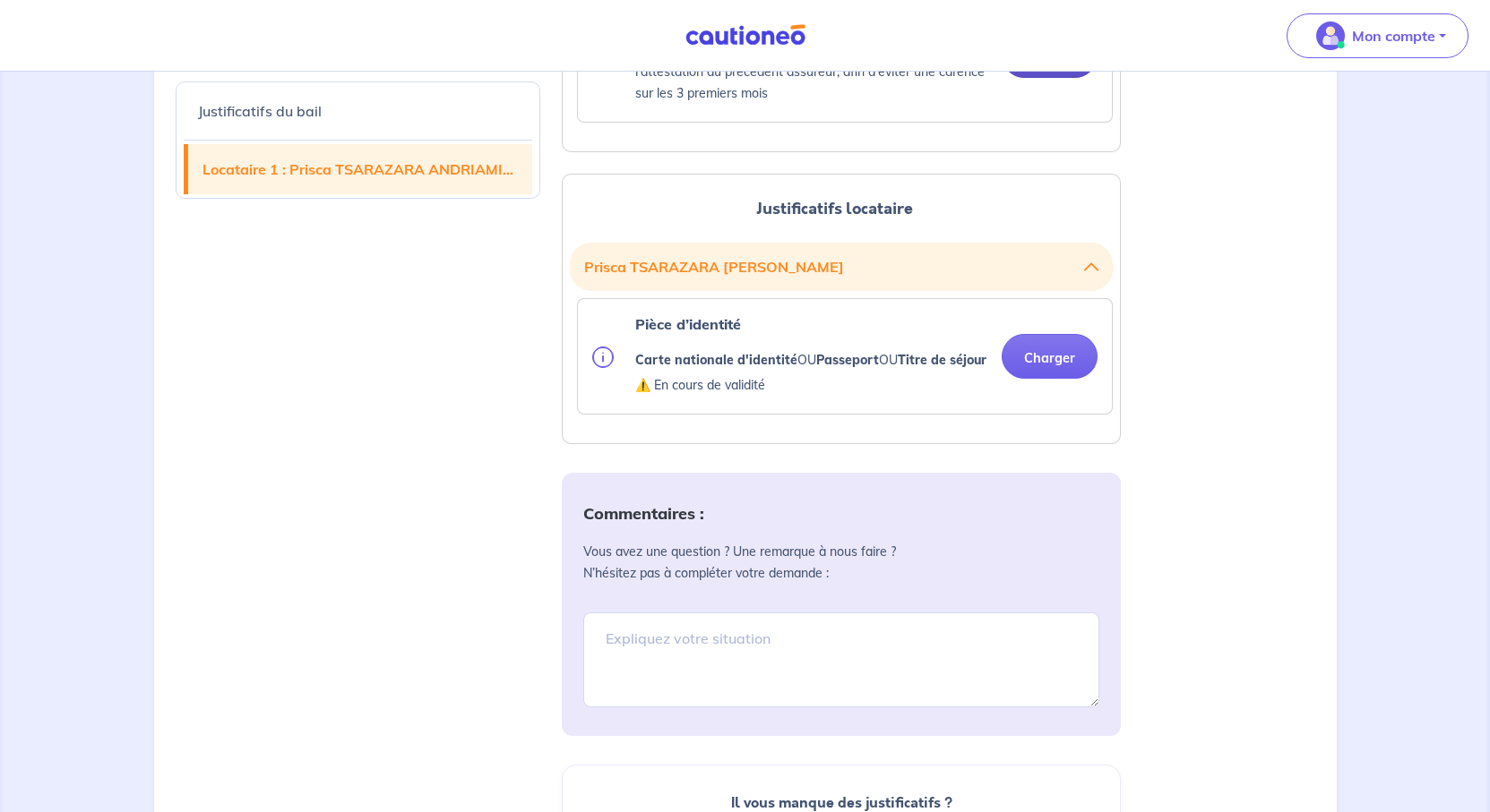
scroll to position [1881, 0]
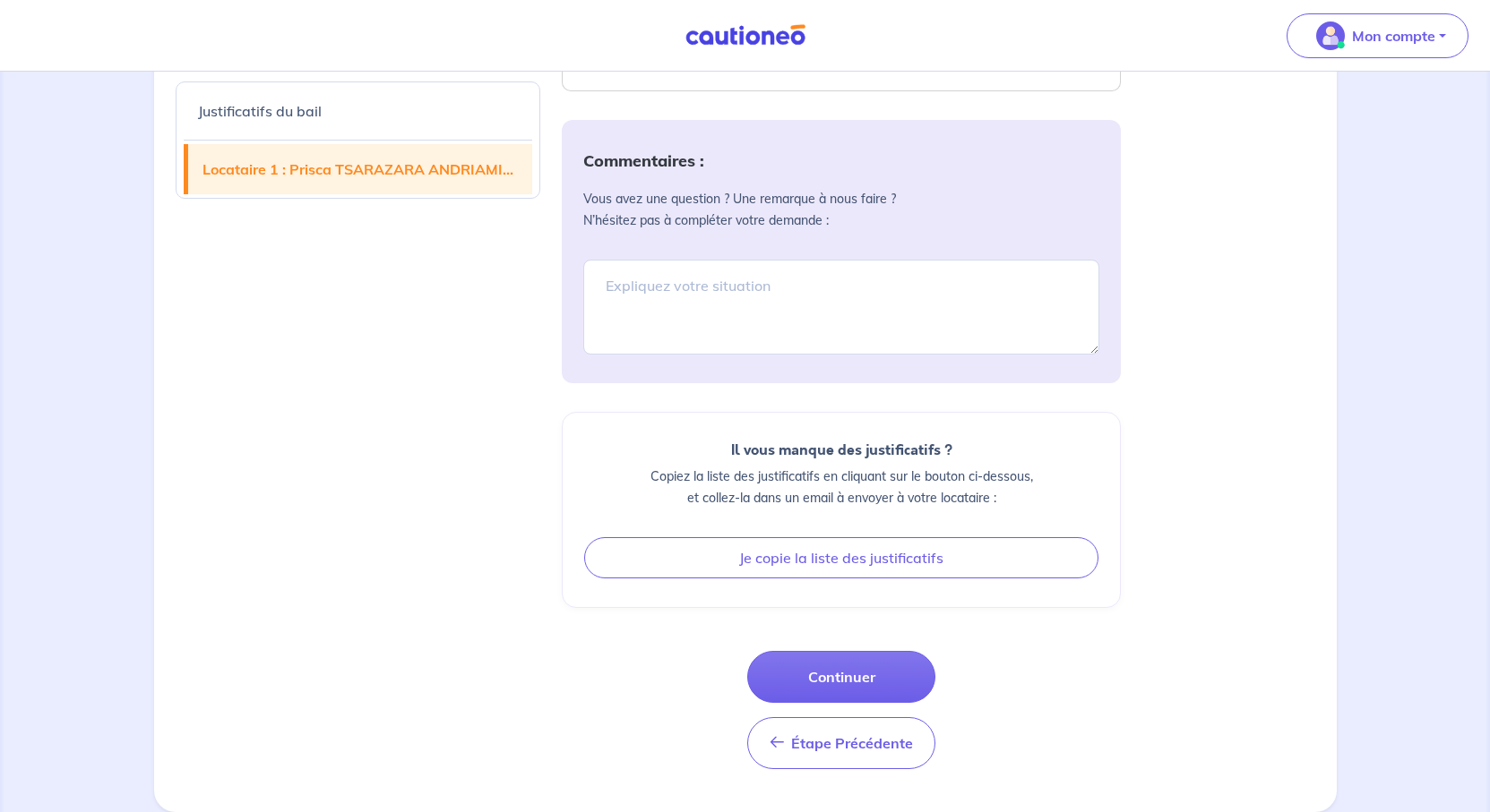
click at [1044, 26] on button "Charger" at bounding box center [1049, 4] width 96 height 45
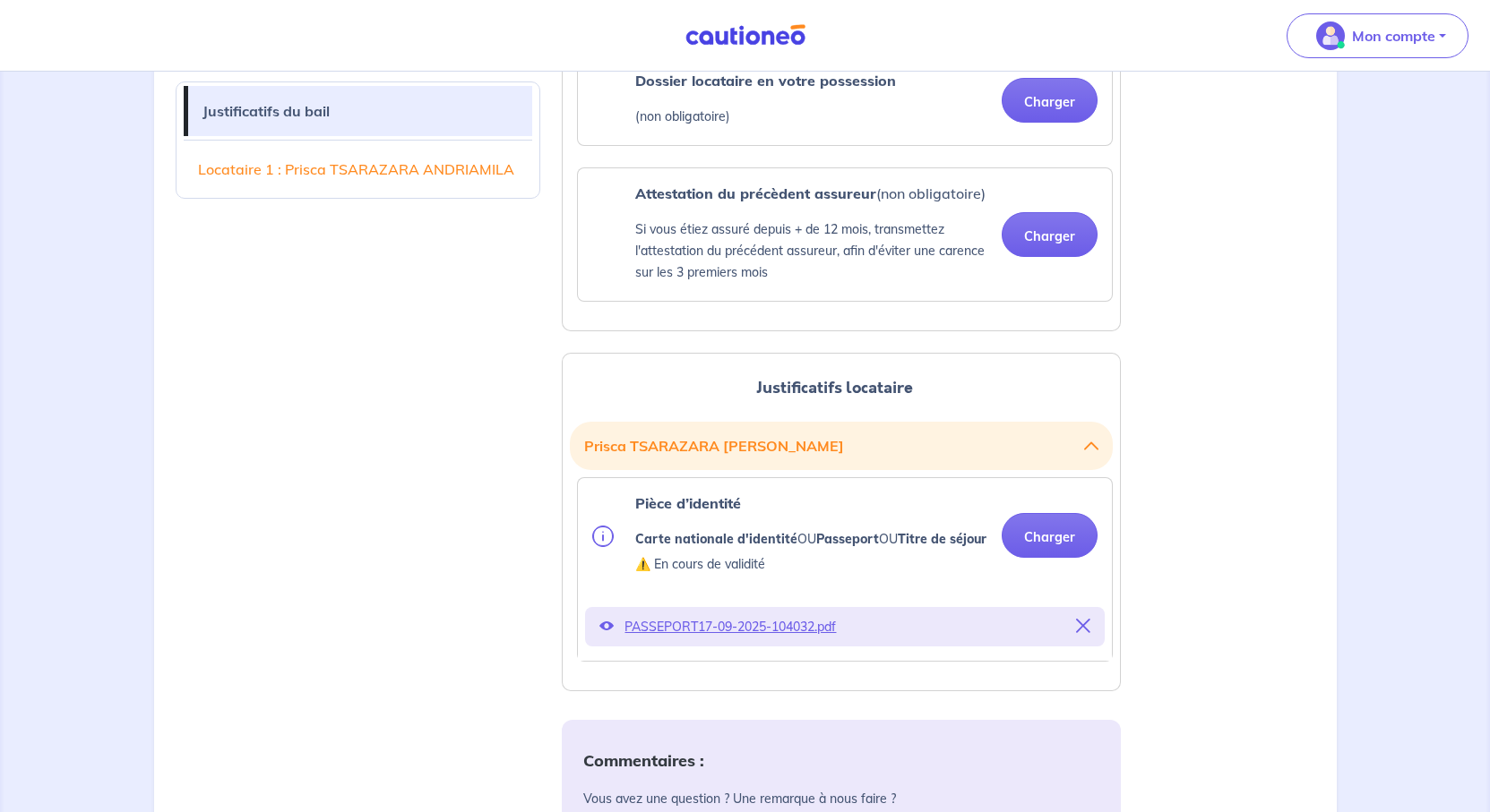
scroll to position [1254, 0]
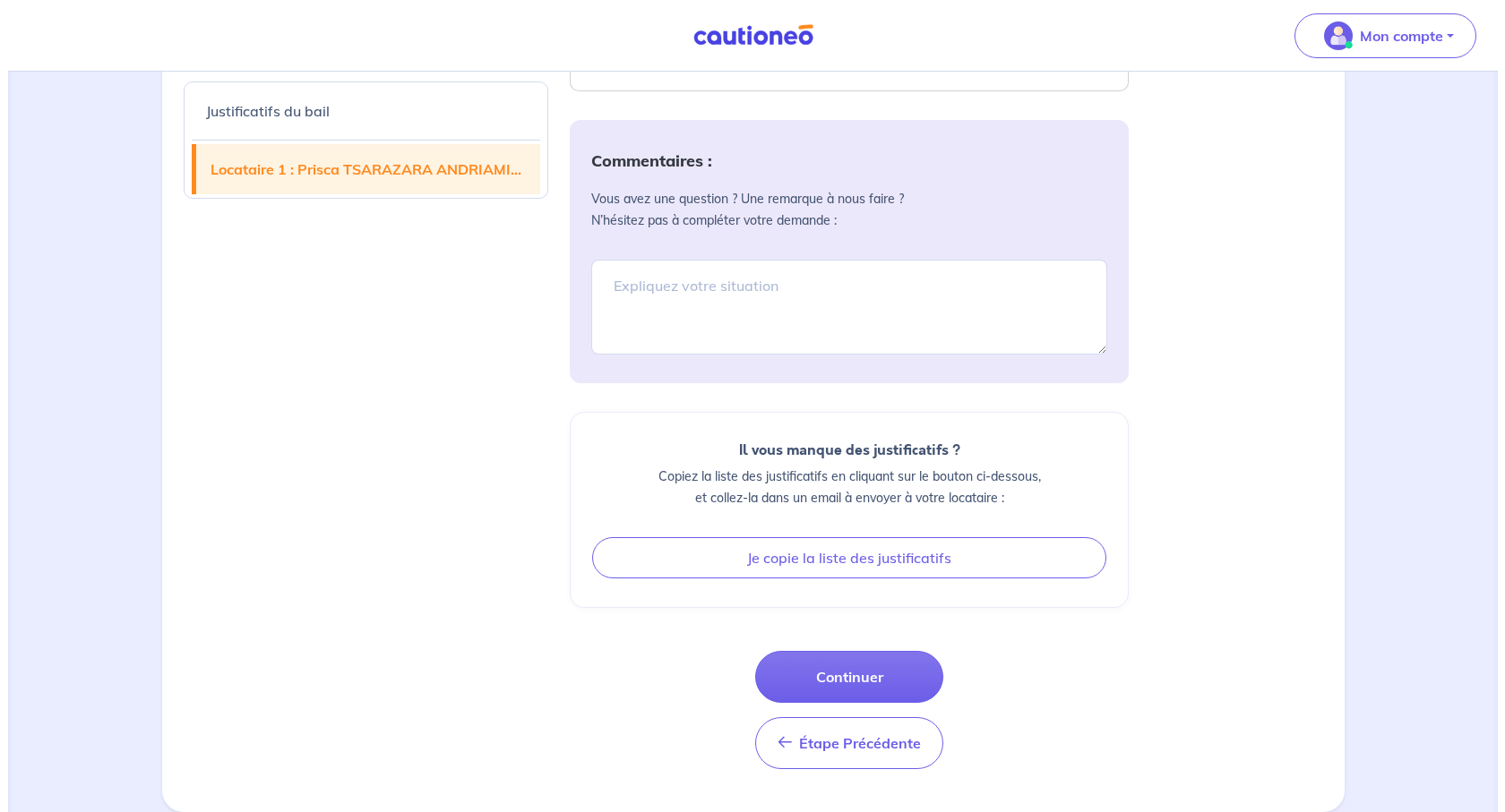
scroll to position [2873, 0]
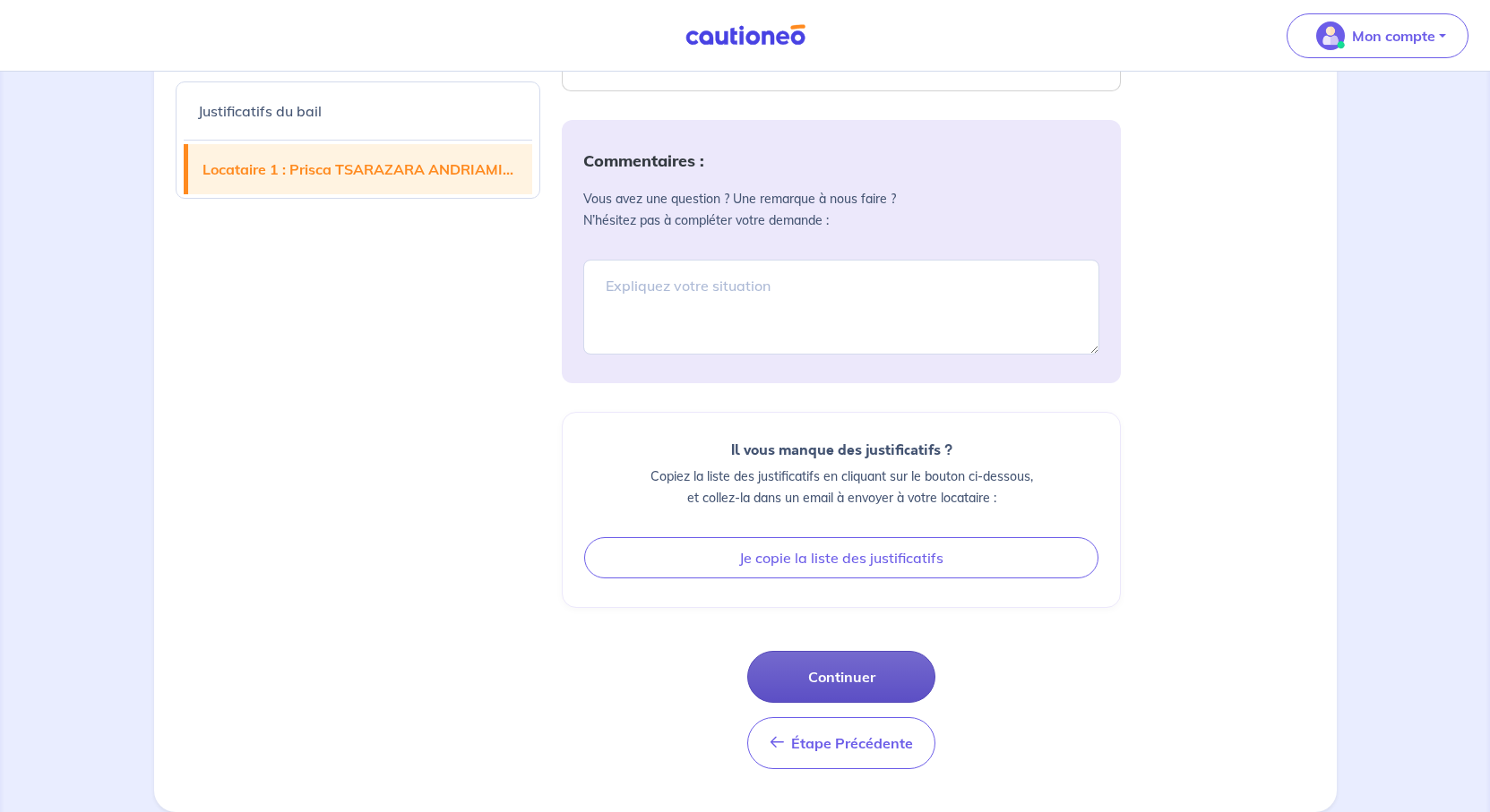
click at [851, 651] on button "Continuer" at bounding box center [841, 677] width 188 height 52
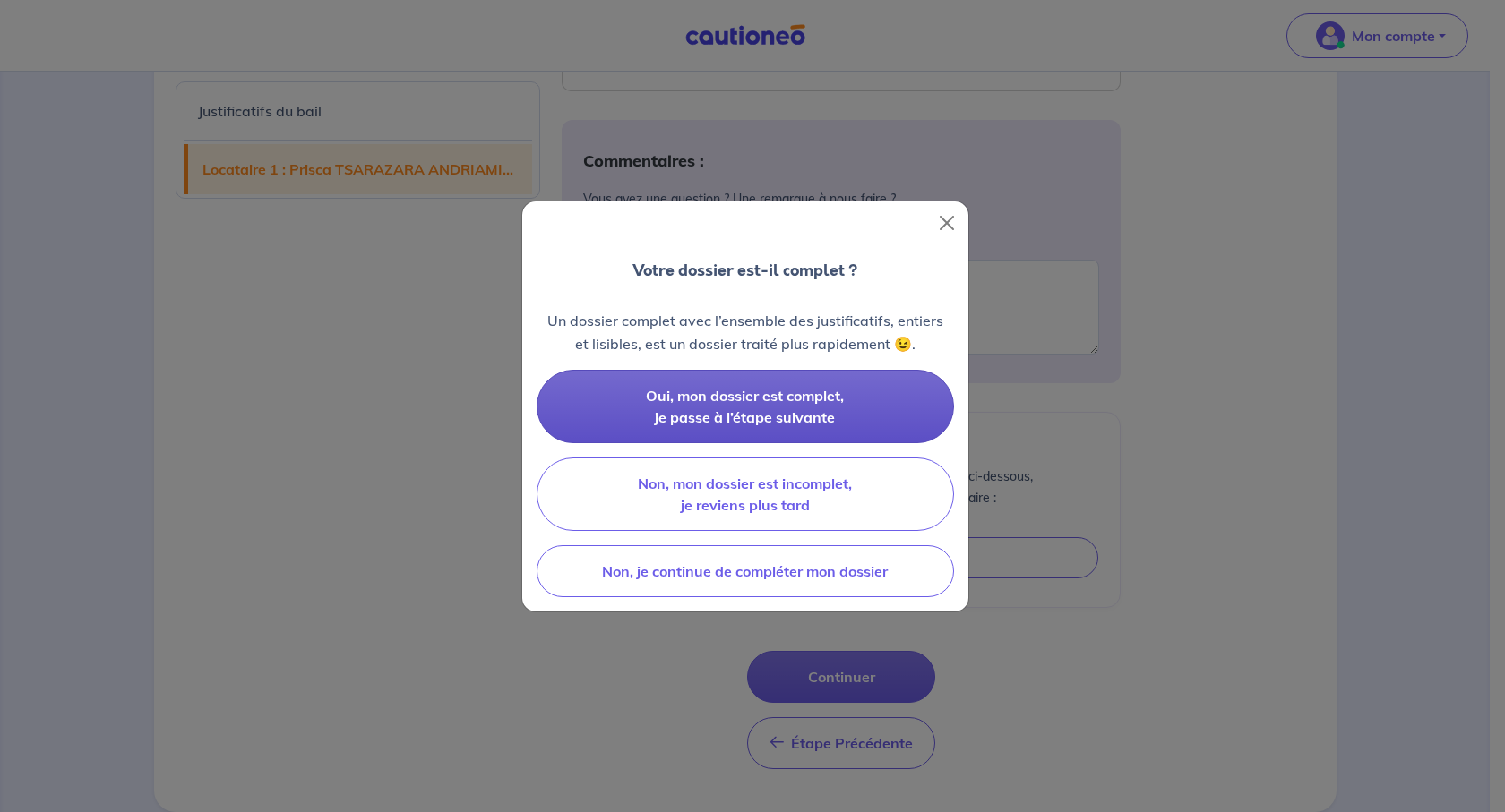
click at [764, 426] on span "Oui, mon dossier est complet, je passe à l’étape suivante" at bounding box center [745, 406] width 198 height 39
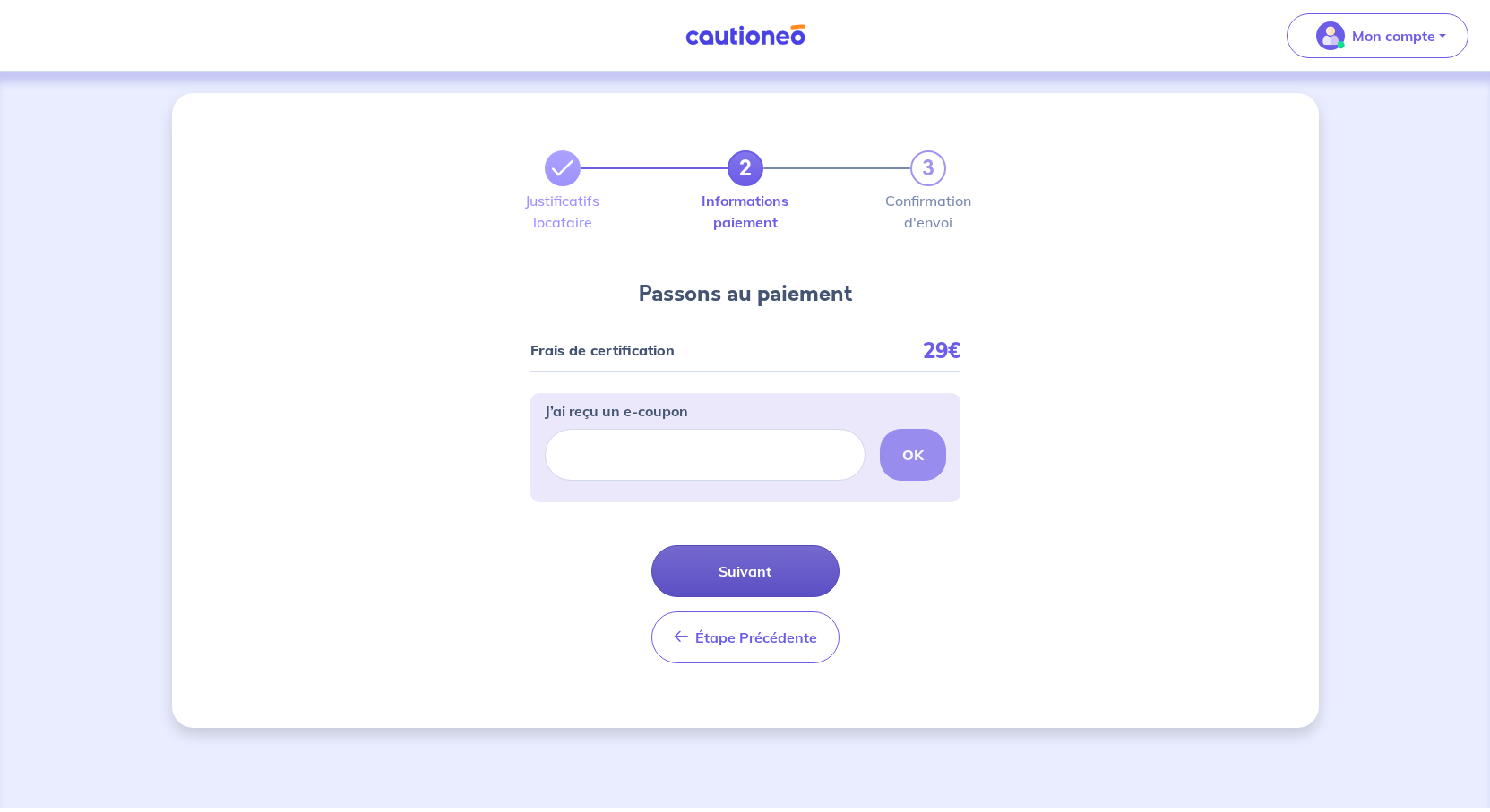
click at [793, 597] on button "Suivant" at bounding box center [745, 571] width 188 height 52
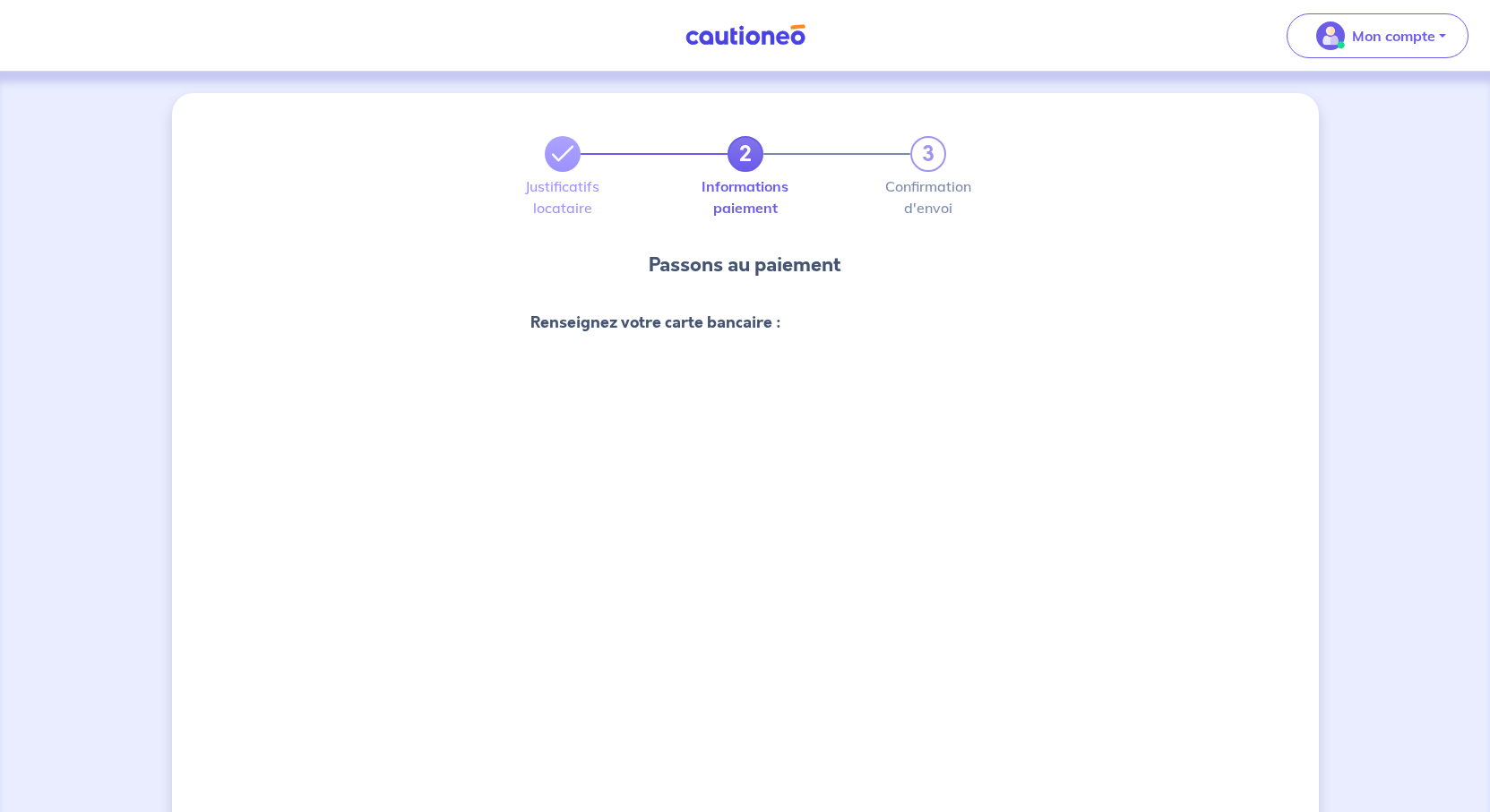
scroll to position [358, 0]
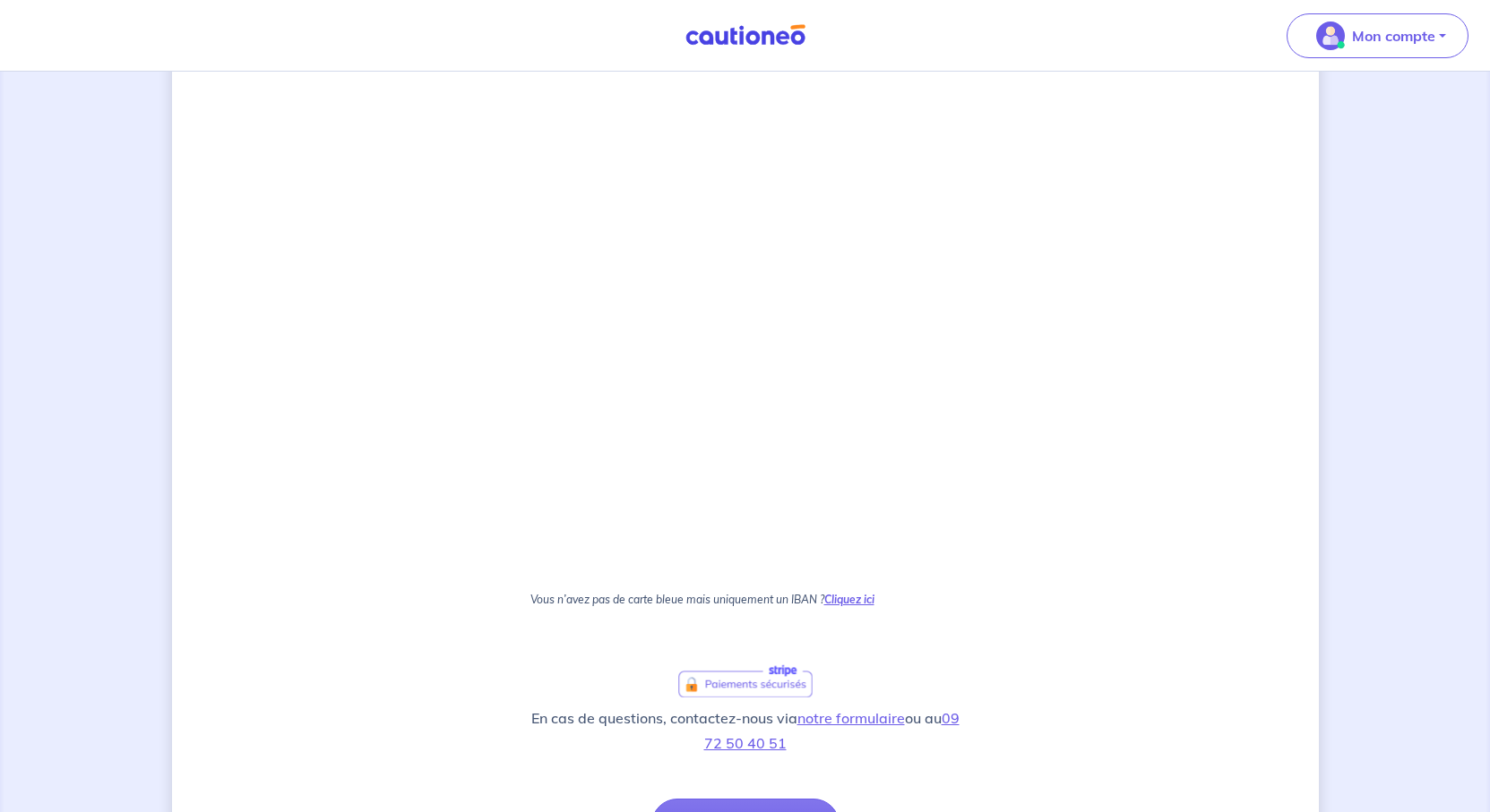
click at [874, 606] on strong "Cliquez ici" at bounding box center [848, 599] width 50 height 14
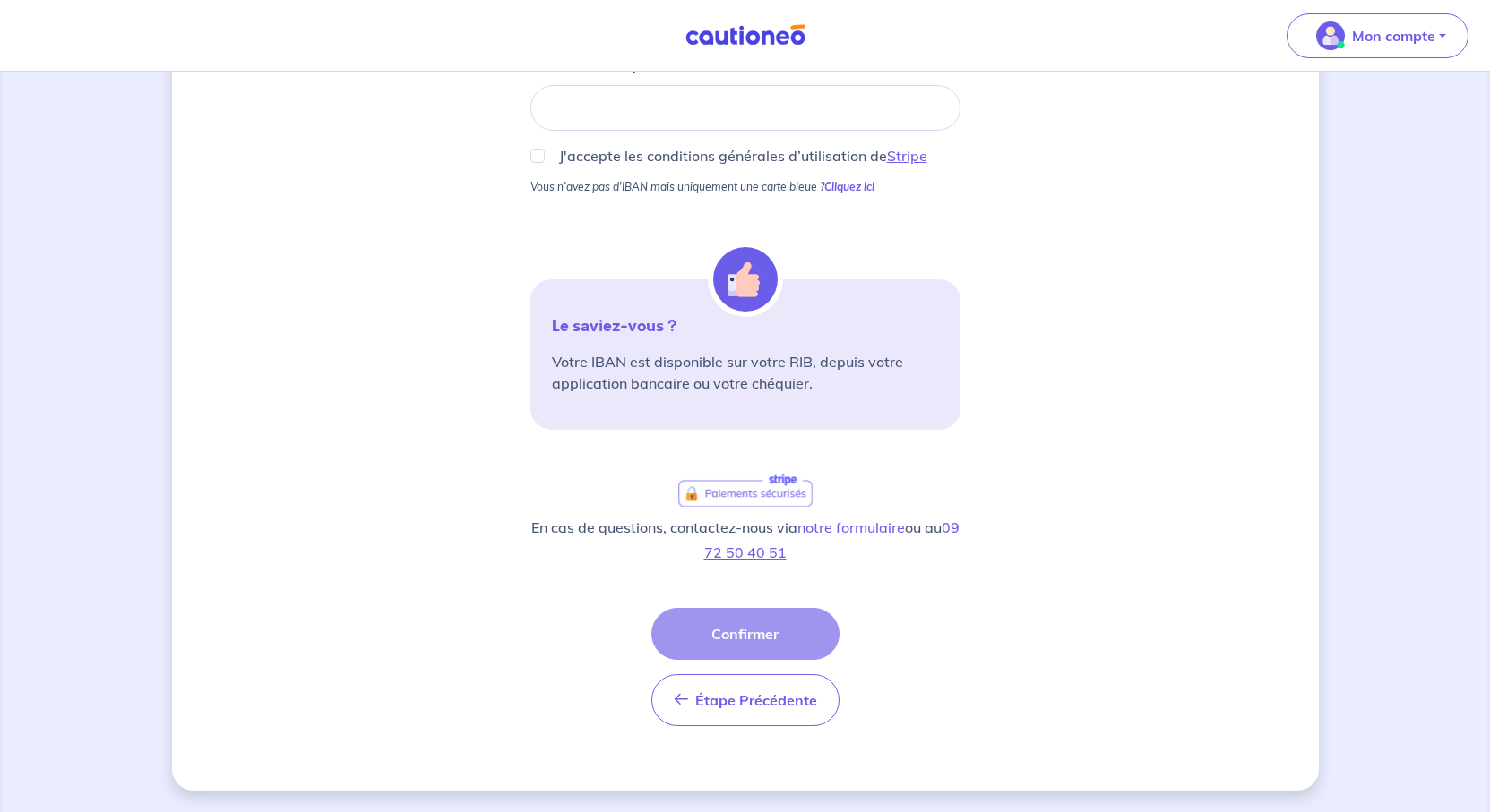
scroll to position [179, 0]
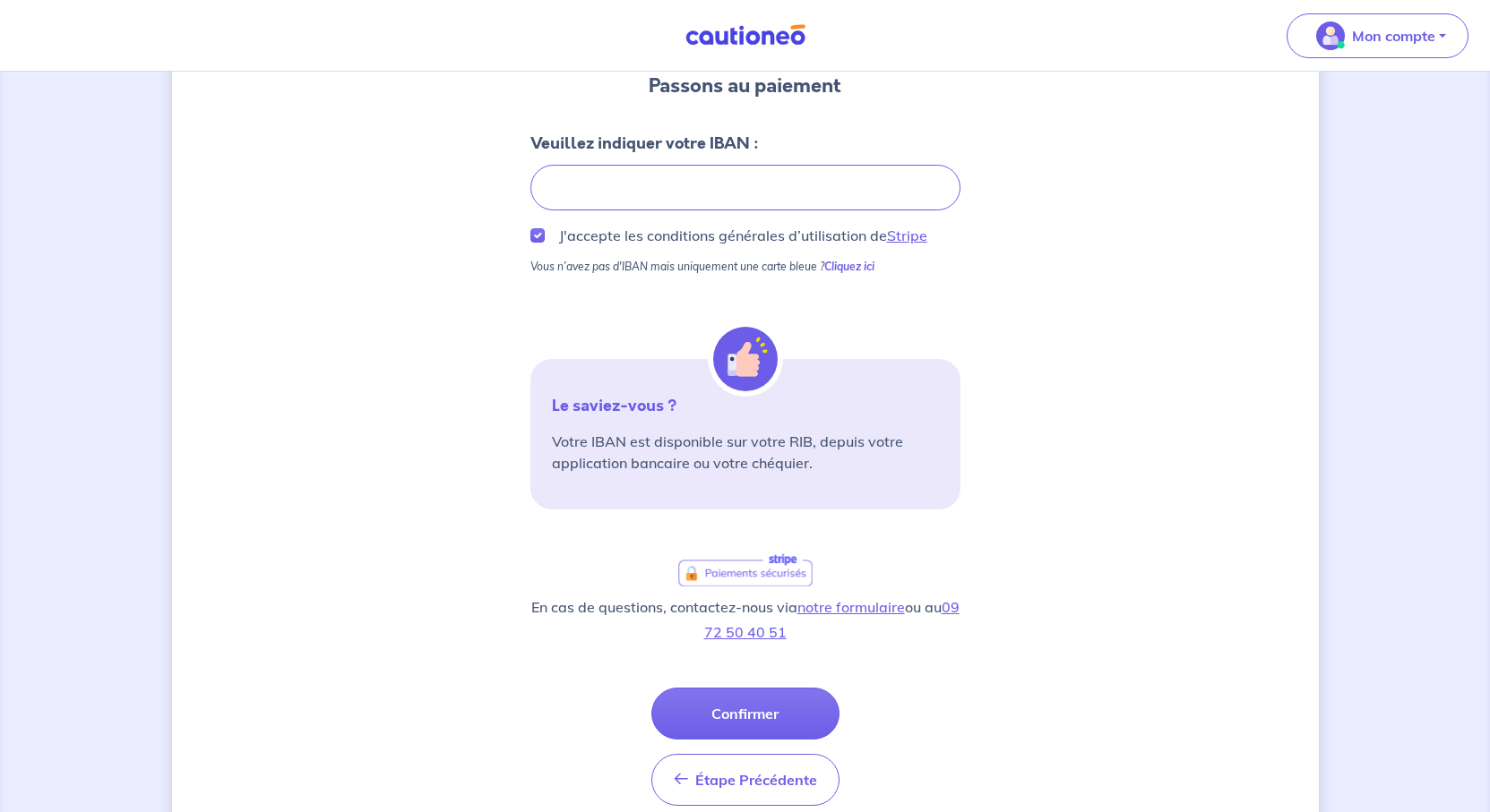
click at [530, 246] on div "J'accepte les conditions générales d’utilisation de Stripe" at bounding box center [745, 236] width 430 height 22
click at [530, 243] on input "J'accepte les conditions générales d’utilisation de Stripe" at bounding box center [537, 235] width 15 height 15
checkbox input "true"
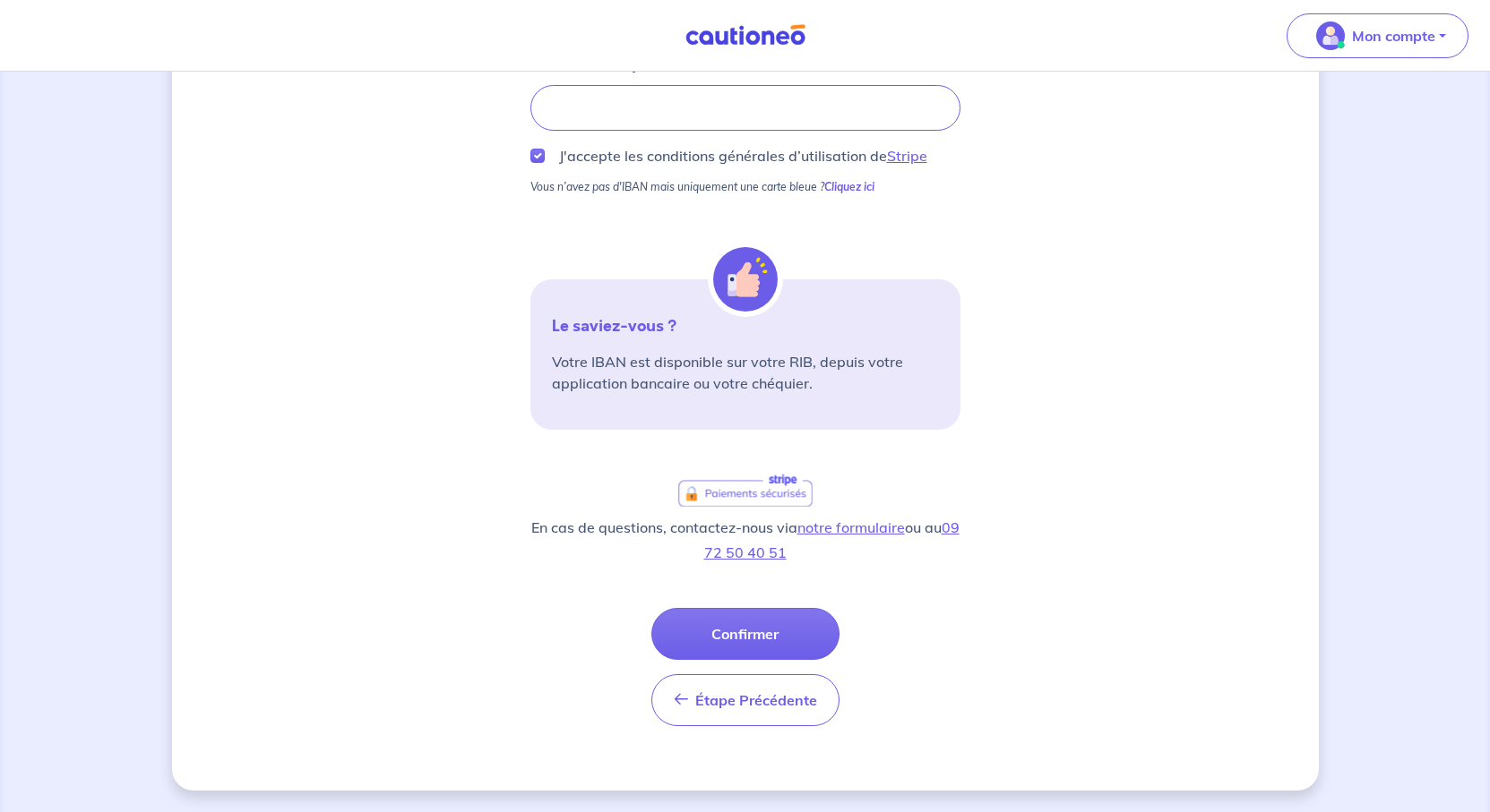
click at [821, 645] on button "Confirmer" at bounding box center [745, 634] width 188 height 52
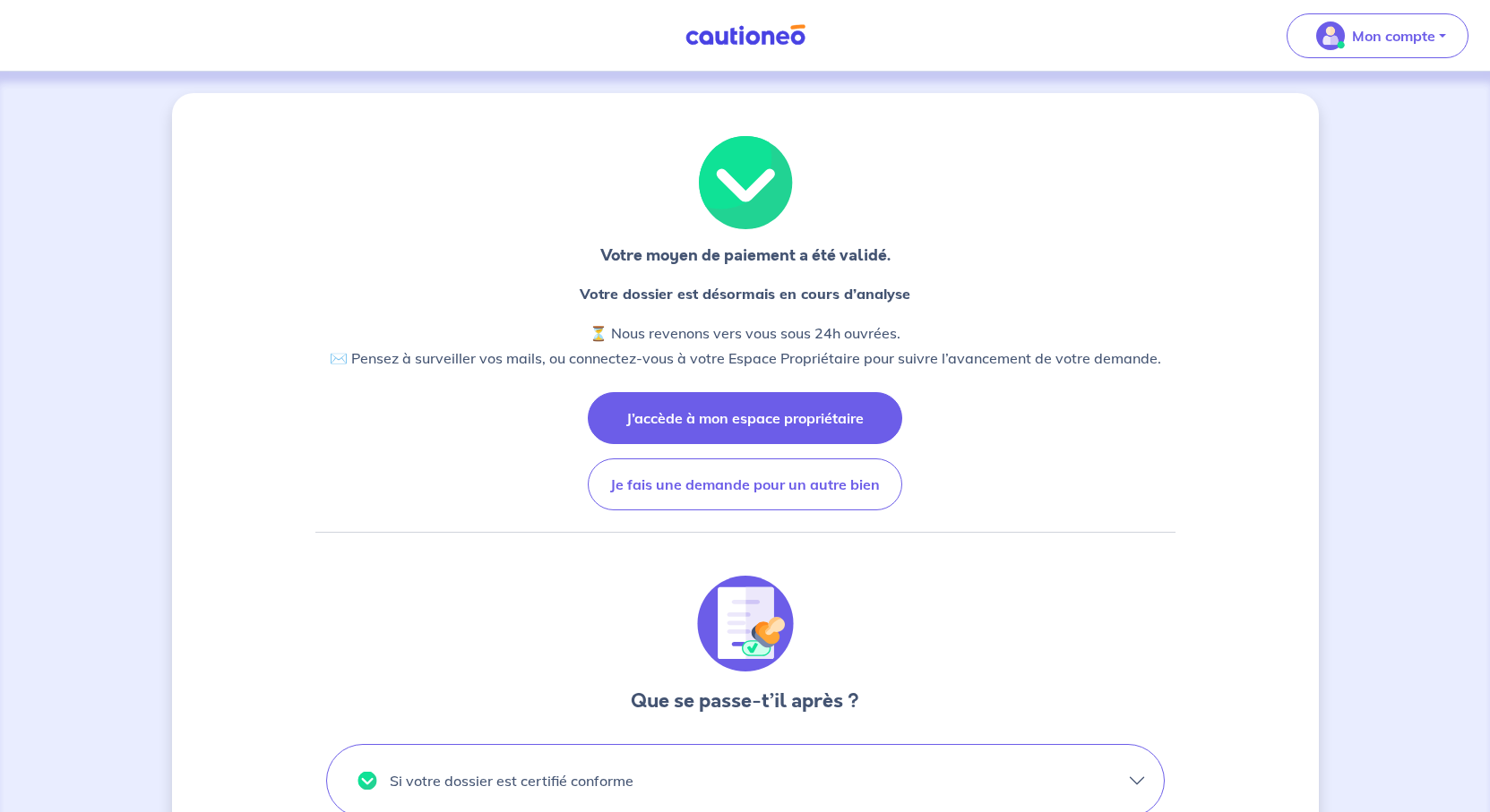
click at [695, 445] on button "J’accède à mon espace propriétaire" at bounding box center [745, 417] width 314 height 52
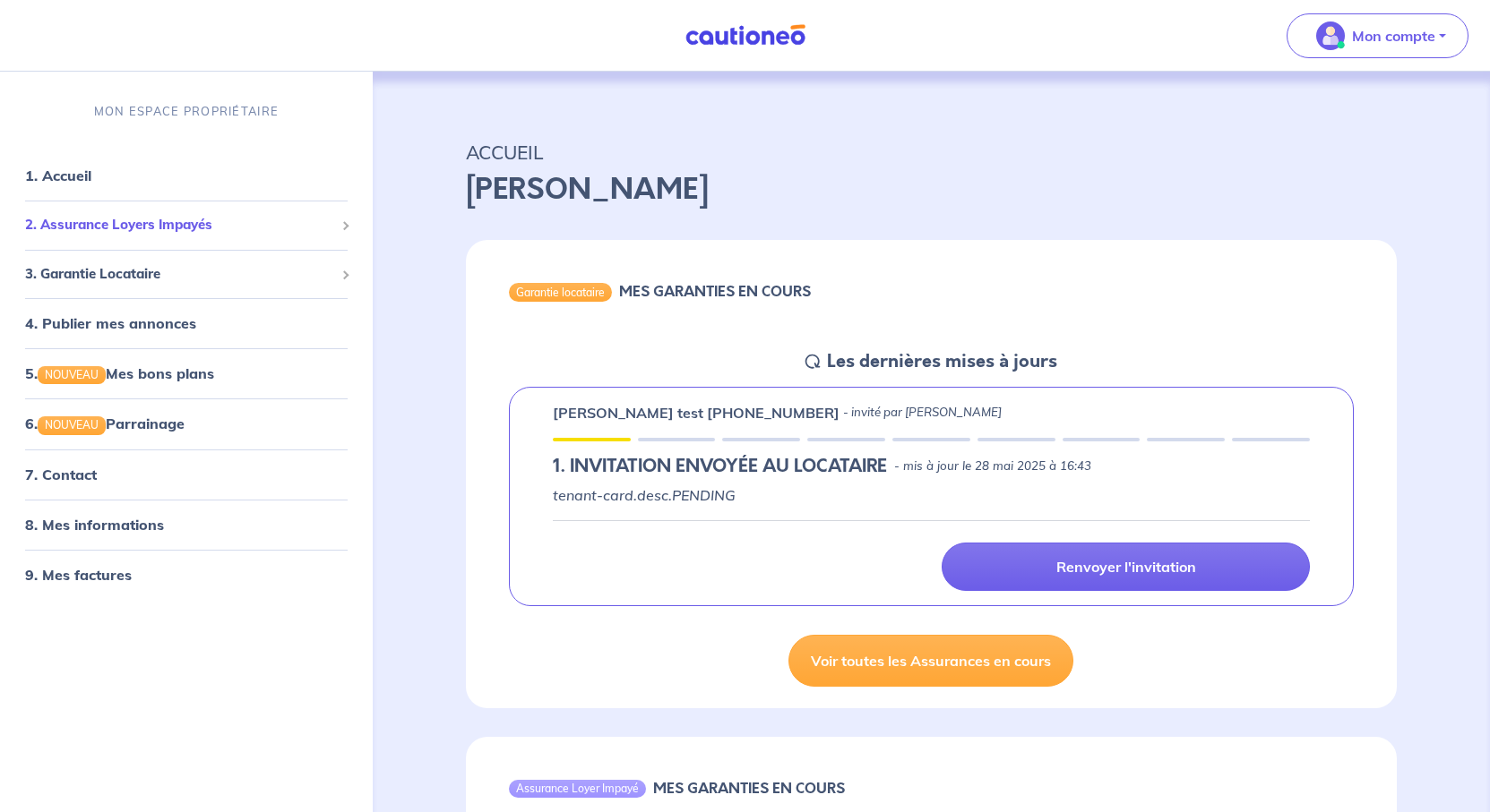
click at [115, 235] on span "2. Assurance Loyers Impayés" at bounding box center [179, 224] width 309 height 21
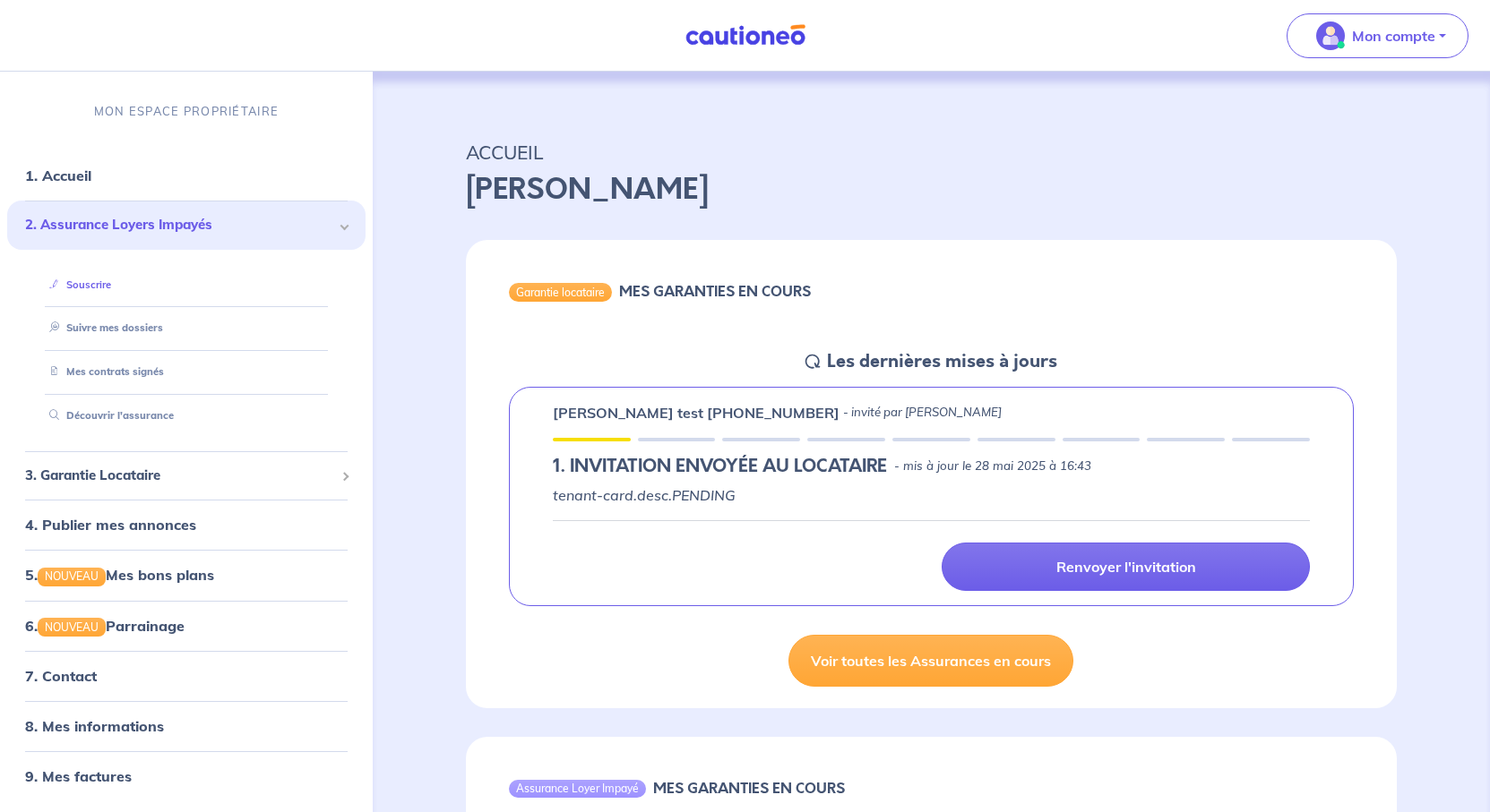
click at [111, 290] on link "Souscrire" at bounding box center [76, 283] width 69 height 13
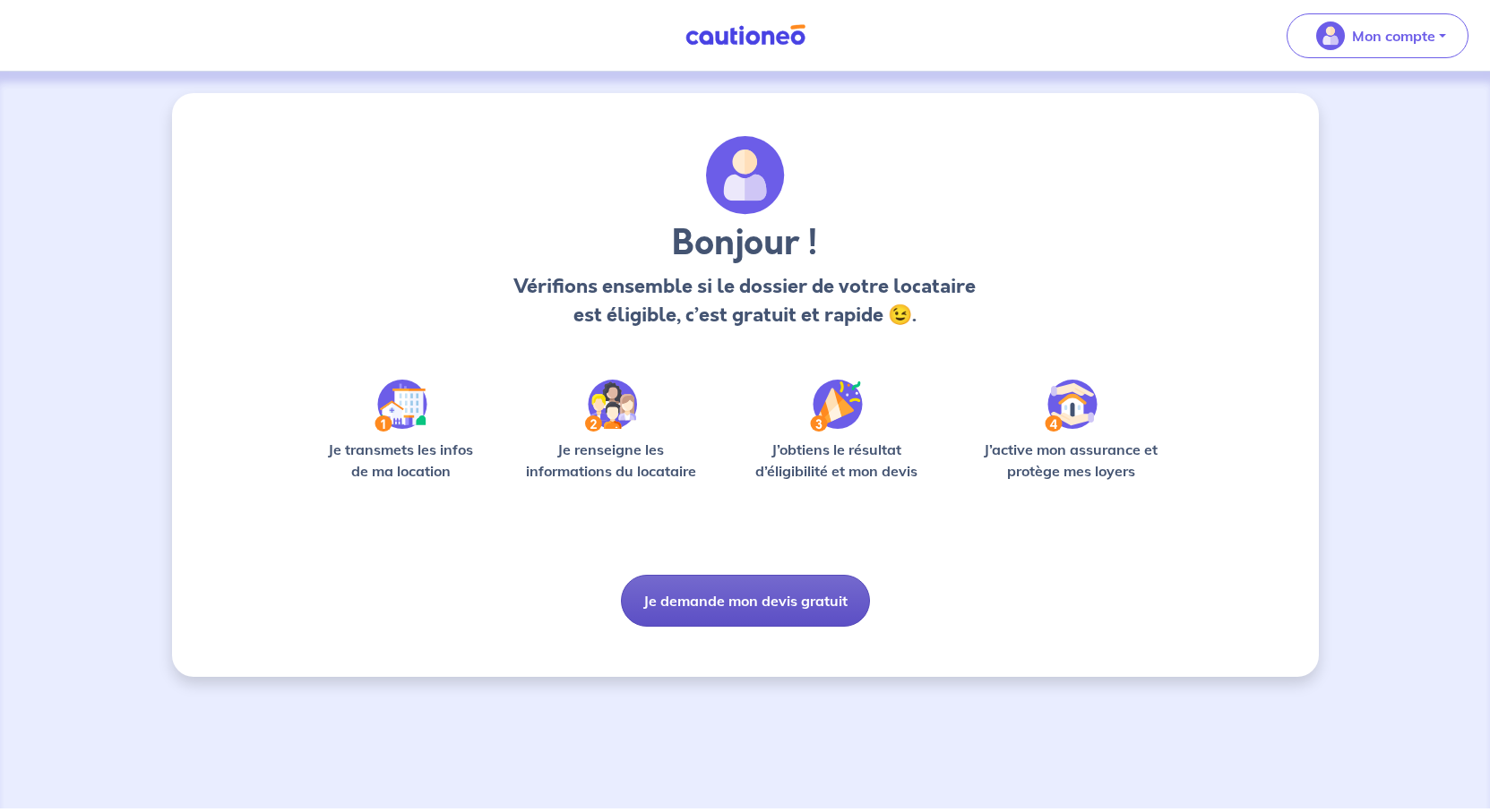
click at [832, 627] on button "Je demande mon devis gratuit" at bounding box center [745, 600] width 249 height 52
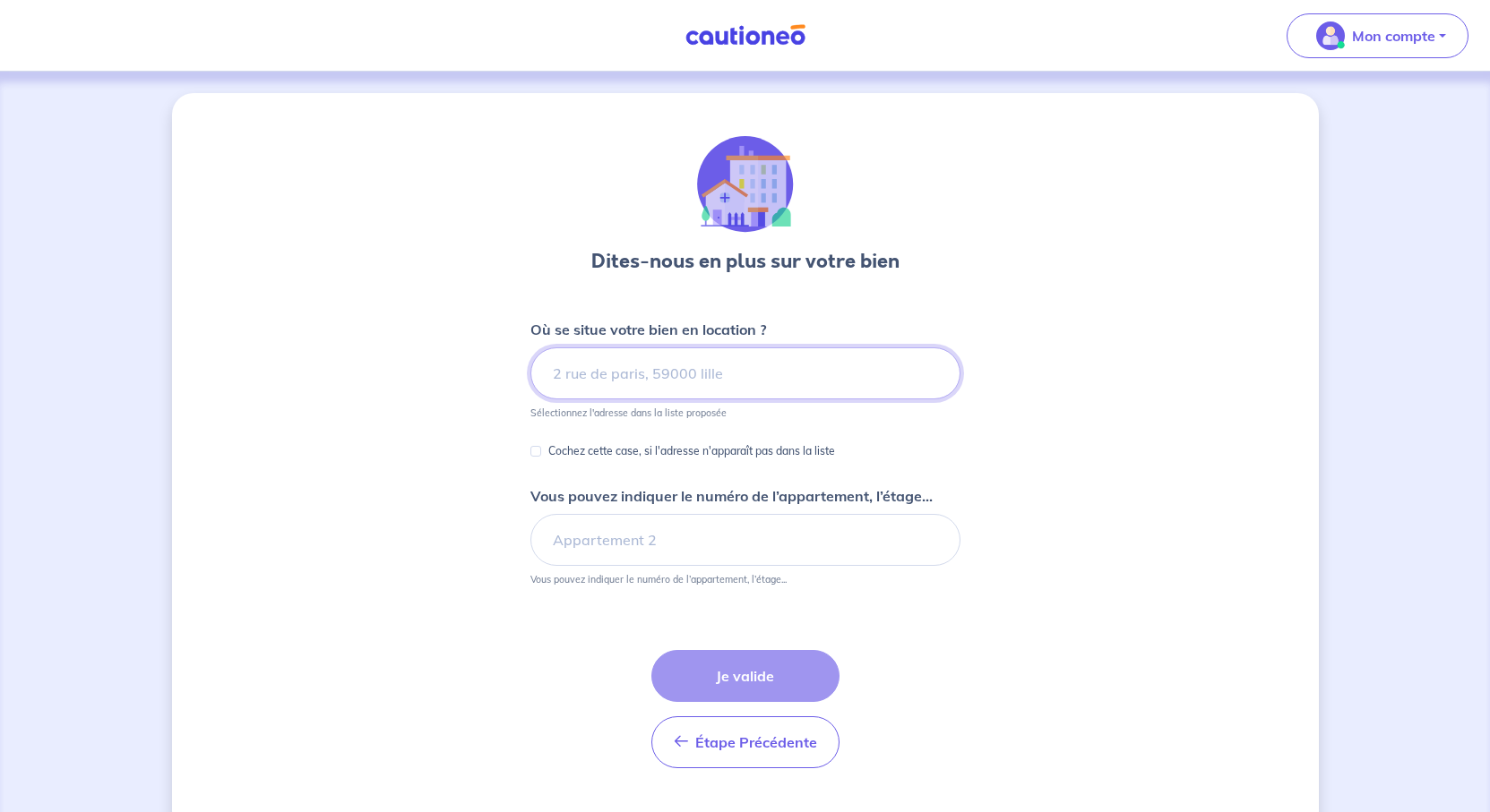
click at [627, 400] on input at bounding box center [745, 373] width 430 height 52
paste input "3 place du Carillon, 01140 Saint-Didier-sur-Chalaronne"
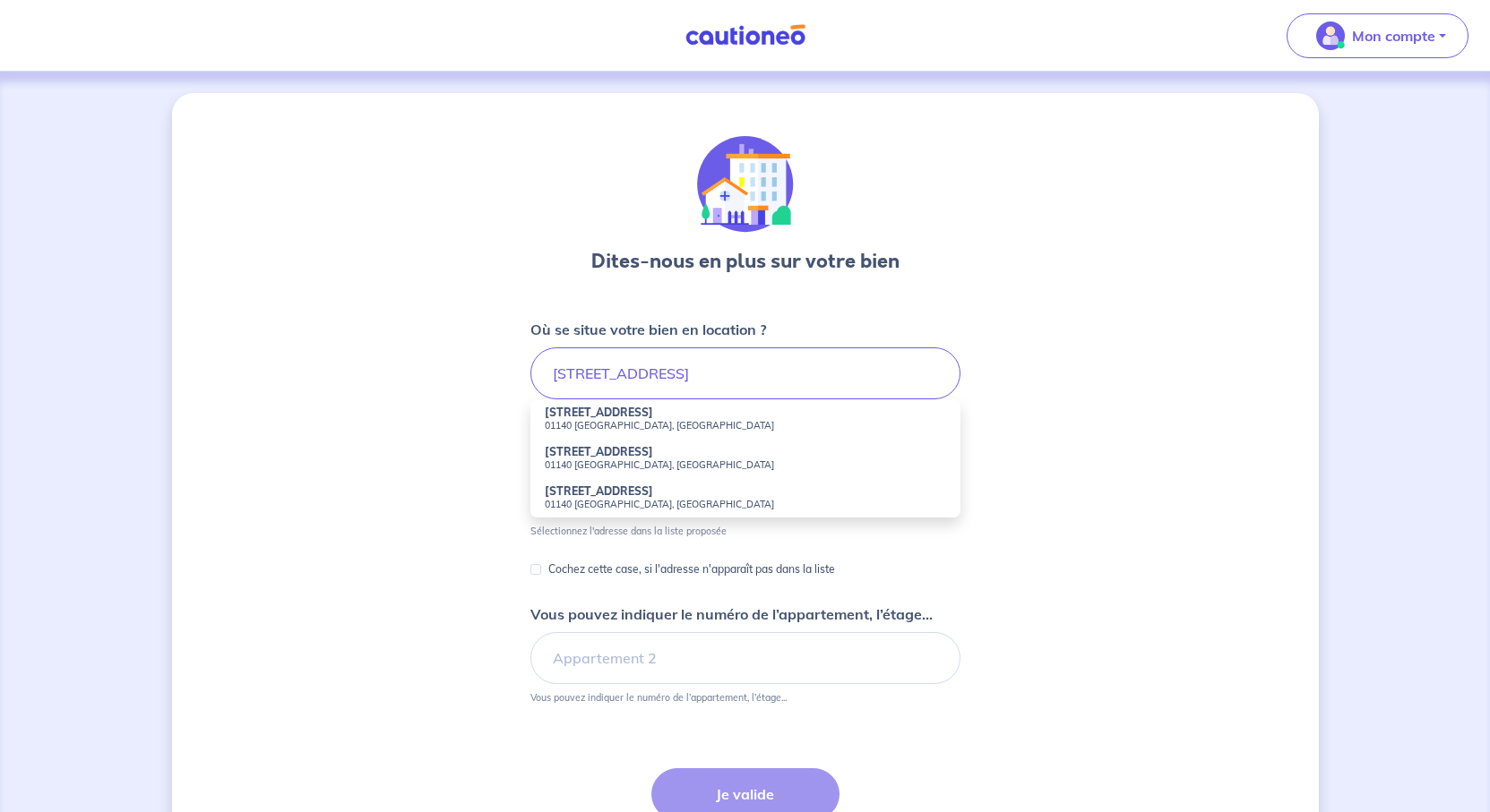
click at [657, 432] on small "01140 Saint-Didier-sur-Chalaronne, France" at bounding box center [745, 425] width 402 height 13
type input "3 Place du Carillon, 01140 Saint-Didier-sur-Chalaronne, France"
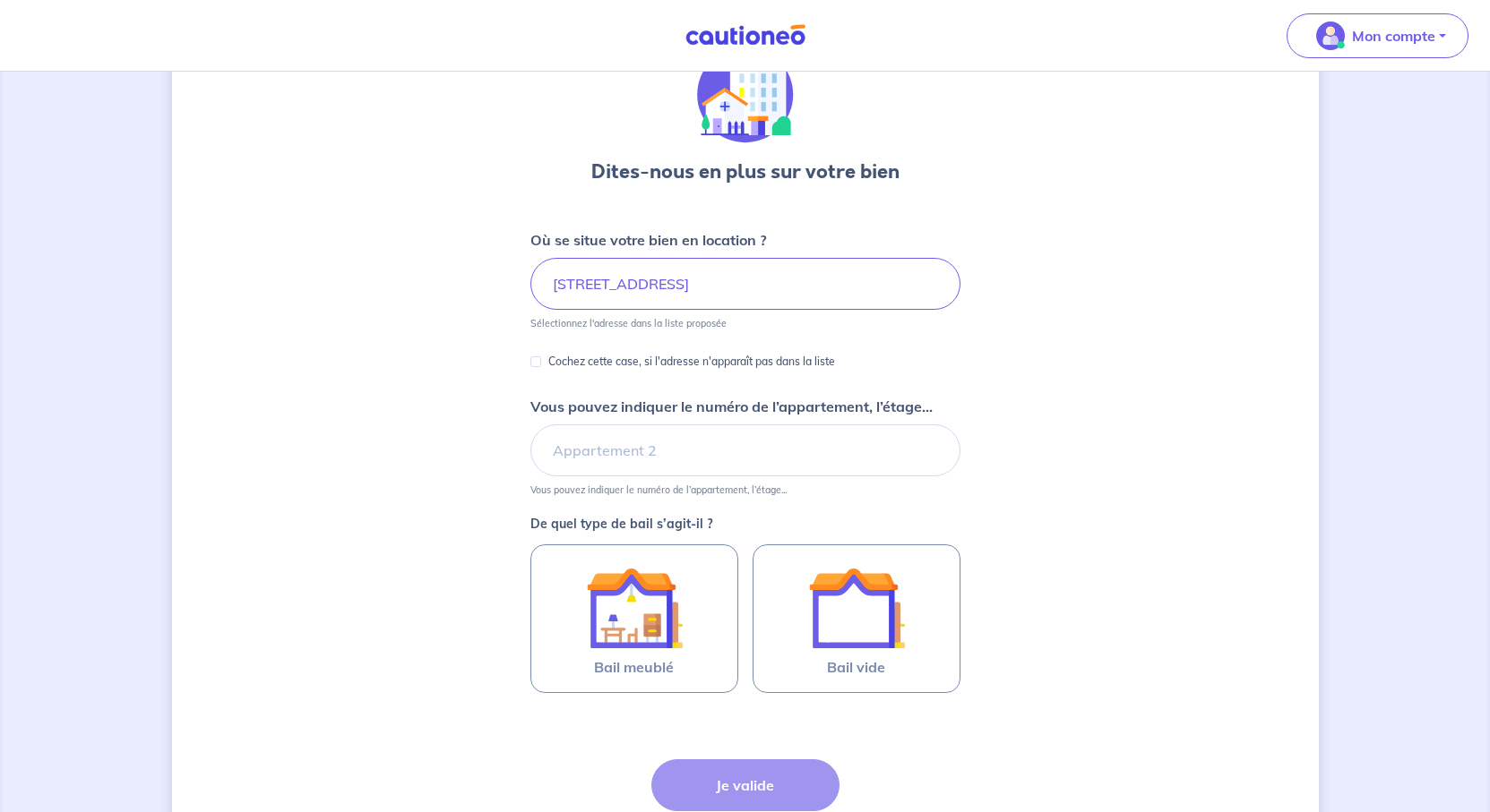
scroll to position [179, 0]
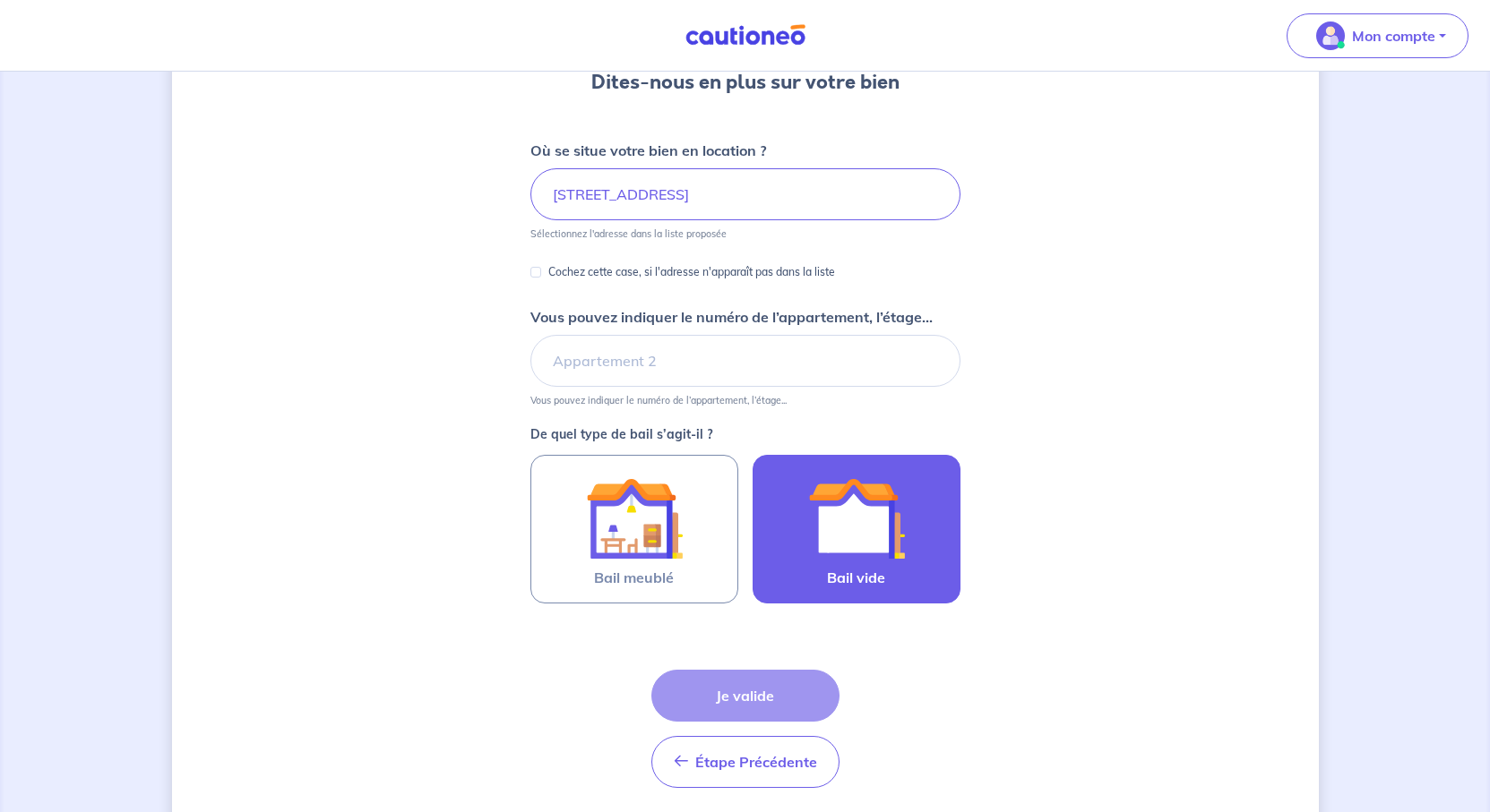
click at [937, 567] on div at bounding box center [856, 518] width 163 height 97
click at [0, 0] on input "Bail vide" at bounding box center [0, 0] width 0 height 0
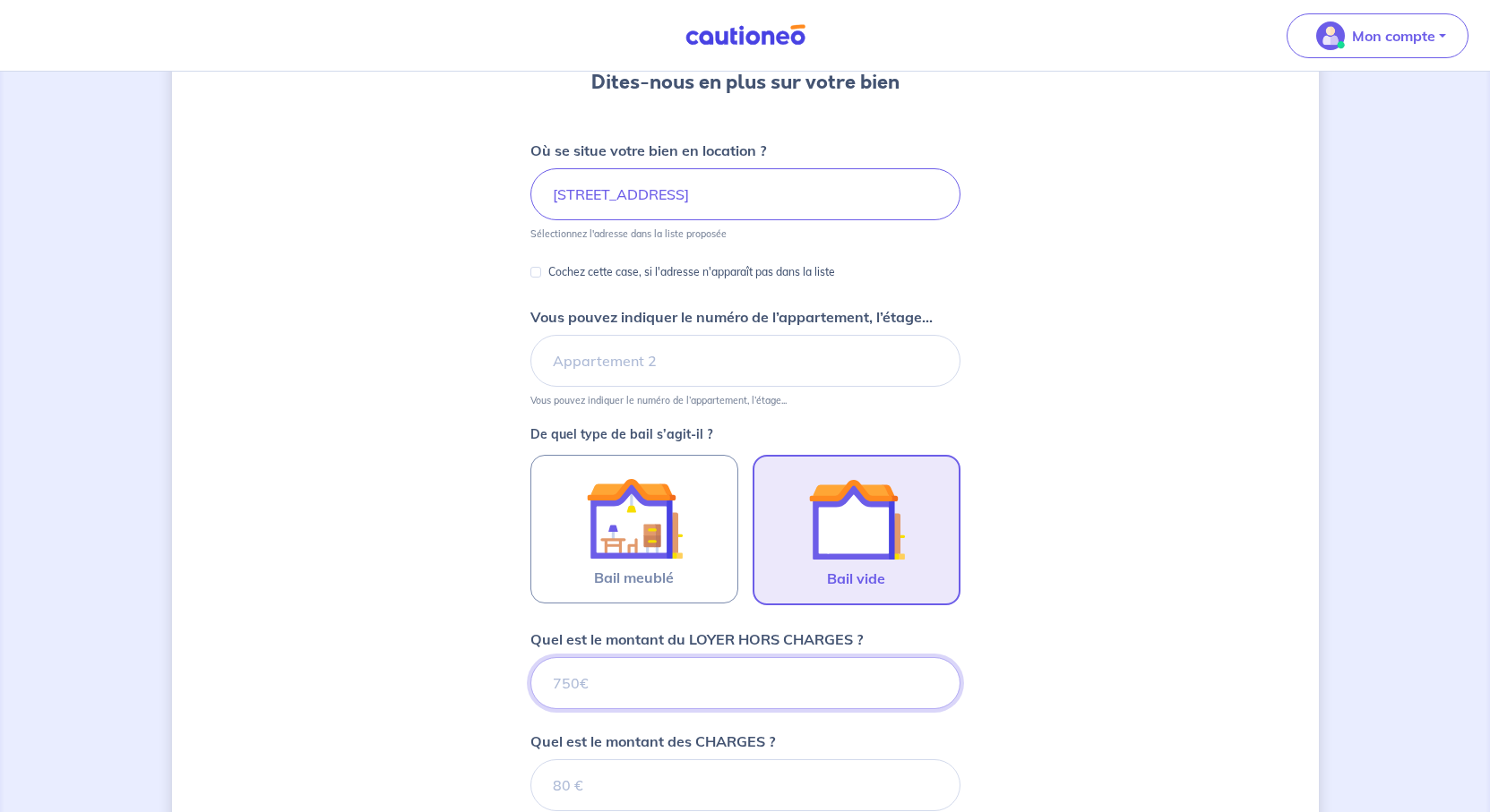
scroll to position [862, 0]
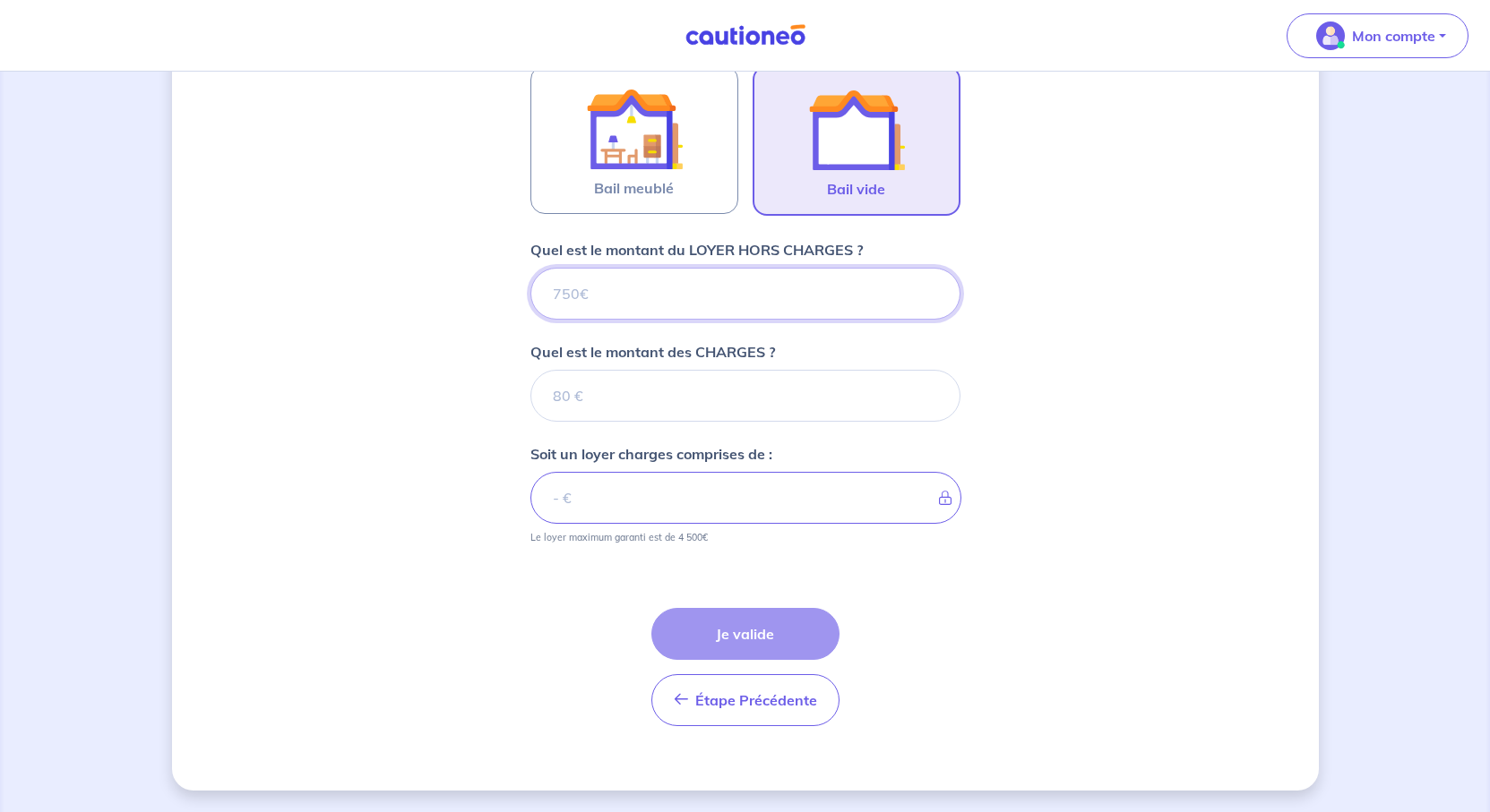
click at [555, 267] on input "Quel est le montant du LOYER HORS CHARGES ?" at bounding box center [745, 293] width 430 height 52
